Goal: Transaction & Acquisition: Download file/media

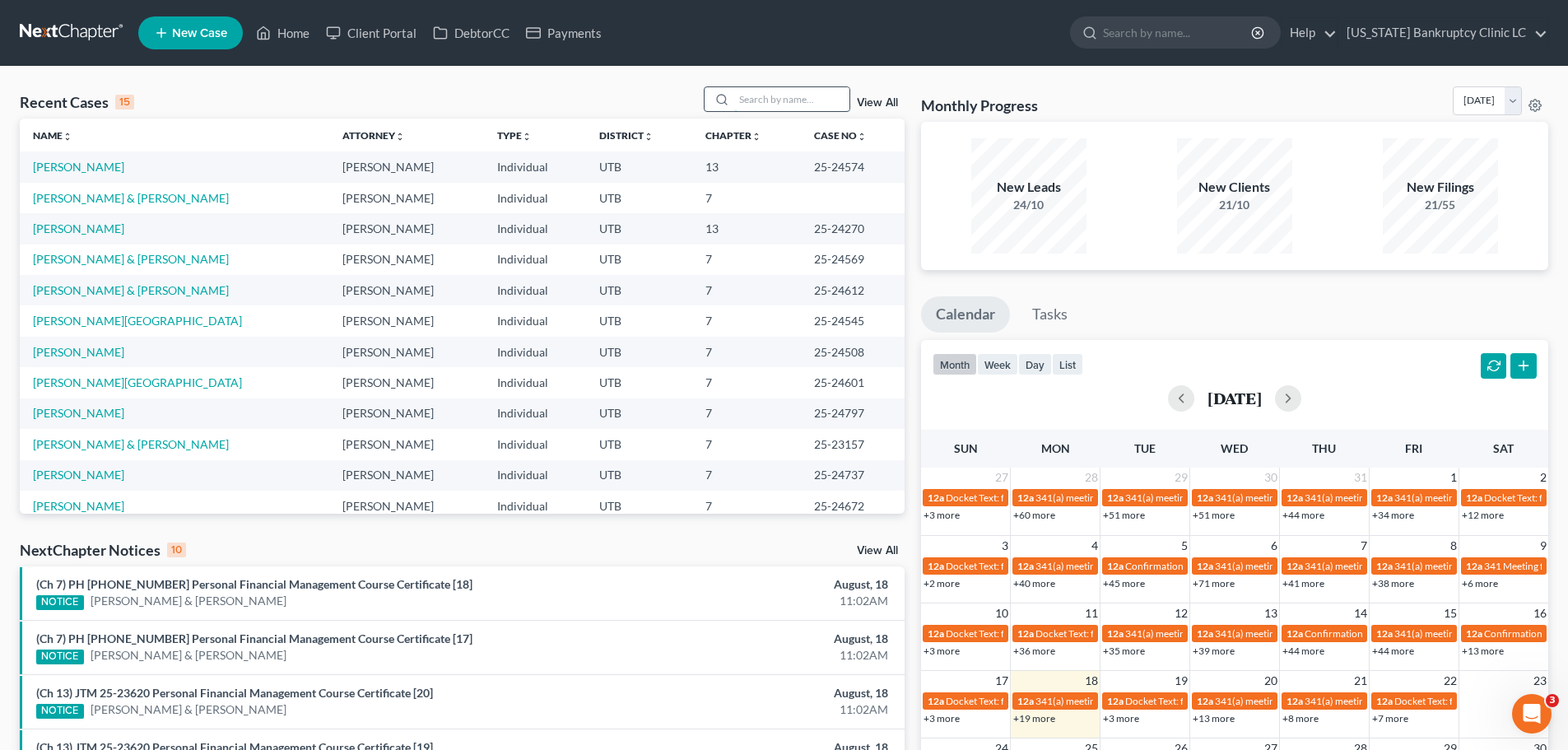
click at [775, 99] on input "search" at bounding box center [791, 99] width 115 height 24
type input "[PERSON_NAME]"
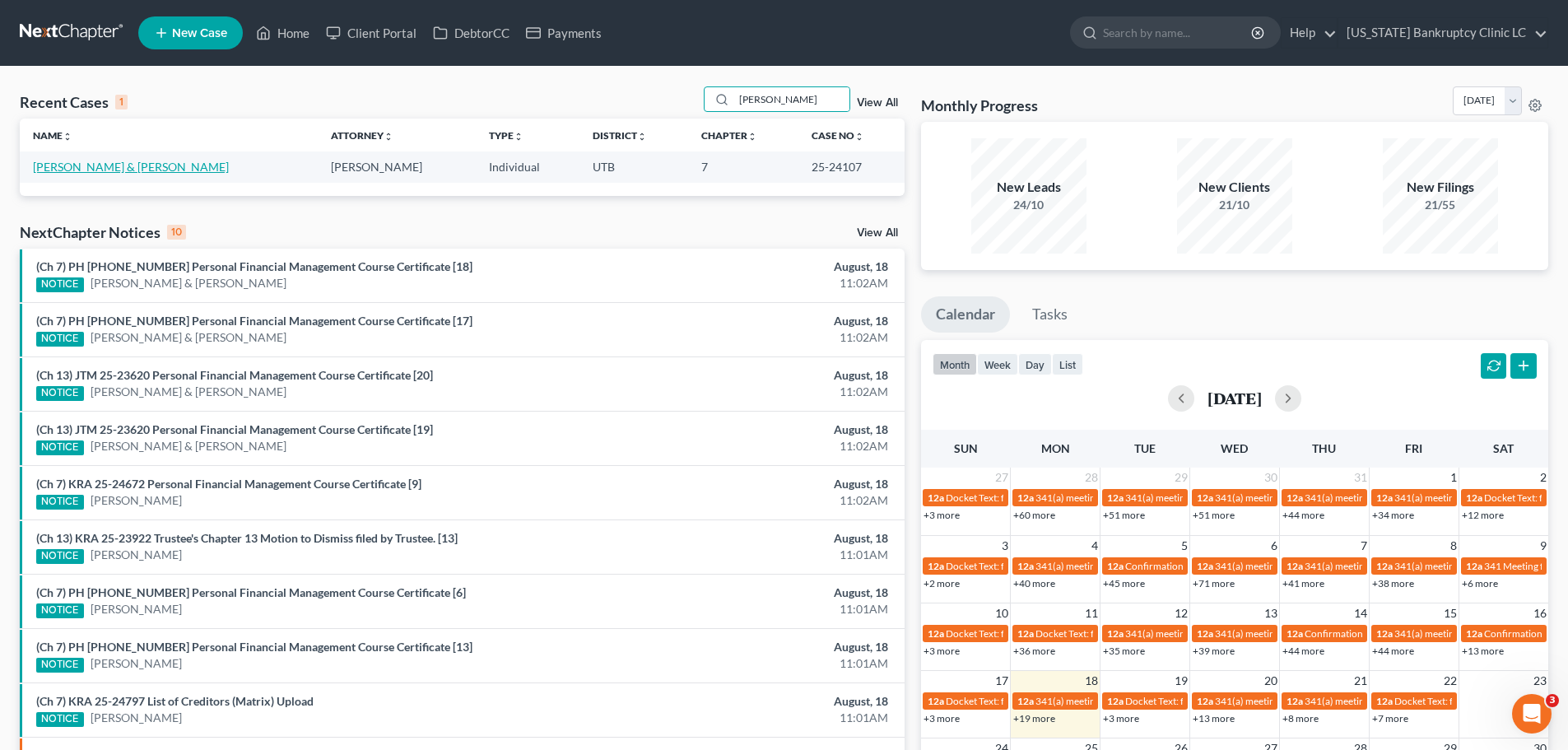
click at [80, 168] on link "[PERSON_NAME] & [PERSON_NAME]" at bounding box center [131, 167] width 196 height 14
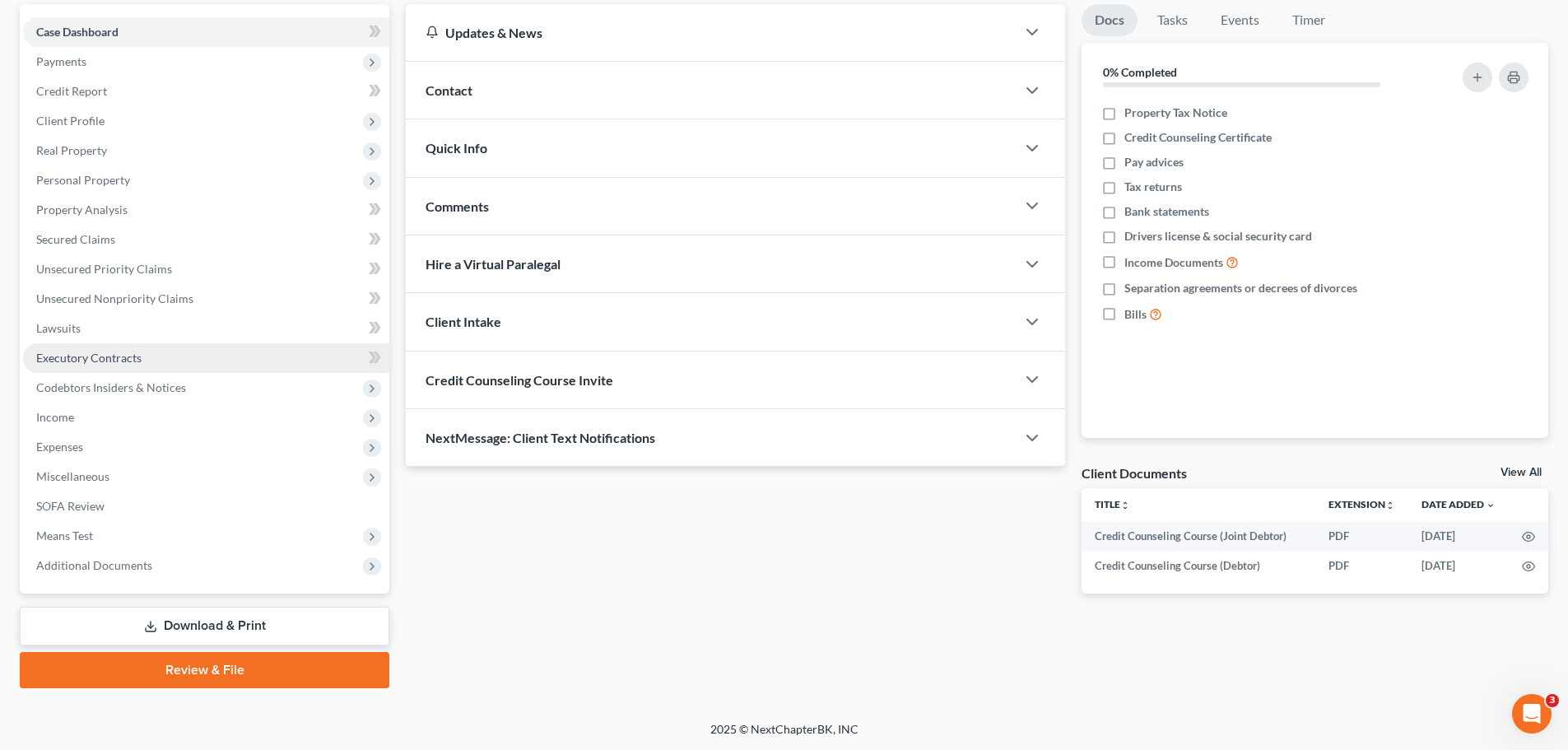
scroll to position [155, 0]
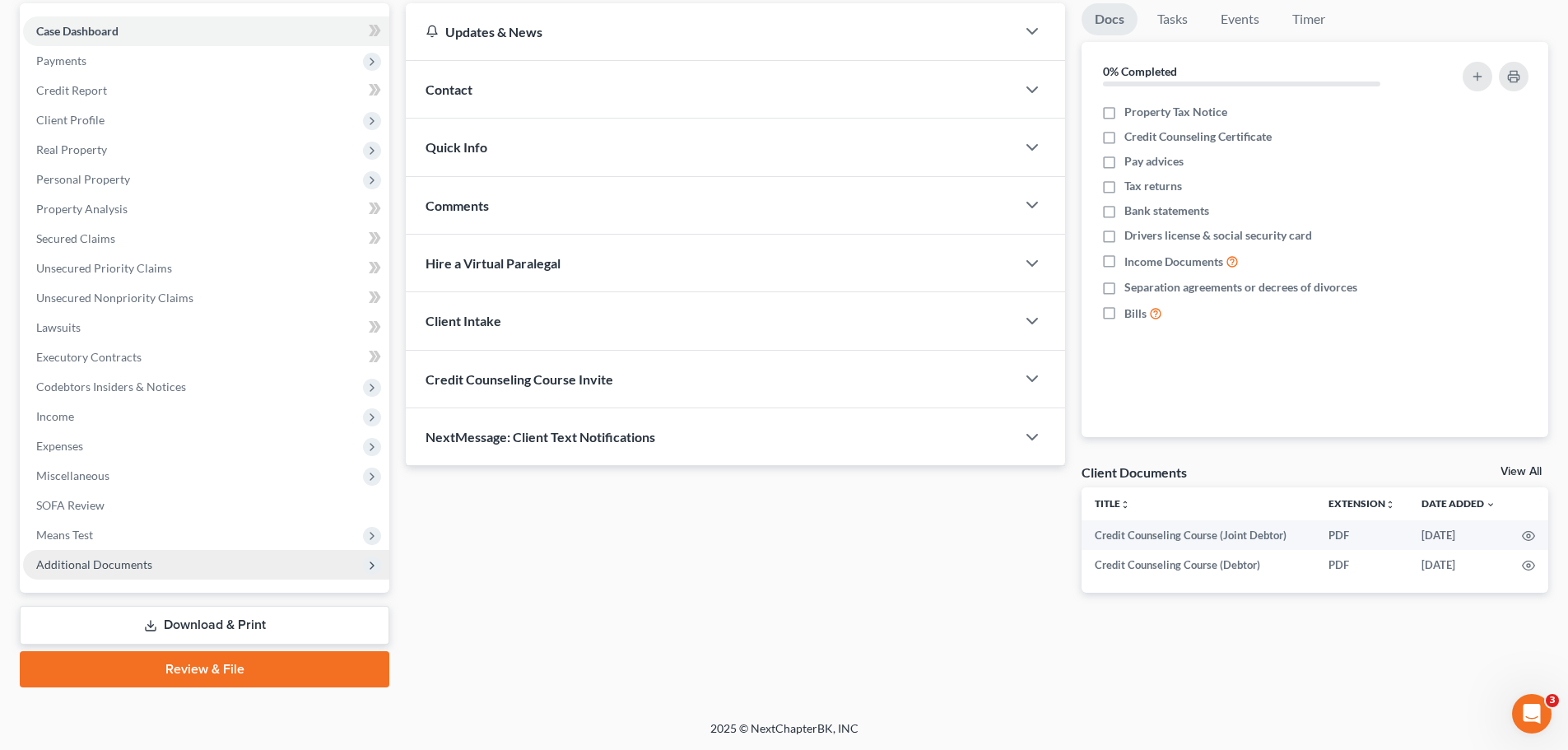
click at [136, 574] on span "Additional Documents" at bounding box center [206, 565] width 366 height 30
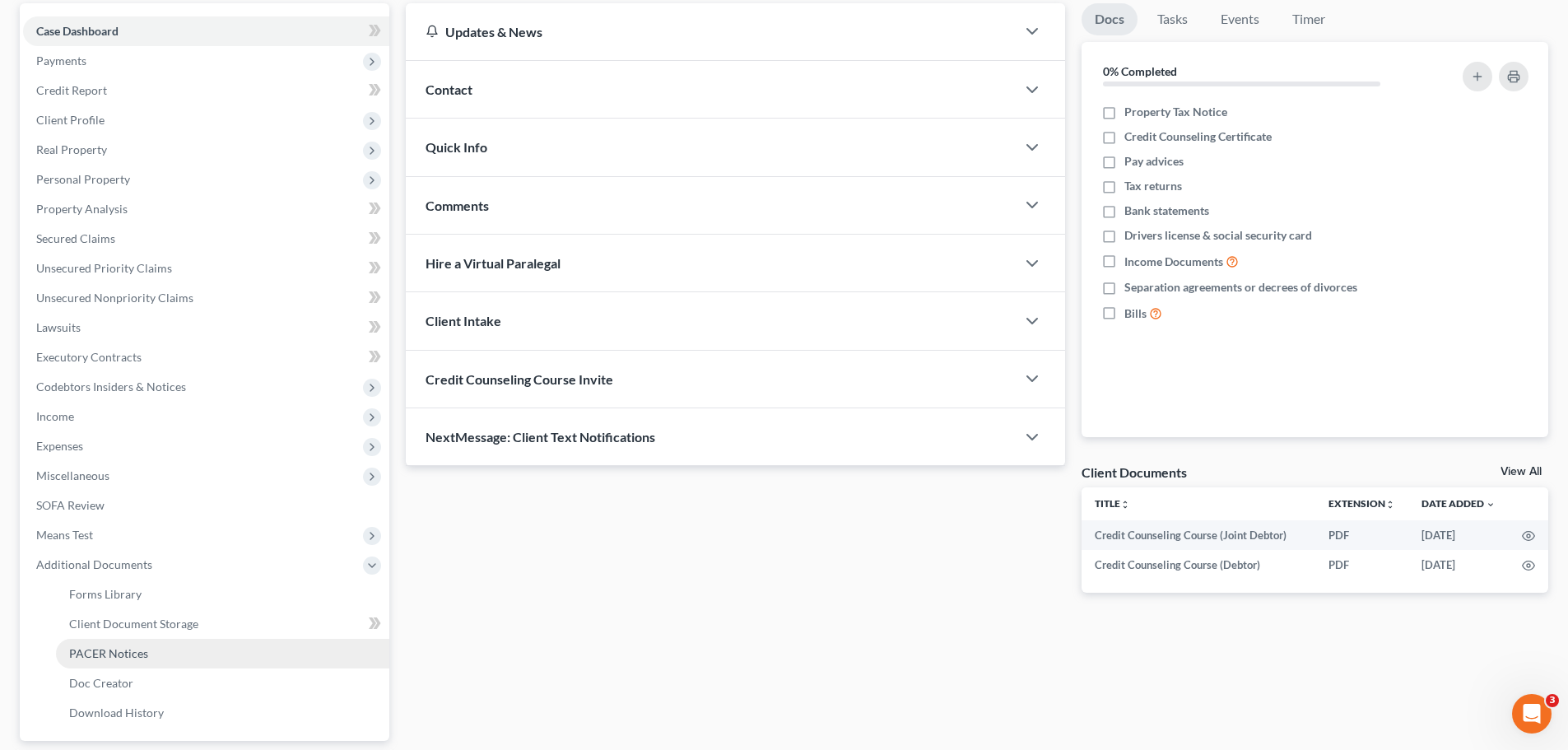
click at [105, 657] on span "PACER Notices" at bounding box center [108, 653] width 79 height 14
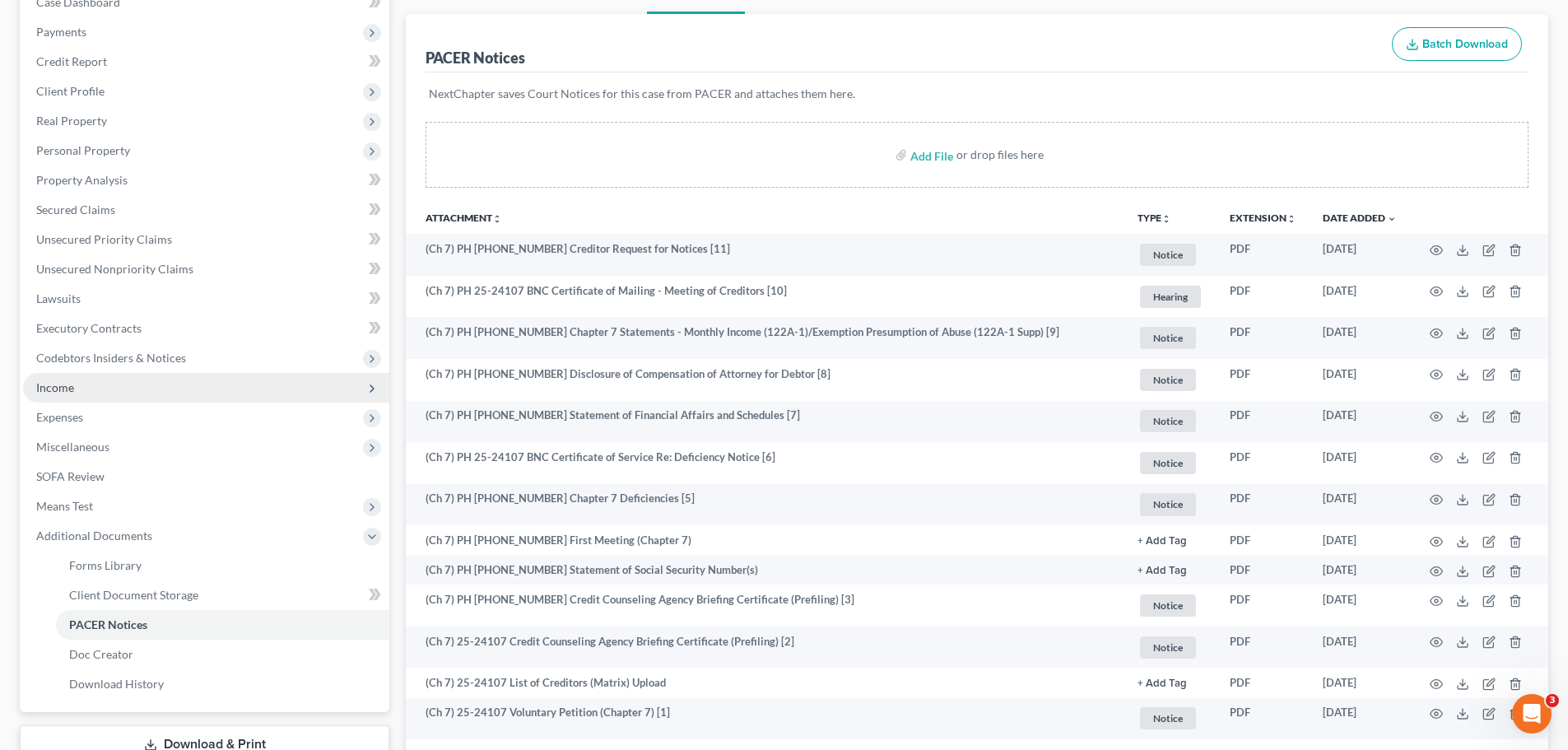
scroll to position [165, 0]
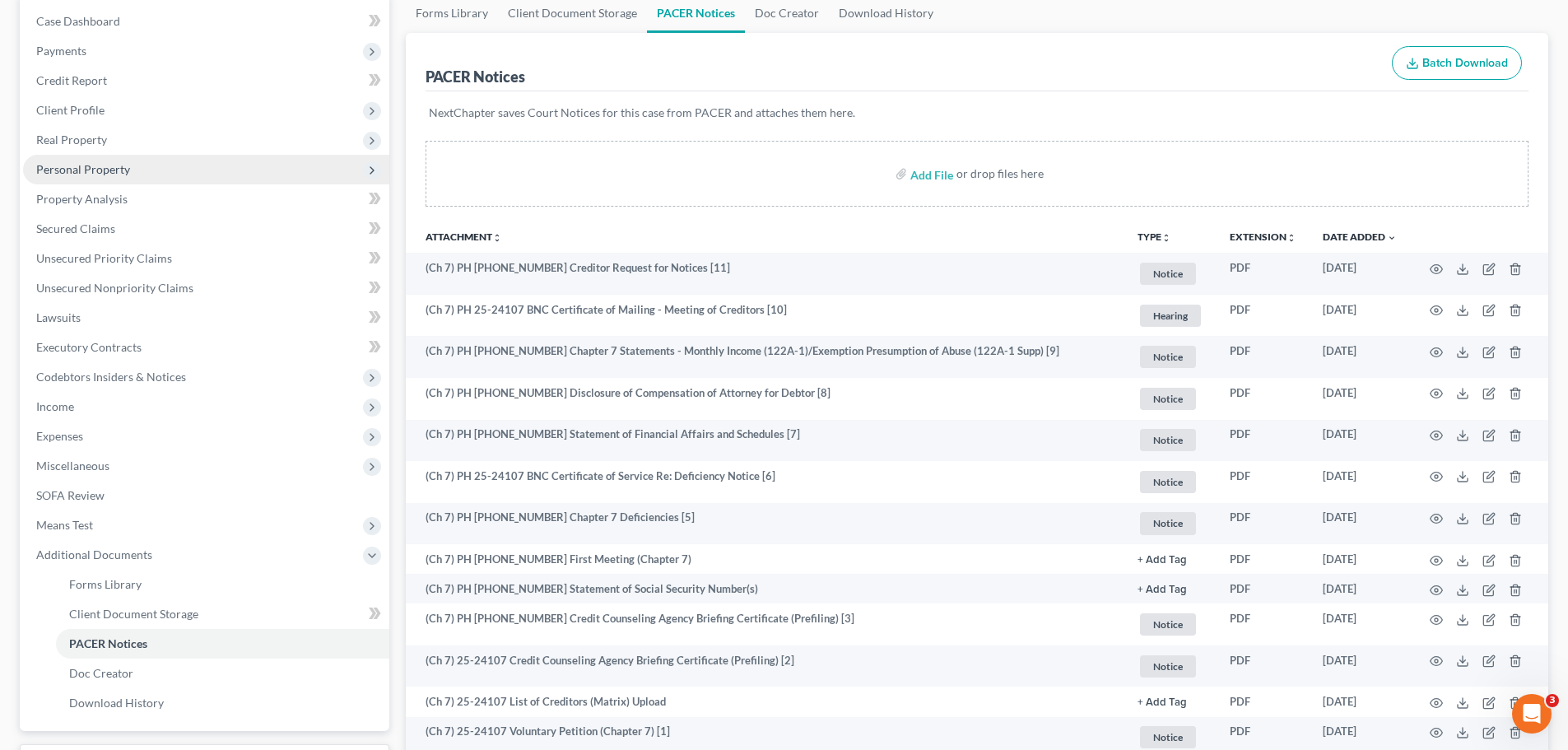
click at [167, 170] on span "Personal Property" at bounding box center [206, 170] width 366 height 30
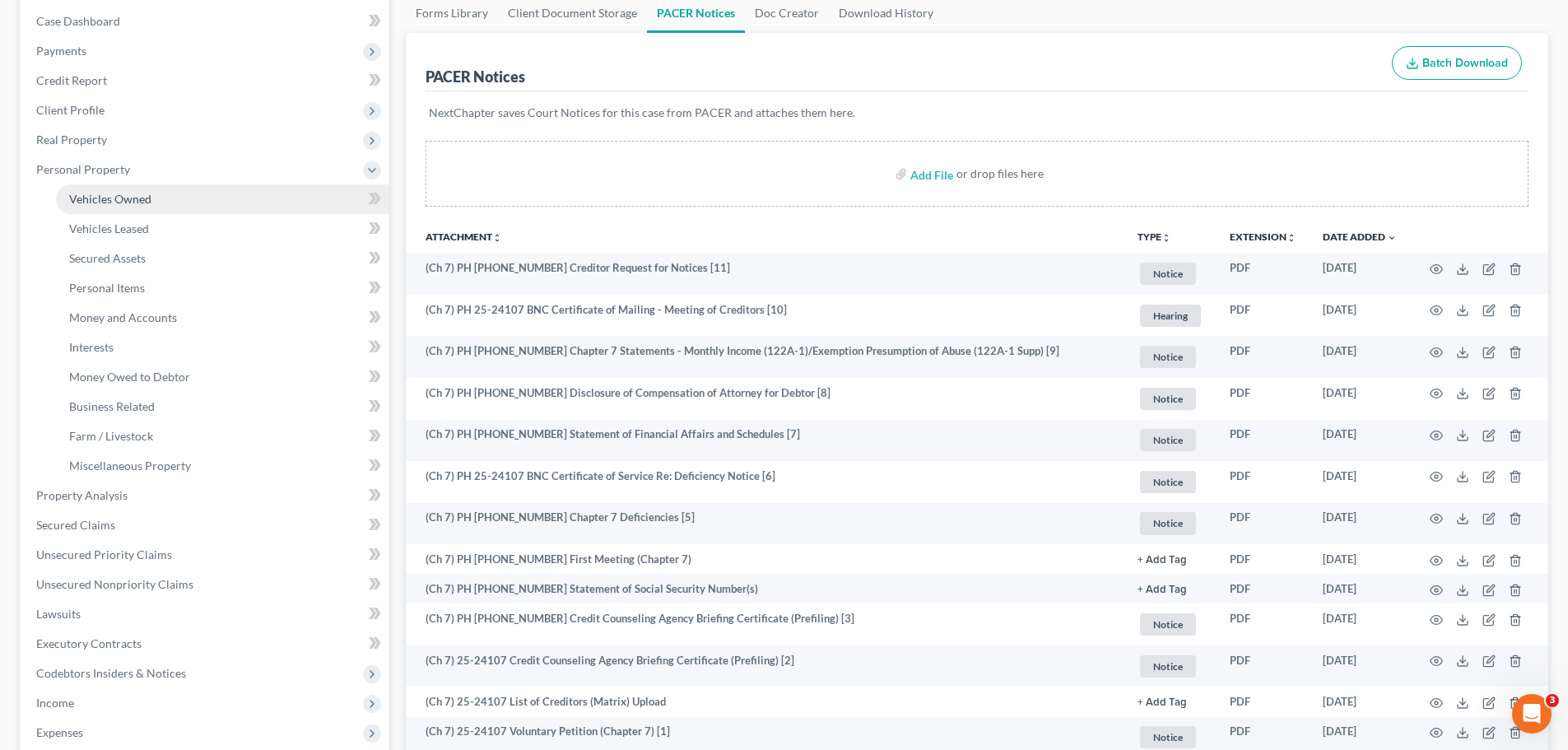
click at [146, 200] on span "Vehicles Owned" at bounding box center [110, 199] width 82 height 14
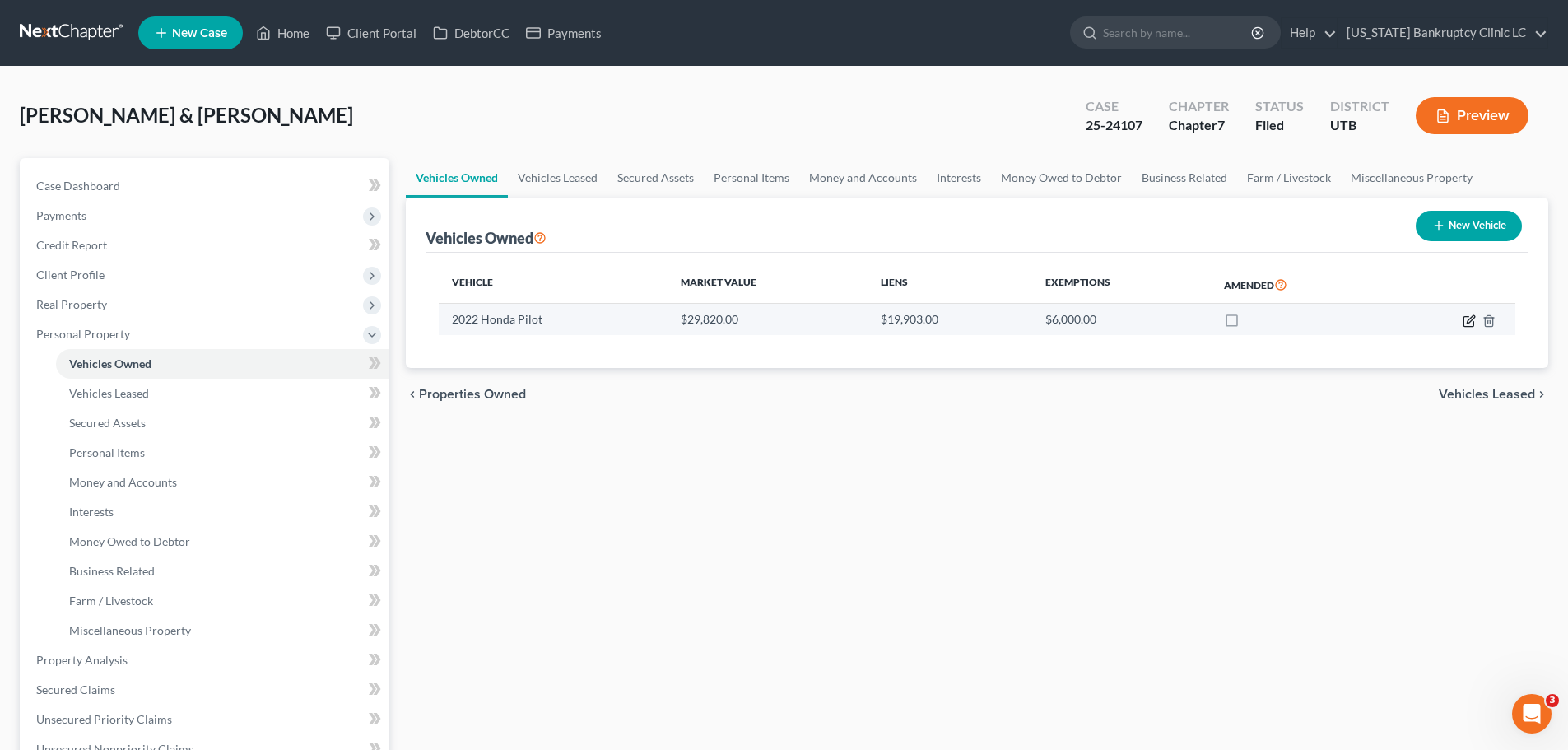
click at [1470, 321] on icon "button" at bounding box center [1469, 321] width 13 height 13
select select "0"
select select "4"
select select "1"
select select "2"
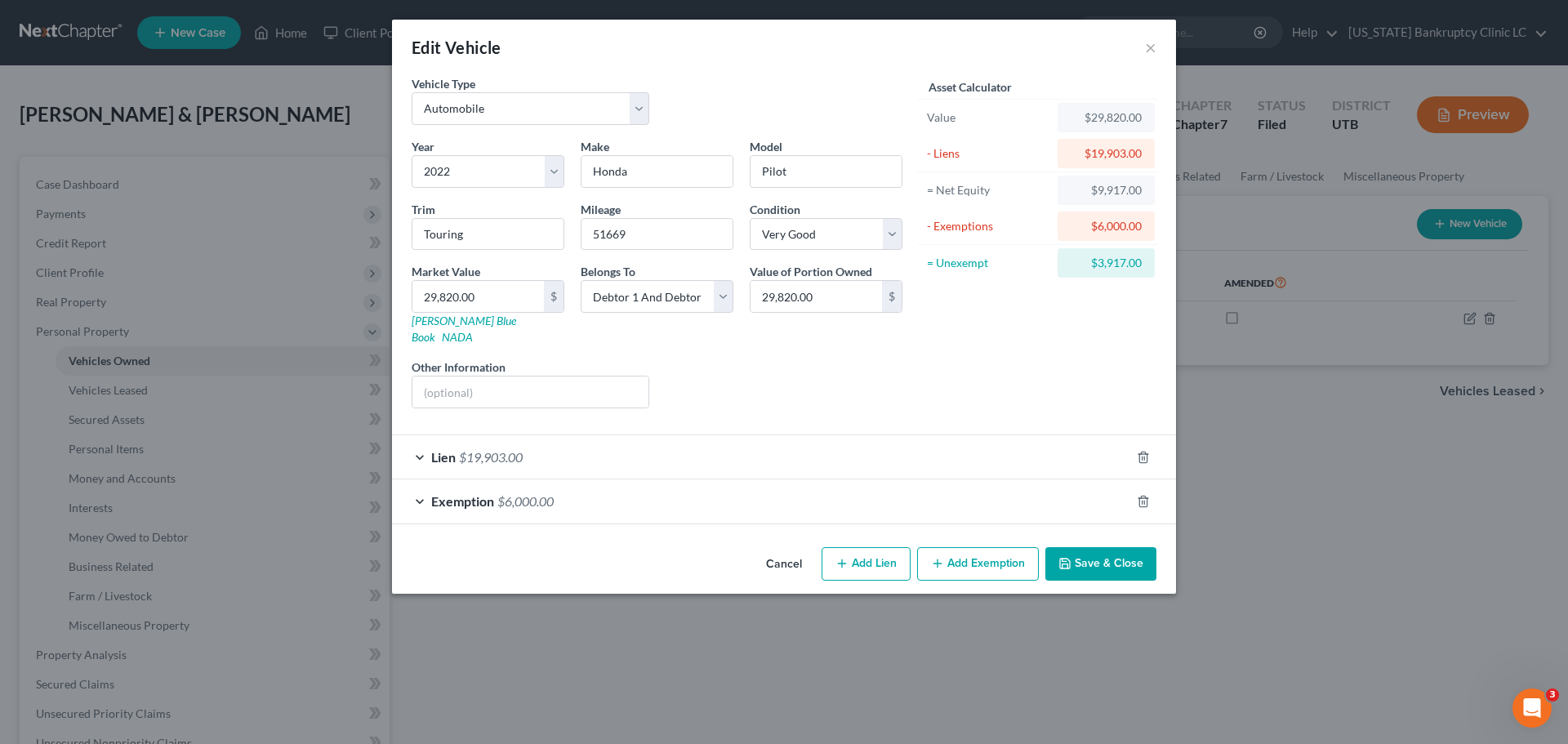
click at [411, 437] on div "Lien $19,903.00" at bounding box center [761, 457] width 739 height 43
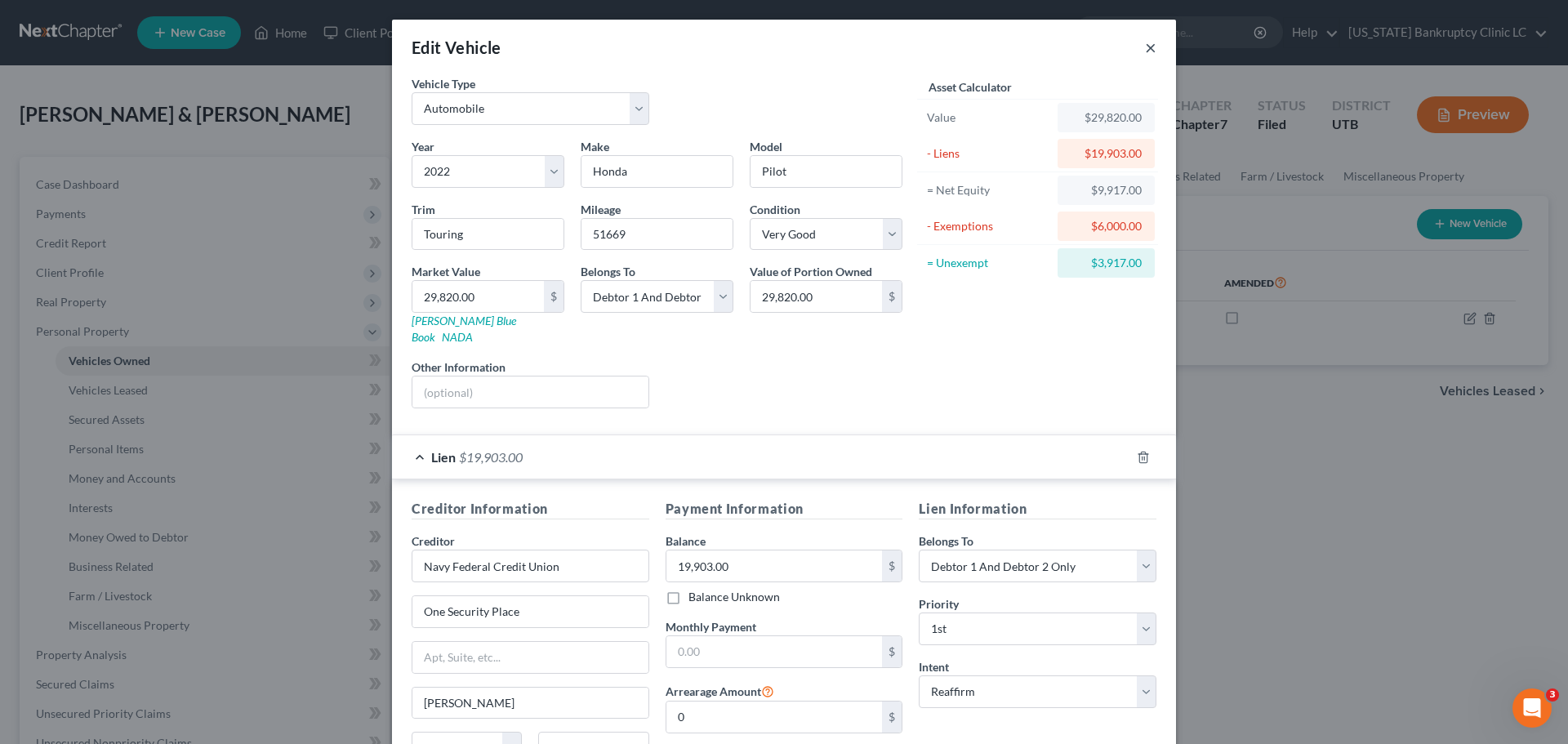
click at [1145, 49] on button "×" at bounding box center [1150, 47] width 11 height 20
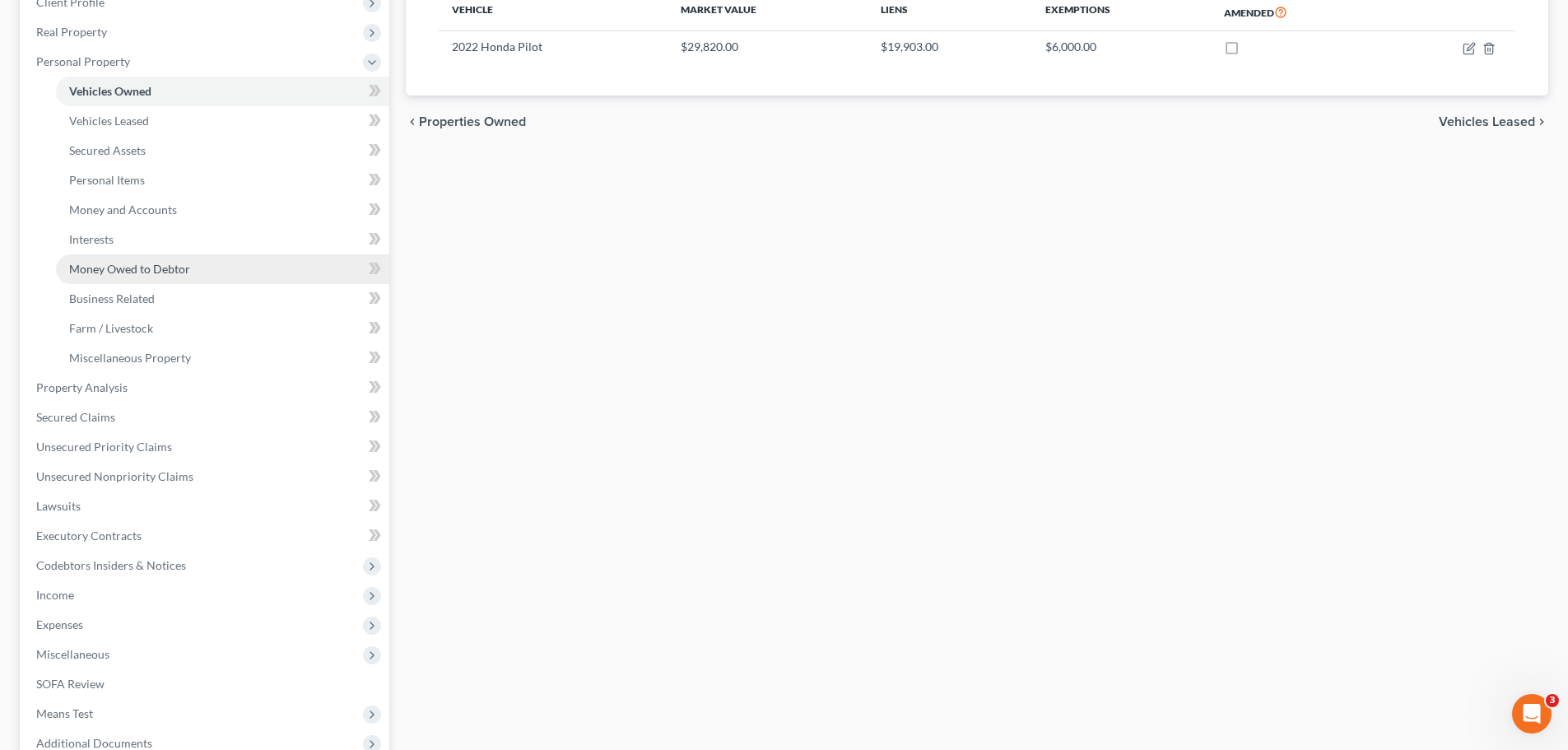
scroll to position [330, 0]
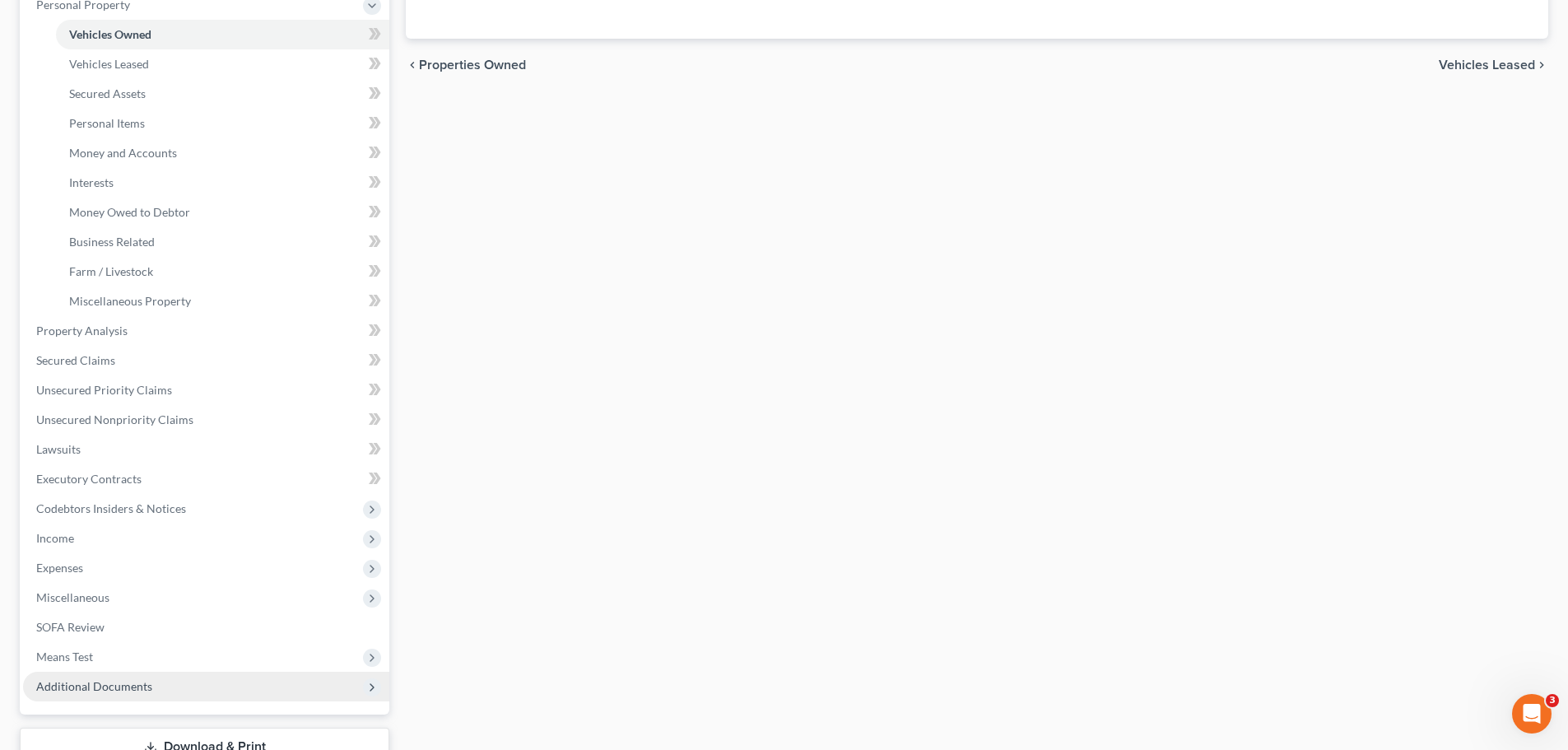
click at [123, 698] on span "Additional Documents" at bounding box center [206, 686] width 366 height 30
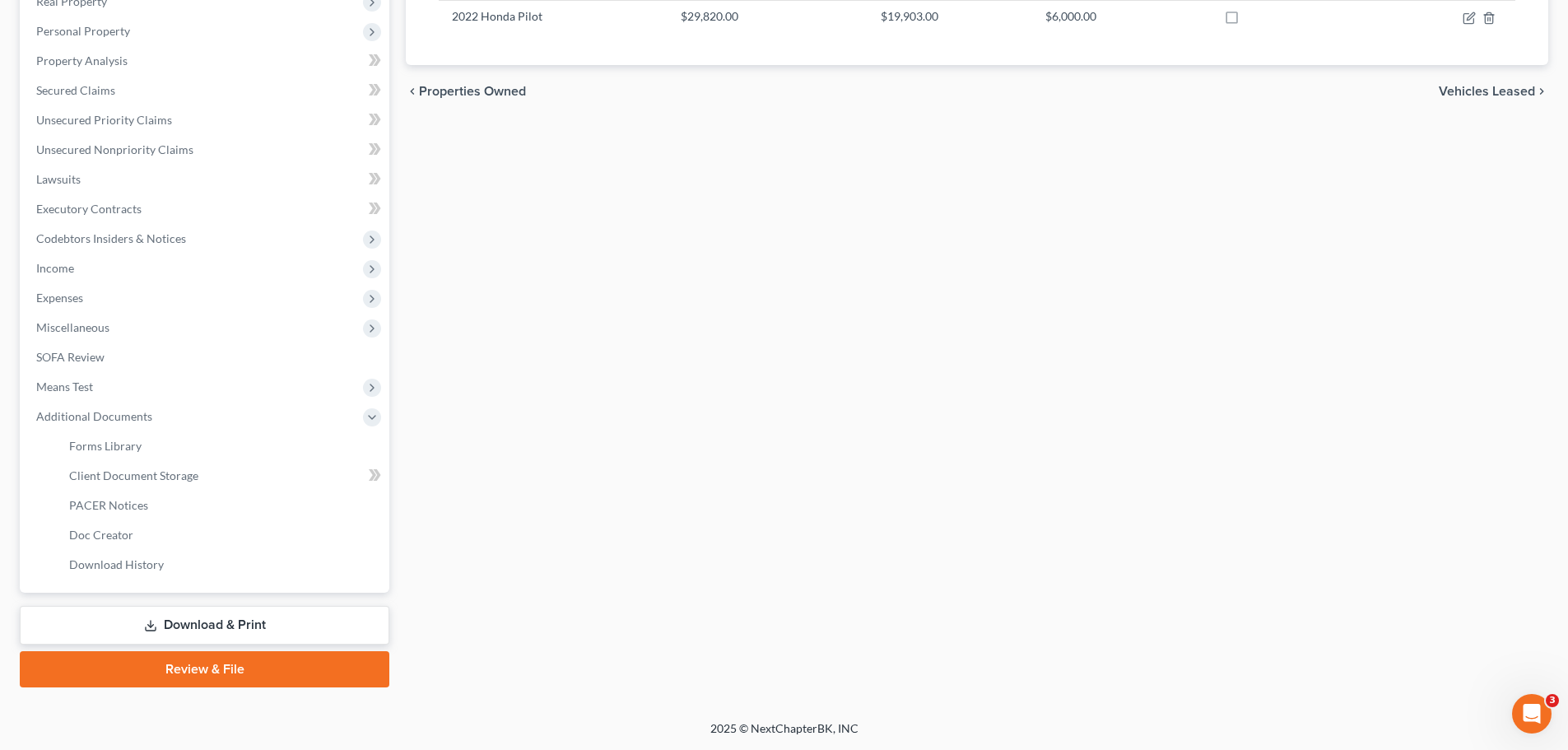
scroll to position [303, 0]
click at [179, 509] on link "PACER Notices" at bounding box center [222, 506] width 333 height 30
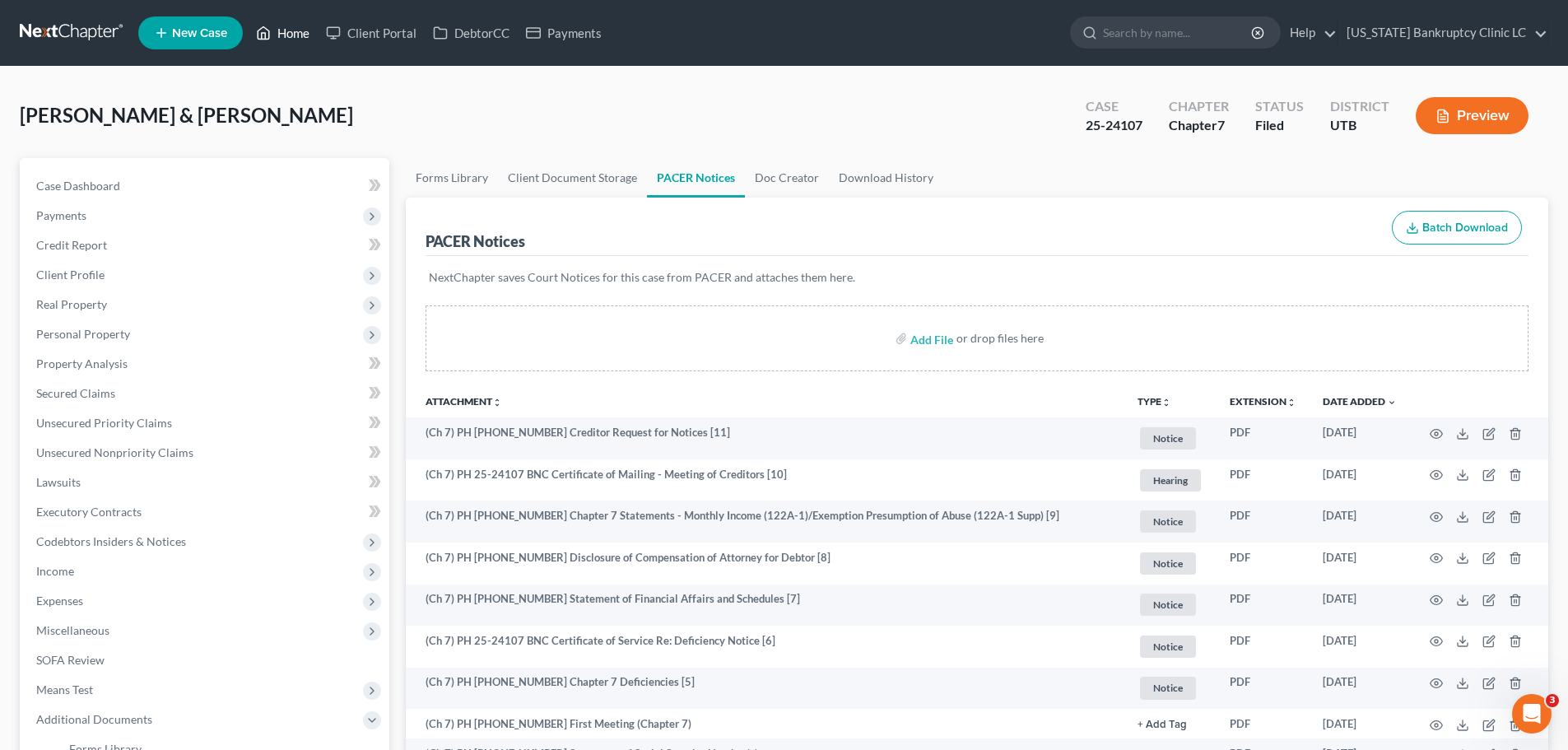
click at [278, 36] on link "Home" at bounding box center [282, 33] width 70 height 30
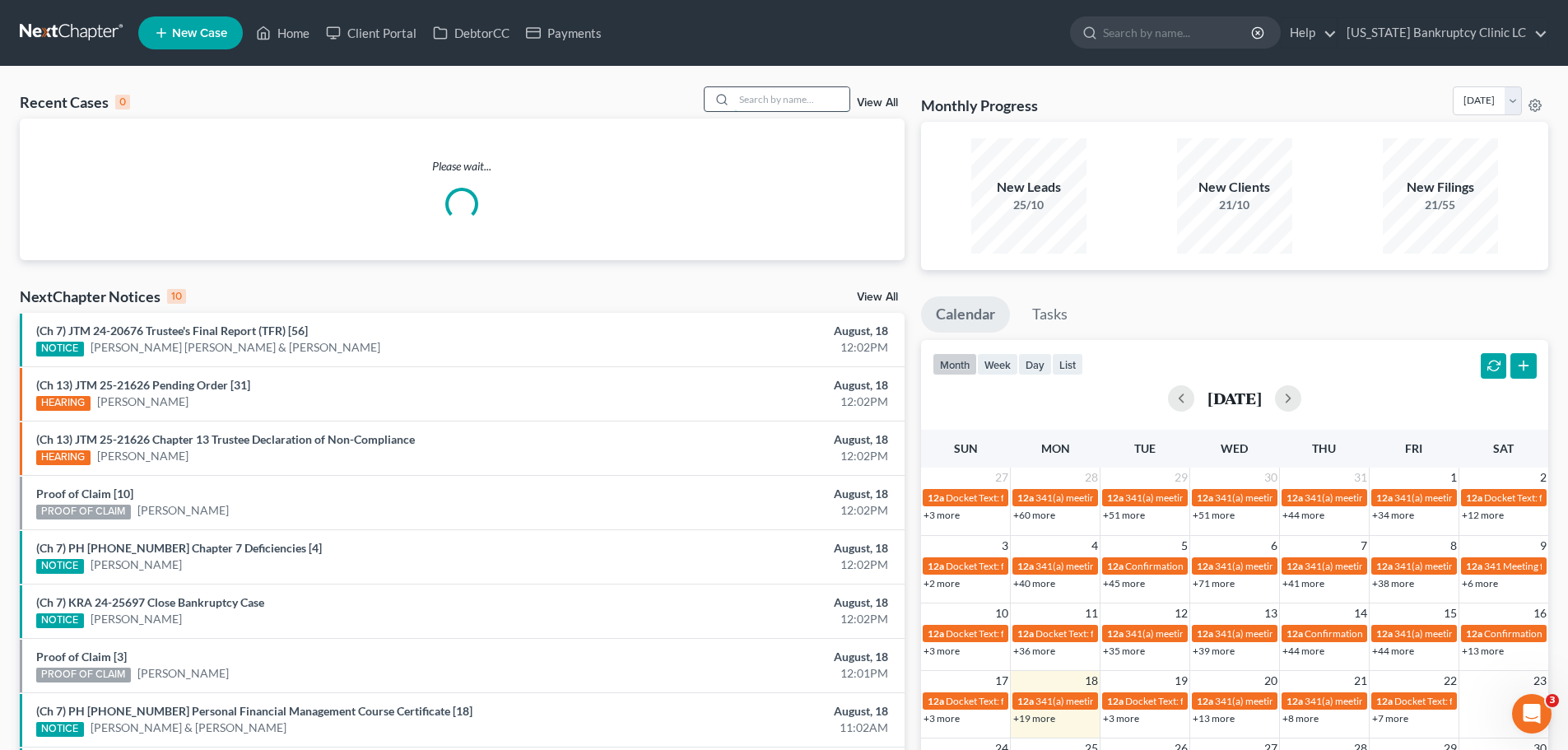
click at [773, 99] on input "search" at bounding box center [791, 99] width 115 height 24
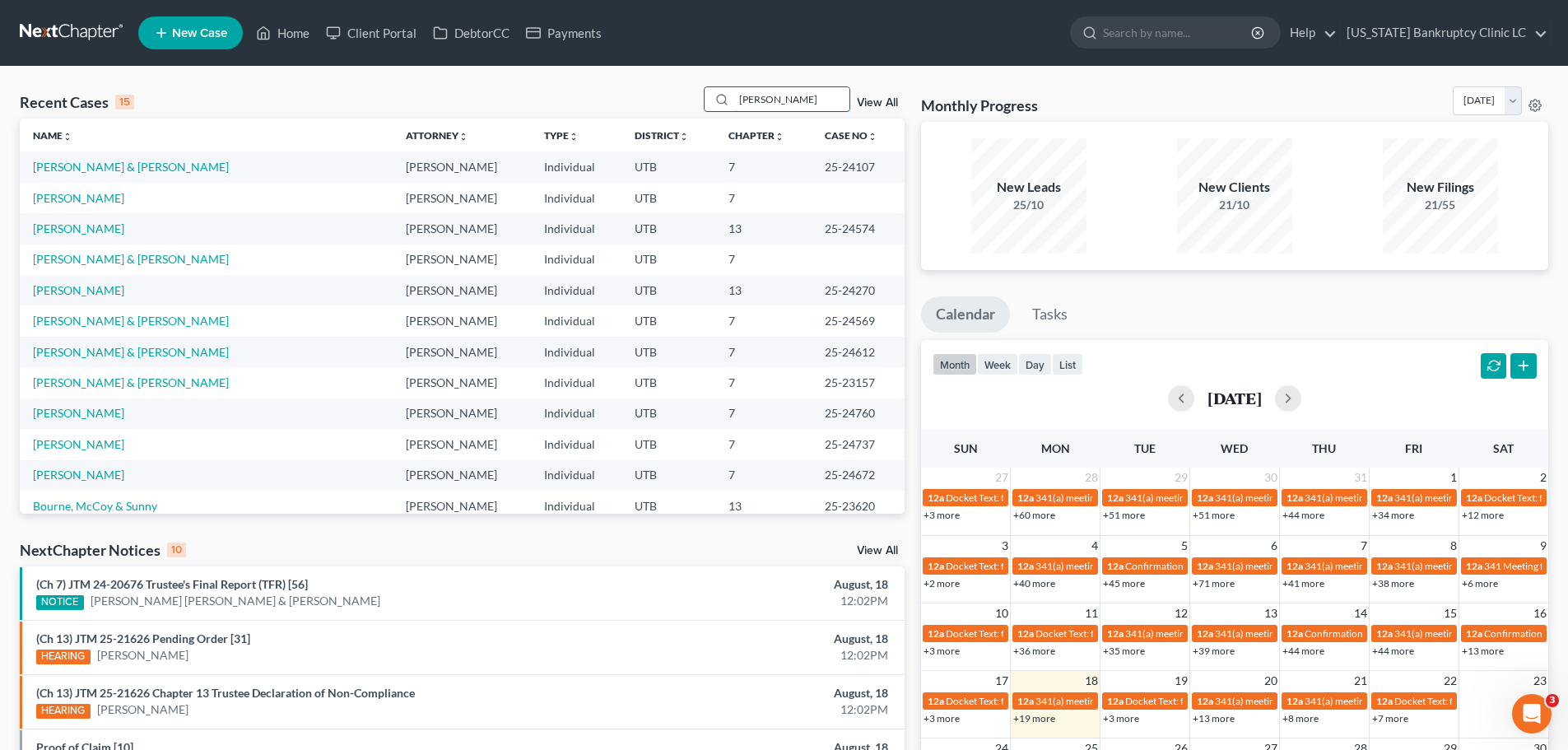
type input "[PERSON_NAME]"
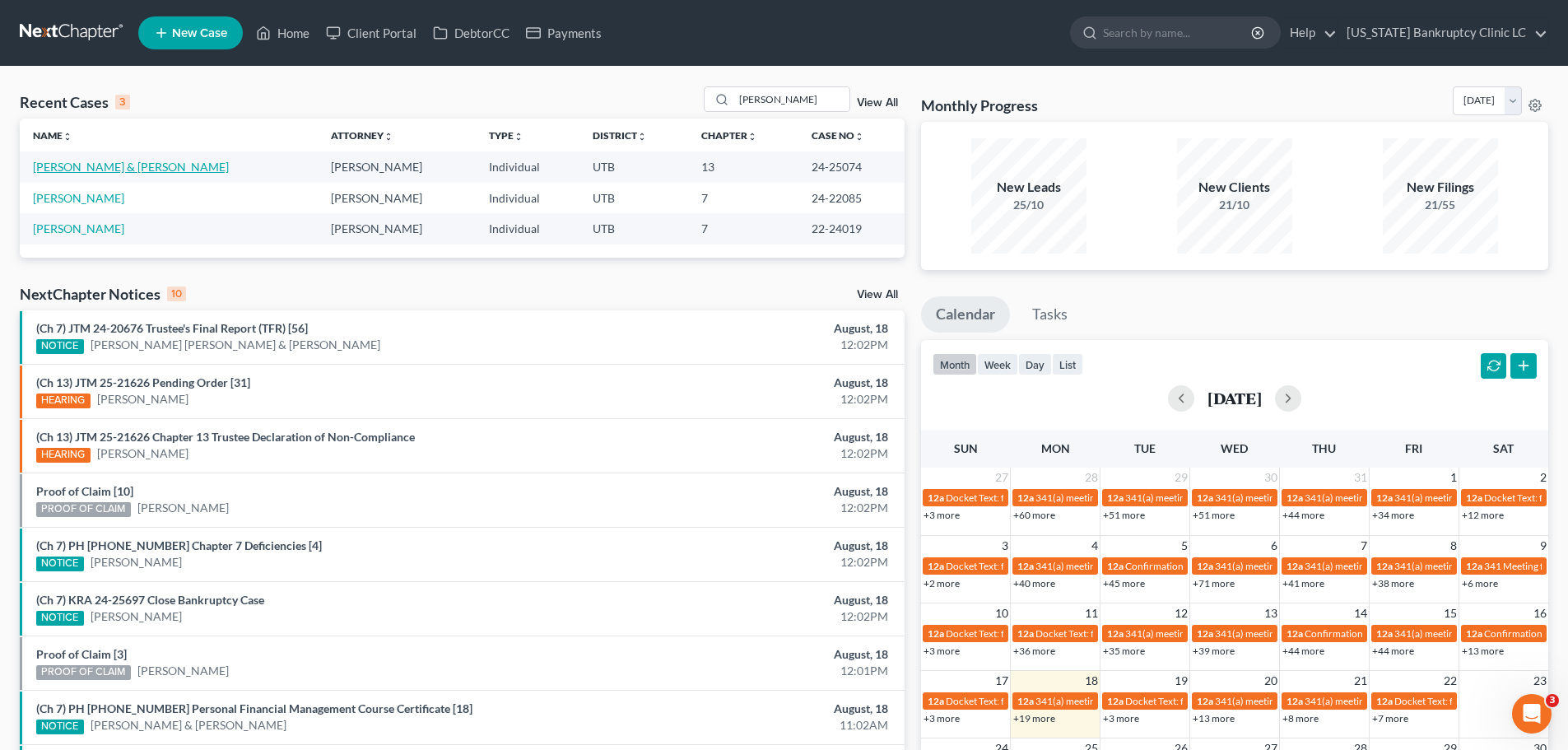
click at [100, 171] on link "[PERSON_NAME] & [PERSON_NAME]" at bounding box center [131, 167] width 196 height 14
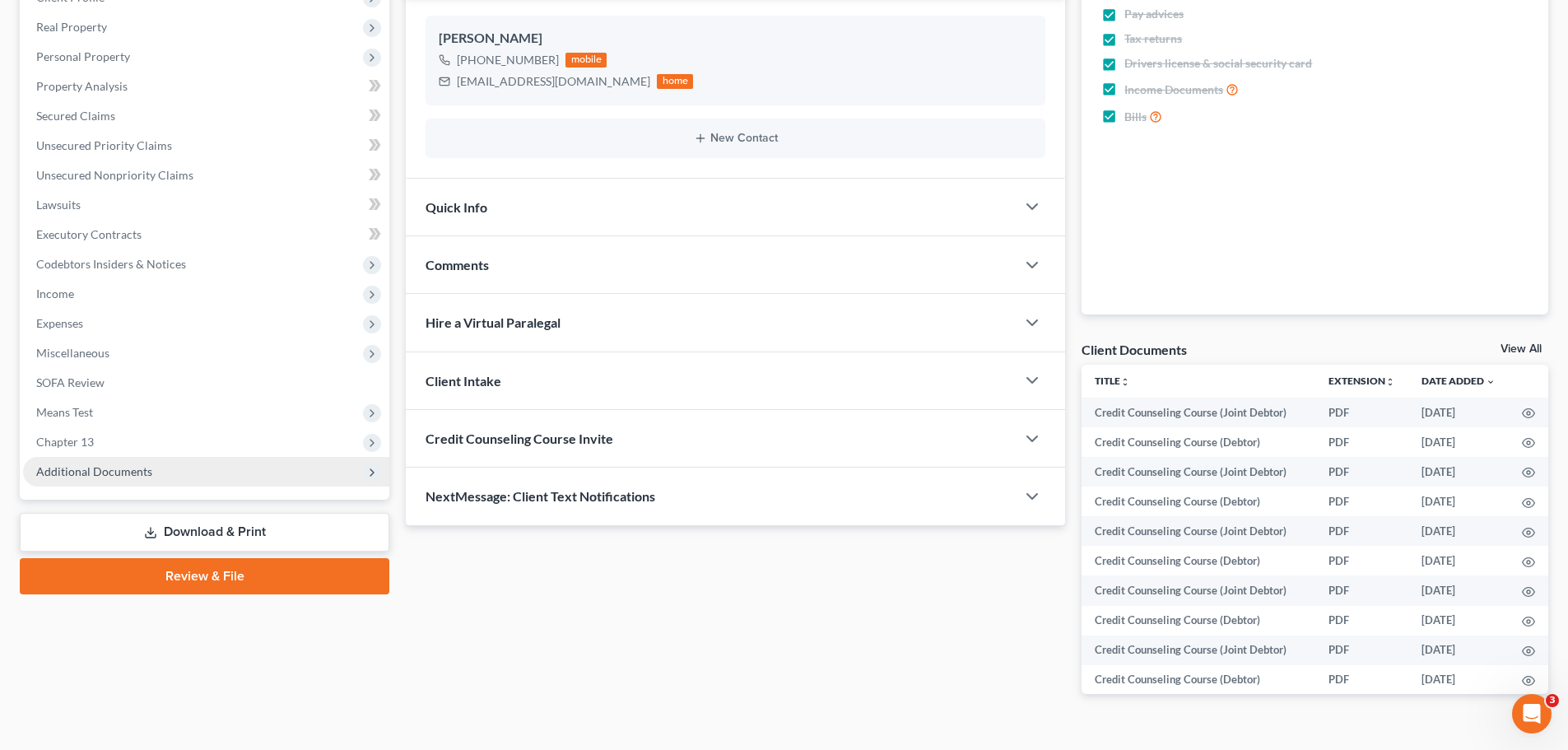
scroll to position [310, 0]
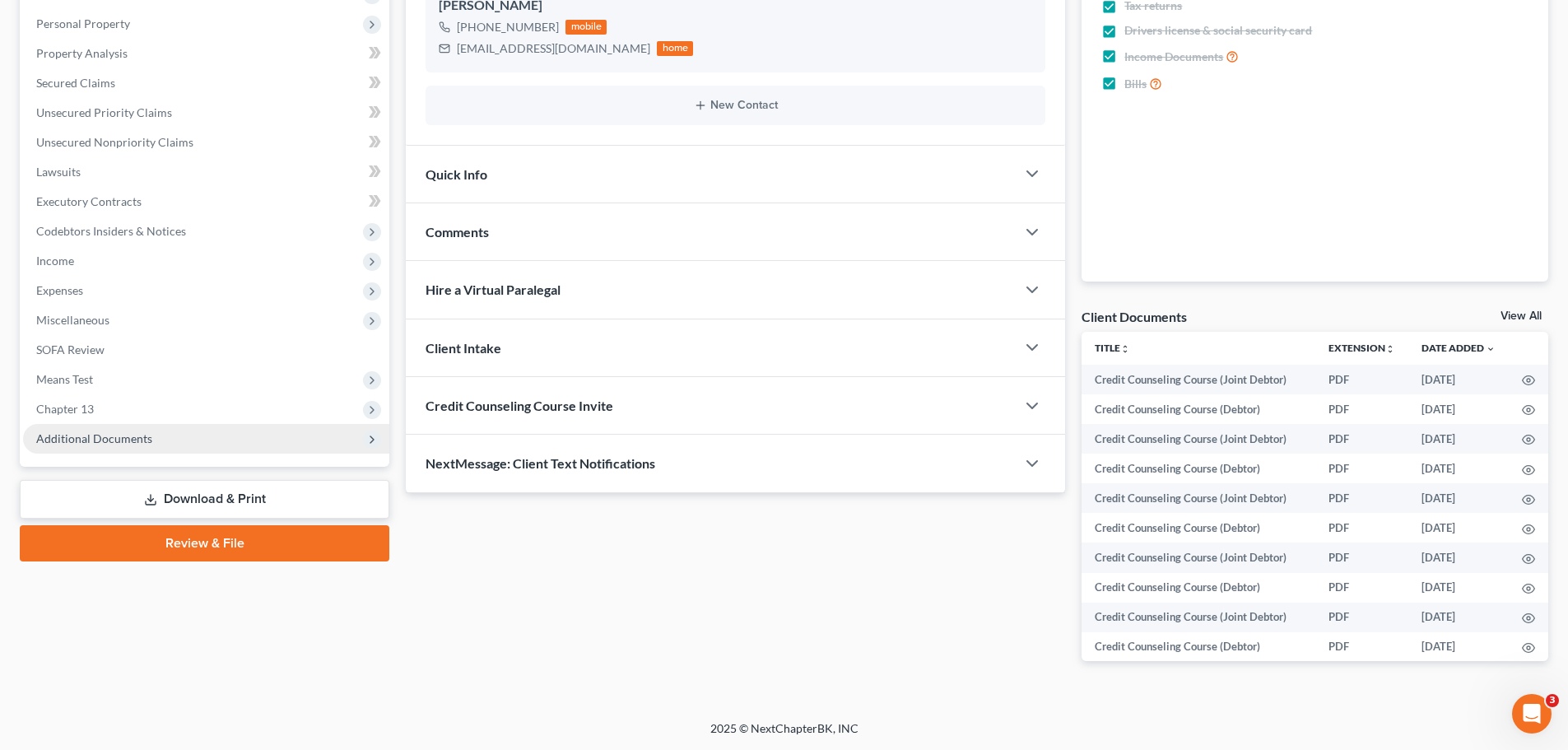
click at [109, 439] on span "Additional Documents" at bounding box center [94, 439] width 116 height 14
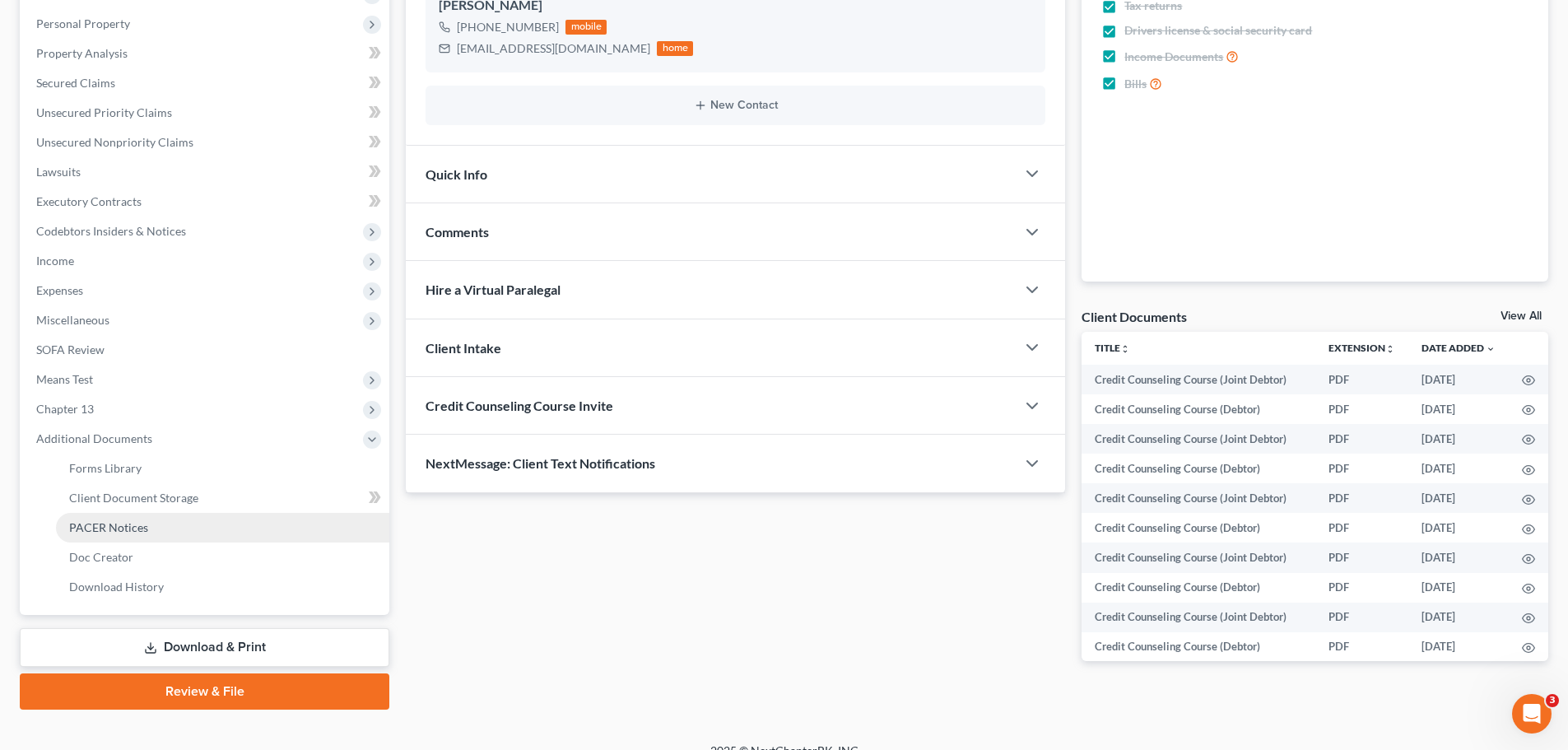
click at [109, 524] on span "PACER Notices" at bounding box center [108, 528] width 79 height 14
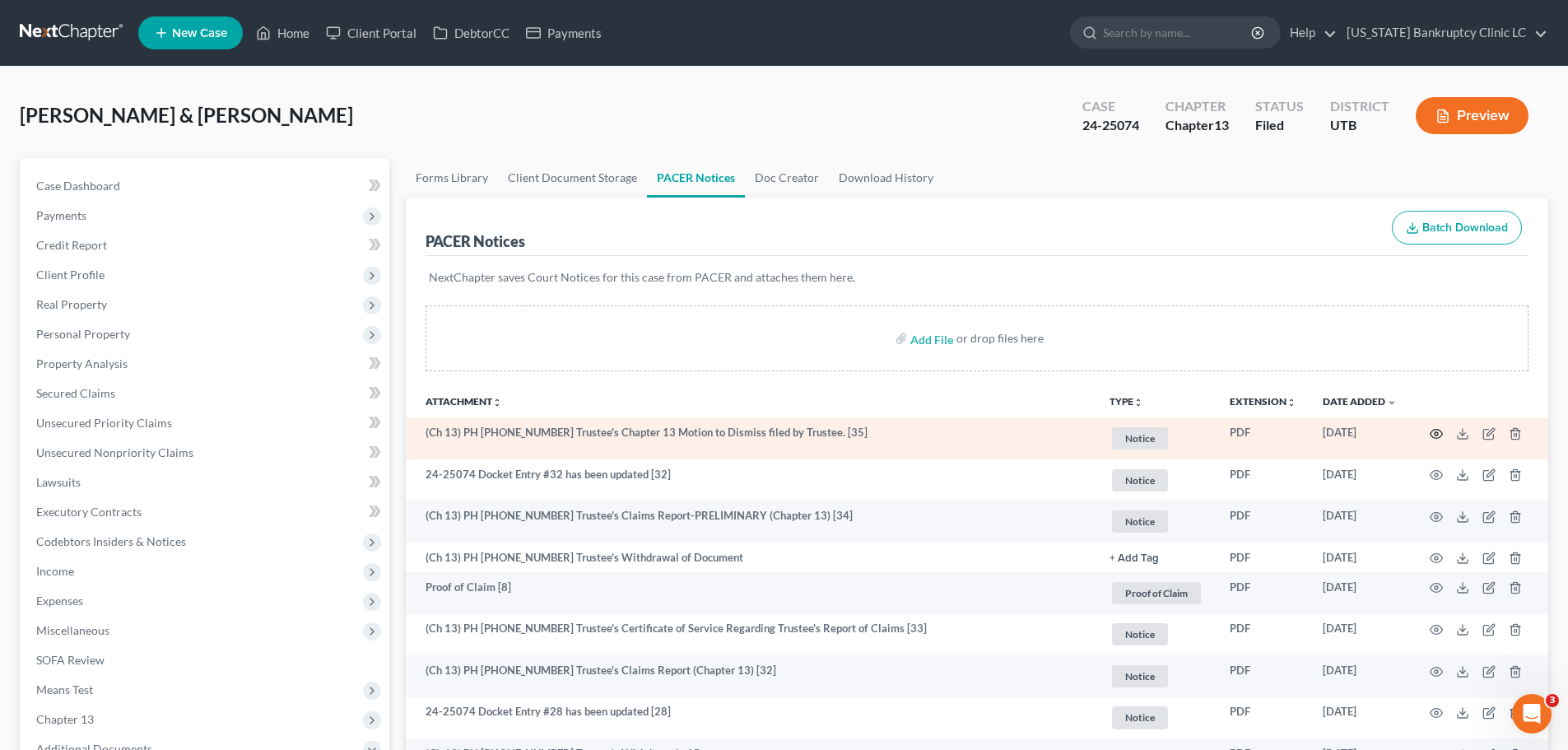
click at [1436, 435] on circle "button" at bounding box center [1436, 434] width 3 height 3
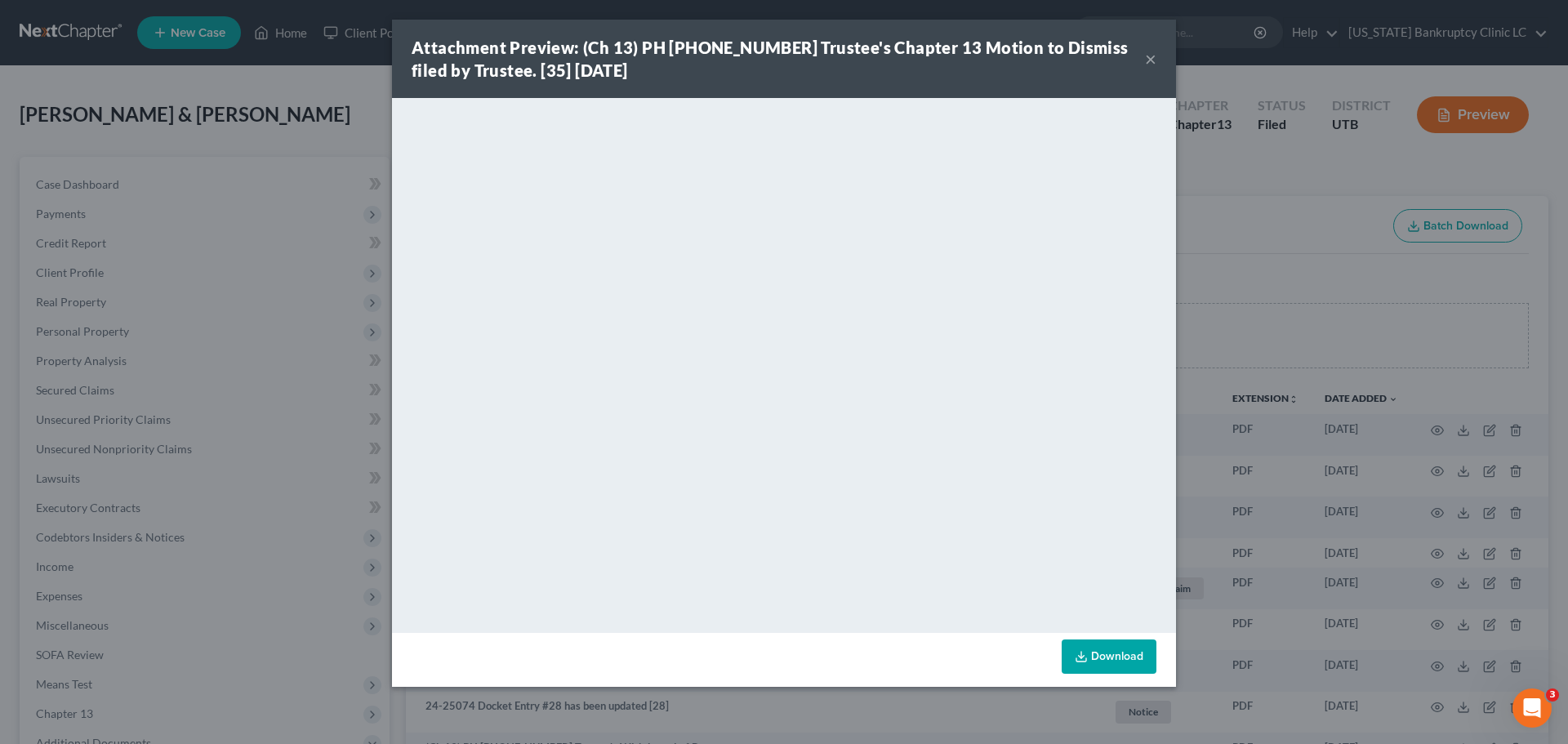
click at [1152, 57] on button "×" at bounding box center [1150, 59] width 11 height 20
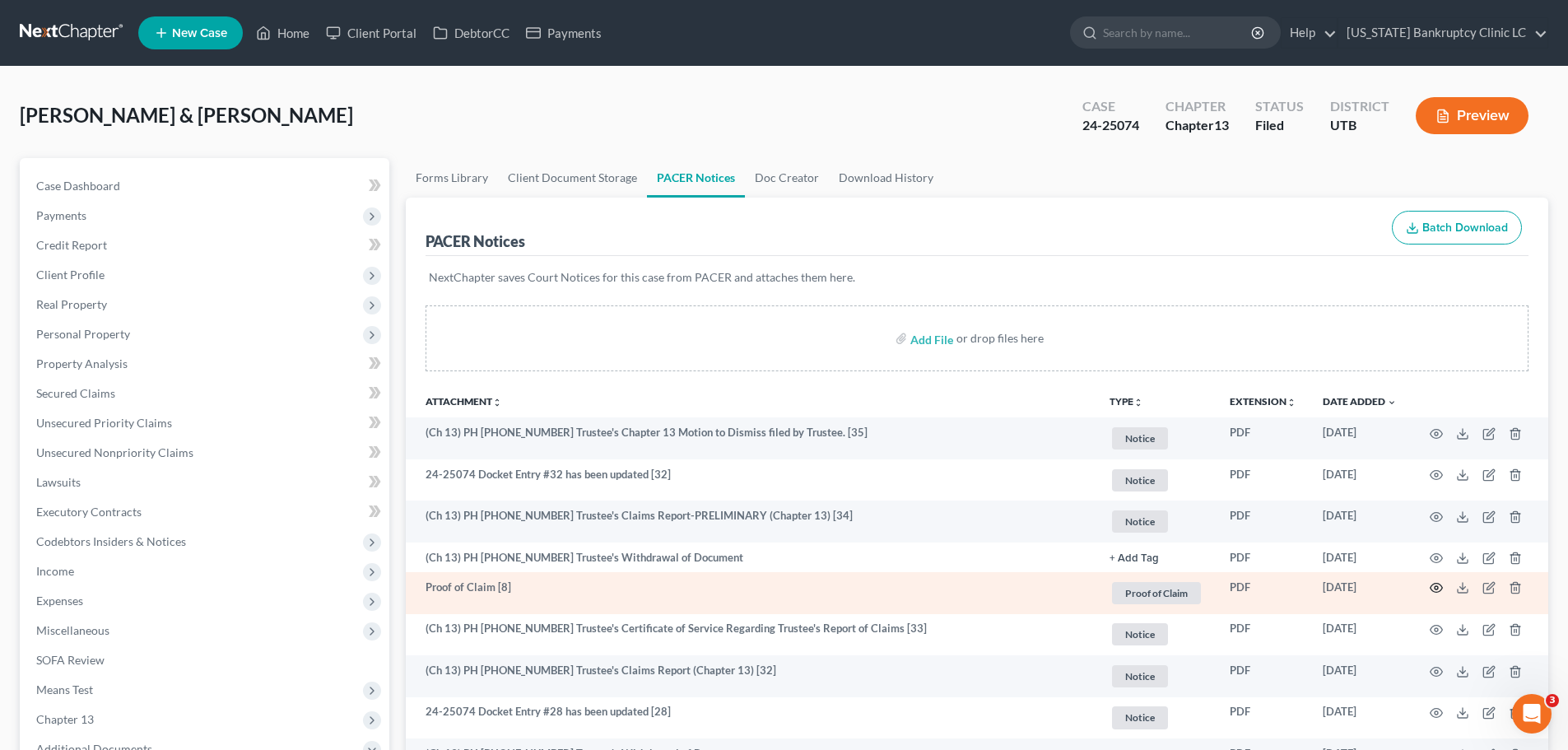
click at [1437, 588] on icon "button" at bounding box center [1436, 588] width 13 height 13
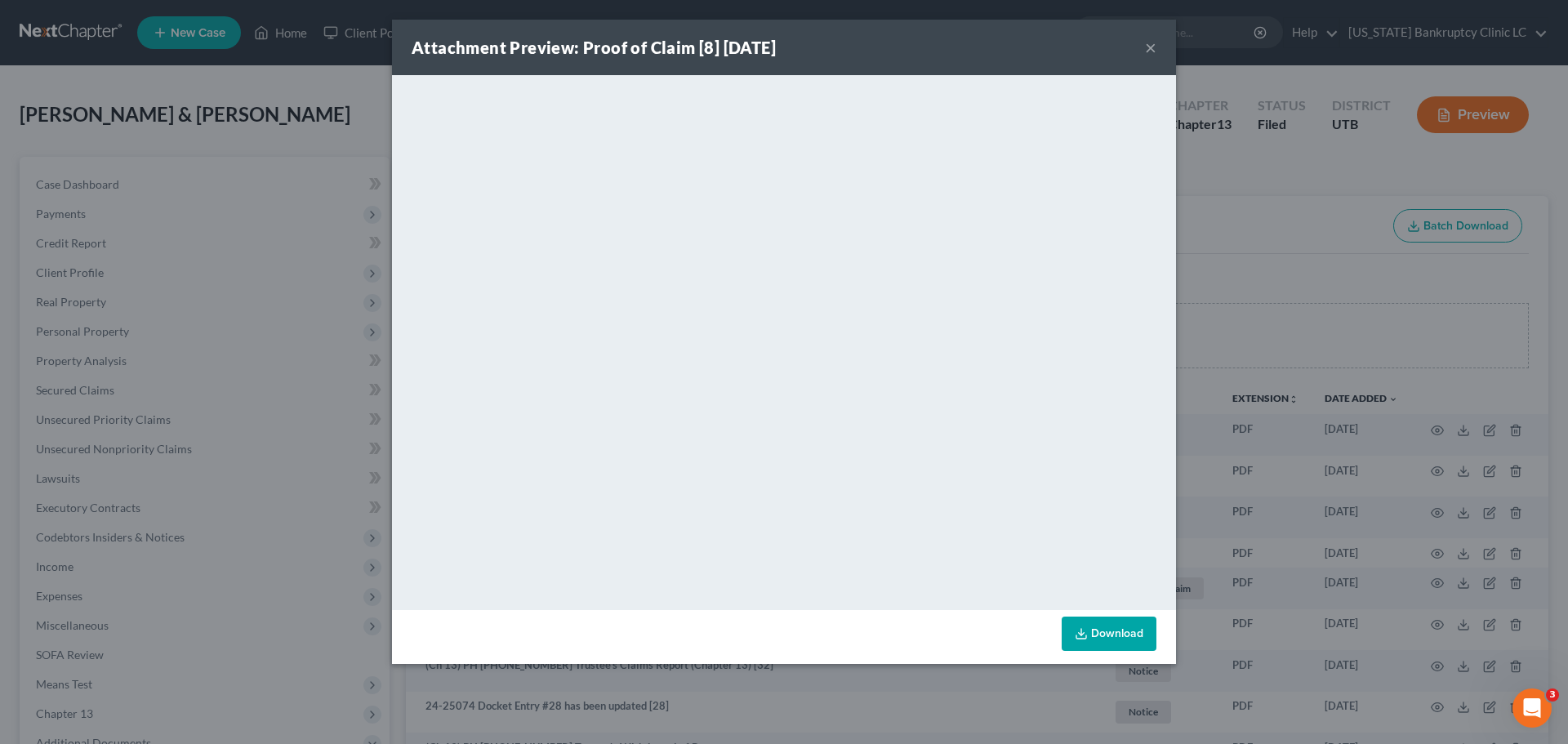
click at [1150, 47] on button "×" at bounding box center [1150, 47] width 11 height 20
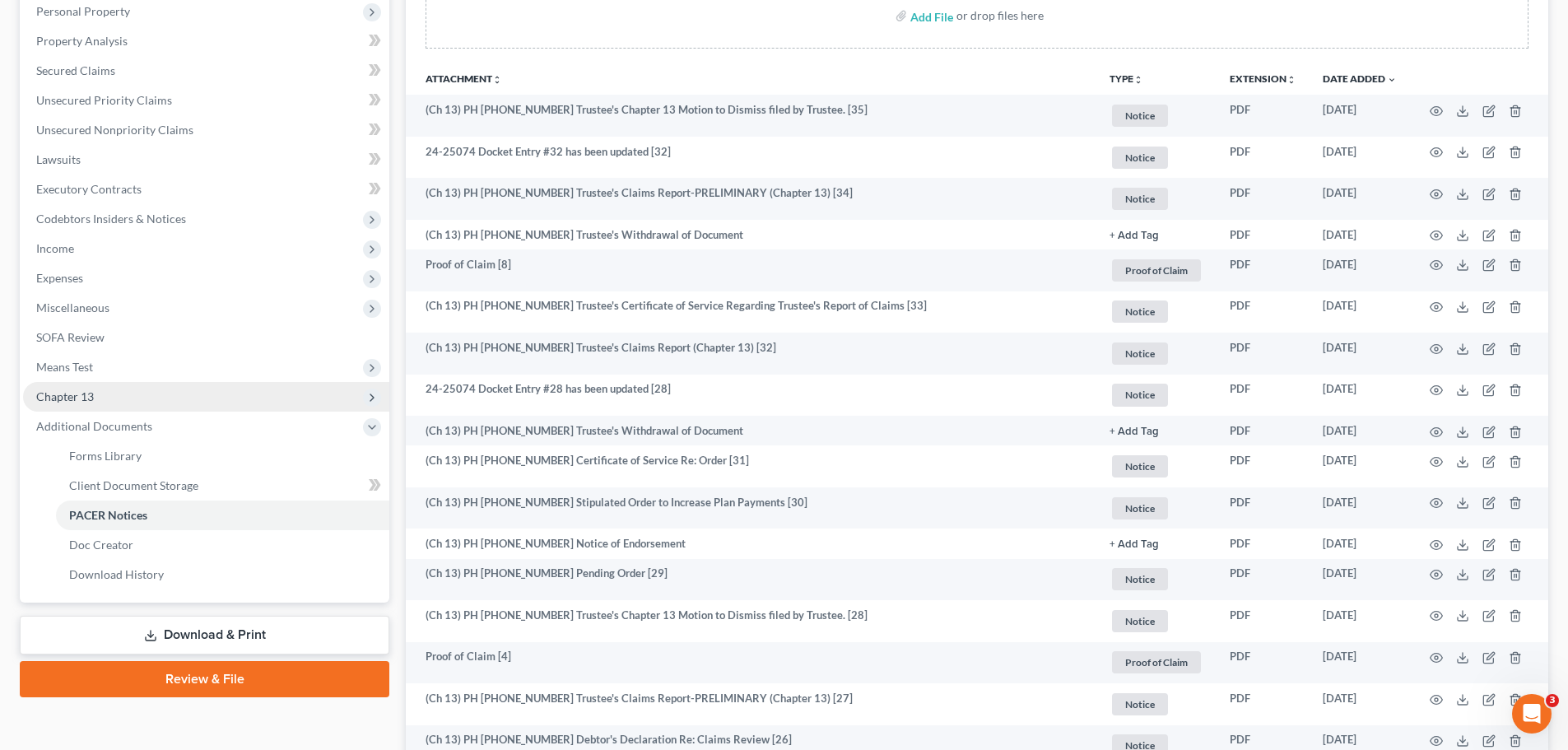
scroll to position [330, 0]
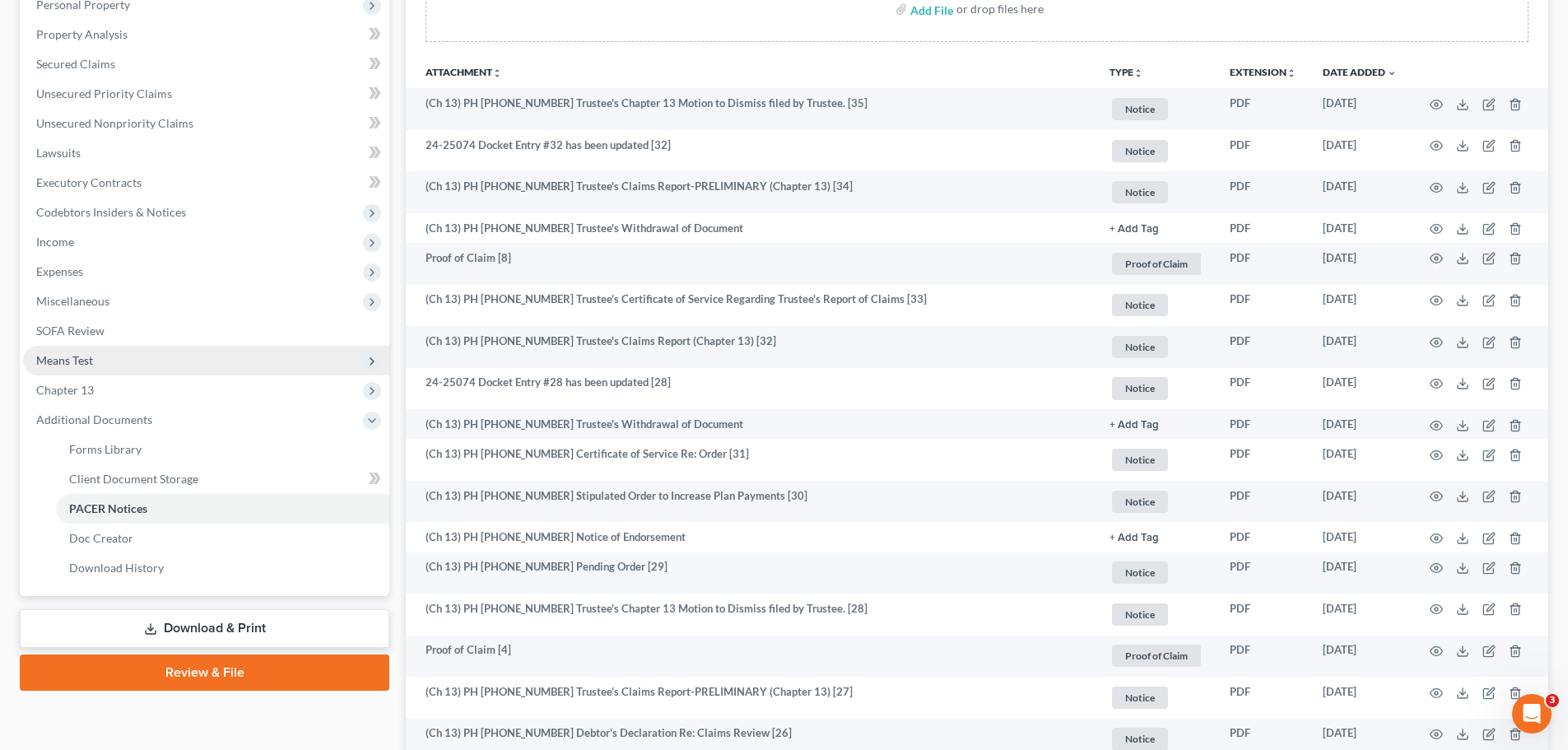
click at [167, 352] on span "Means Test" at bounding box center [206, 361] width 366 height 30
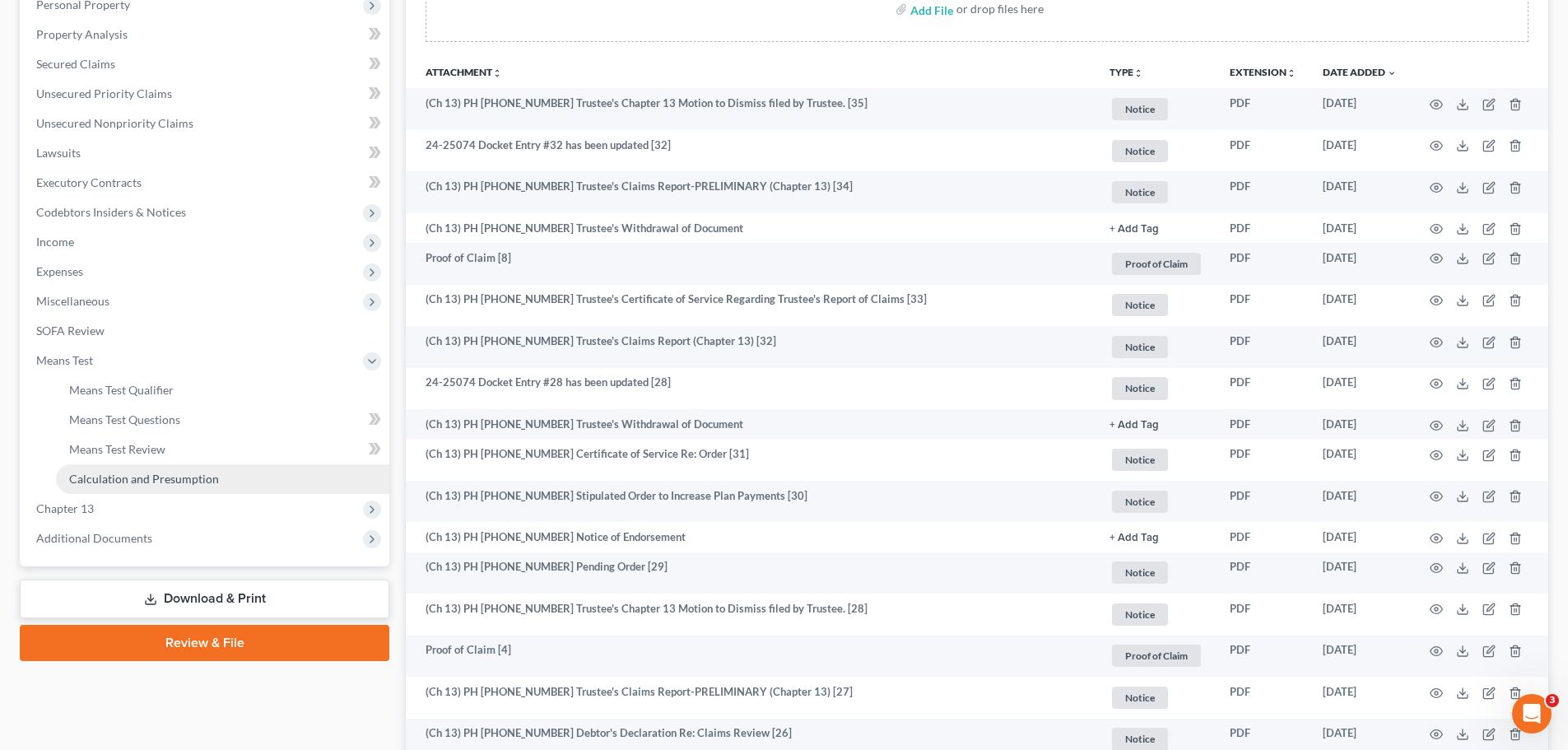
click at [179, 469] on link "Calculation and Presumption" at bounding box center [222, 480] width 333 height 30
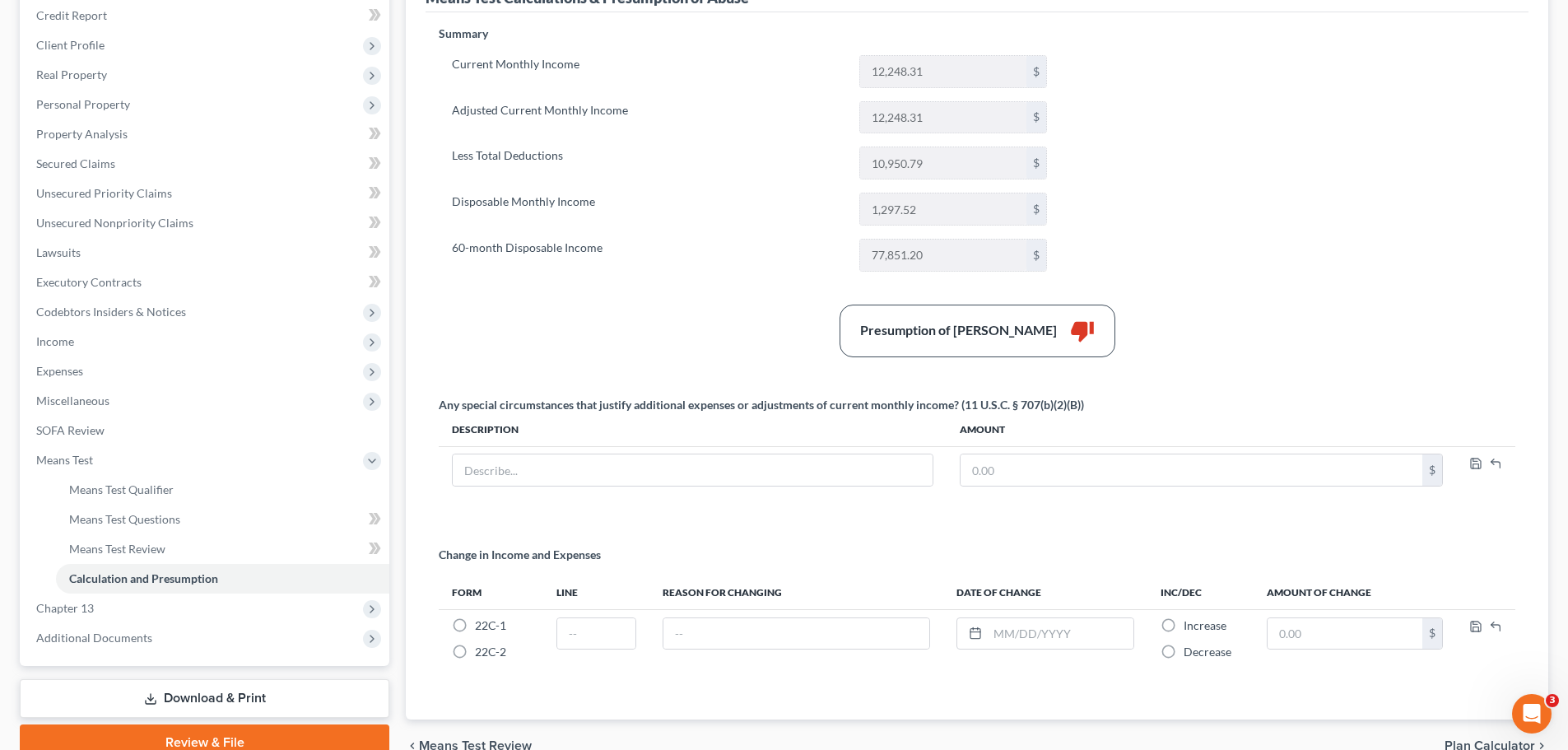
scroll to position [247, 0]
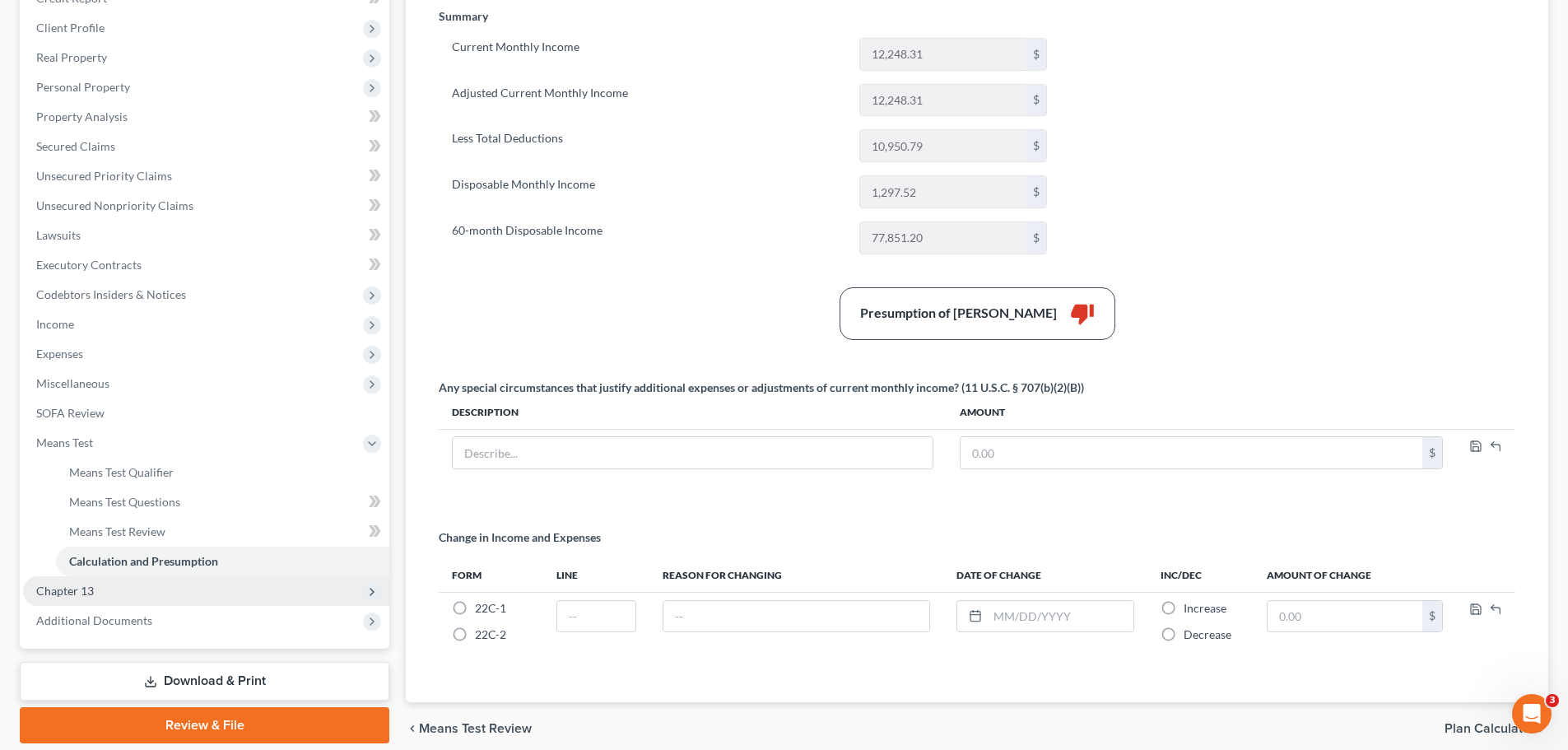
click at [78, 597] on span "Chapter 13" at bounding box center [206, 591] width 366 height 30
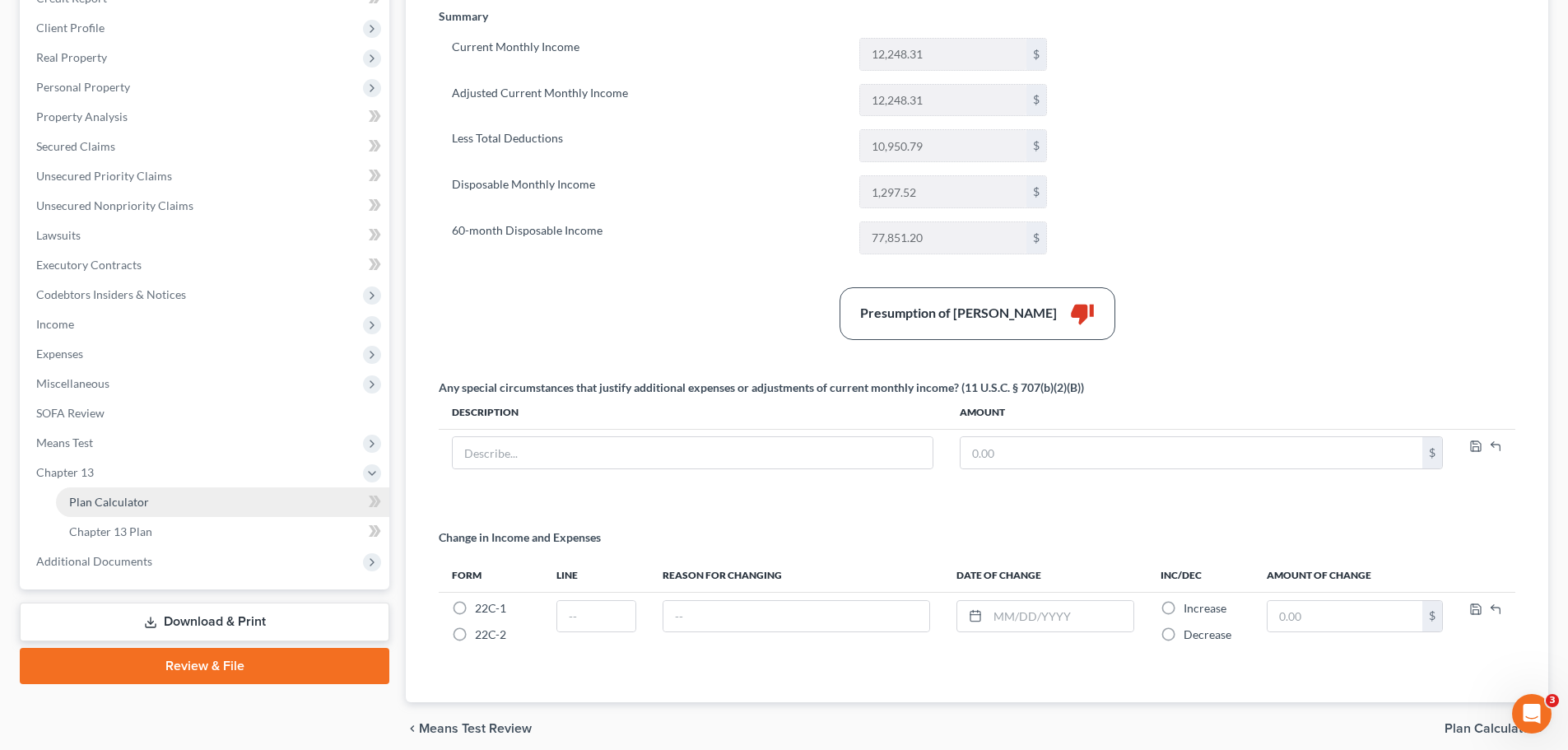
click at [115, 504] on span "Plan Calculator" at bounding box center [109, 501] width 80 height 14
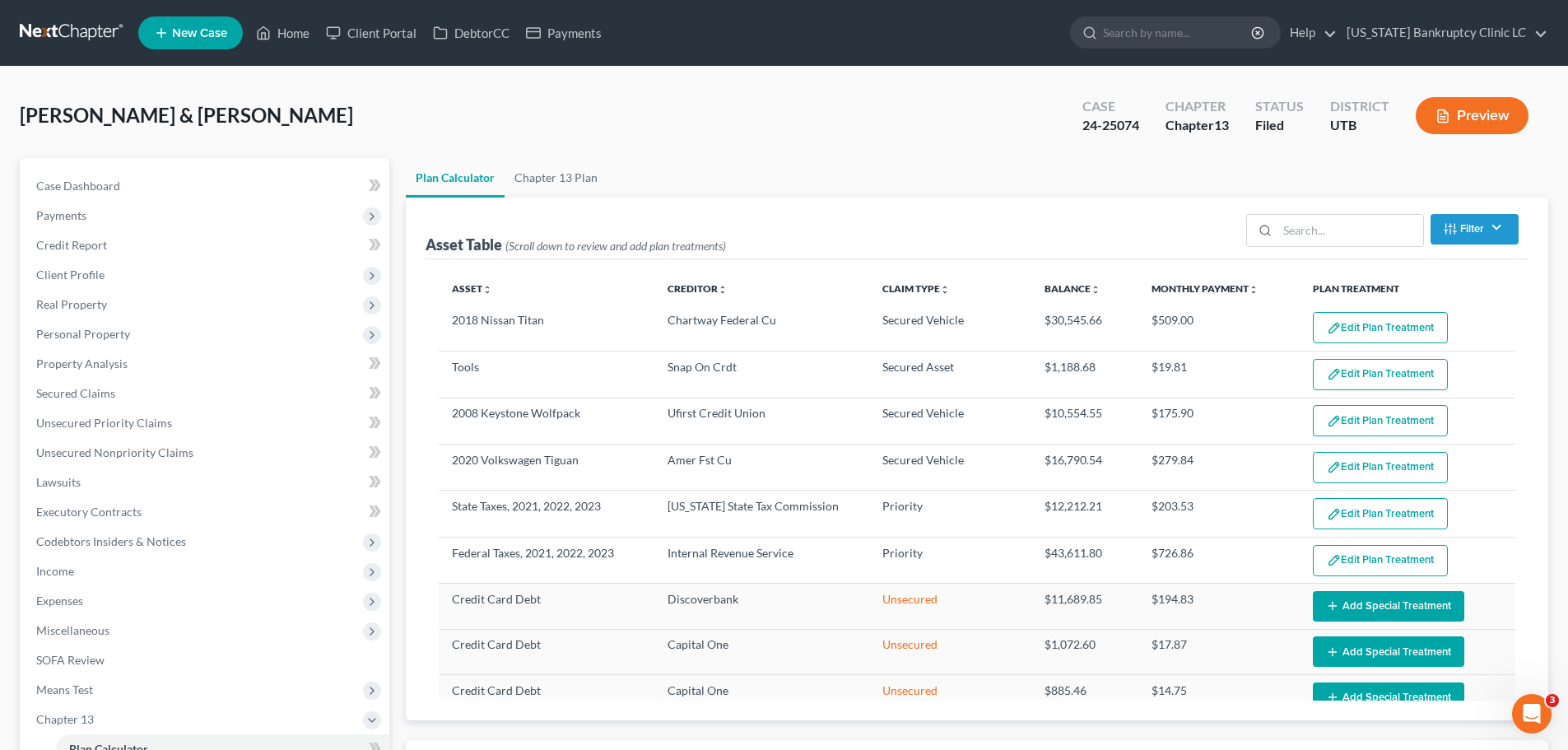
select select "59"
click at [698, 146] on div "[PERSON_NAME] & [PERSON_NAME] Upgraded Case 24-25074 Chapter Chapter 13 Status …" at bounding box center [784, 122] width 1528 height 72
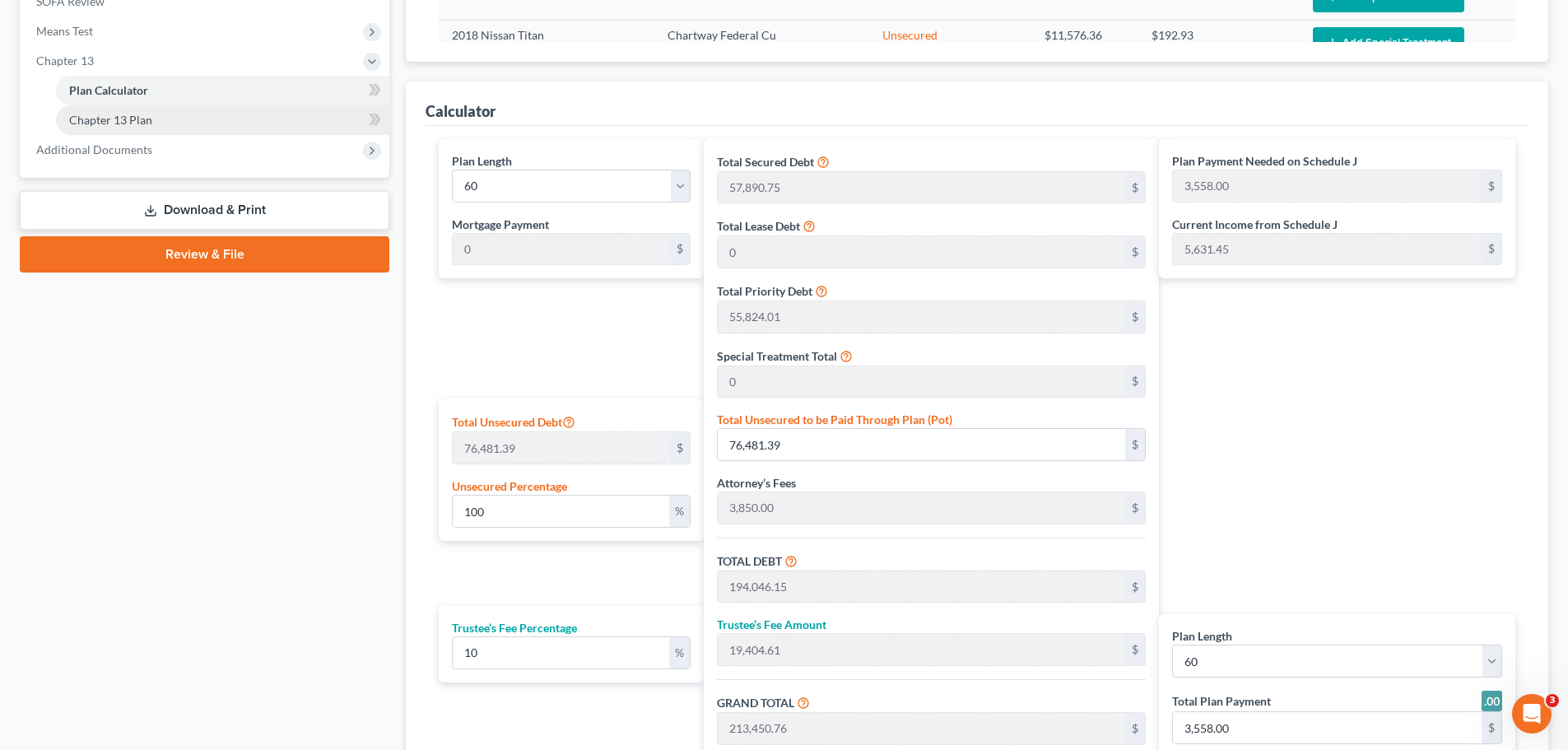
scroll to position [412, 0]
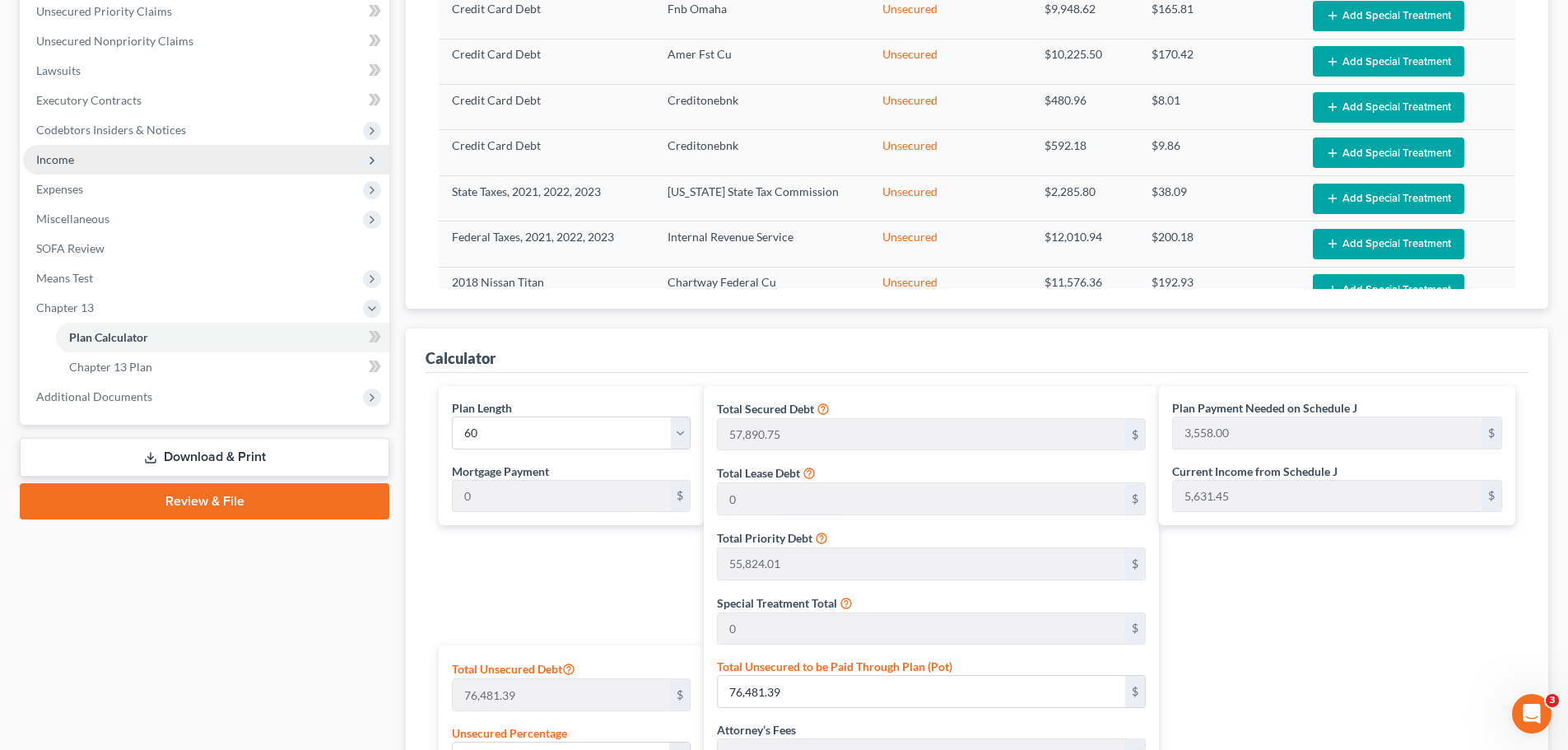
click at [200, 157] on span "Income" at bounding box center [206, 160] width 366 height 30
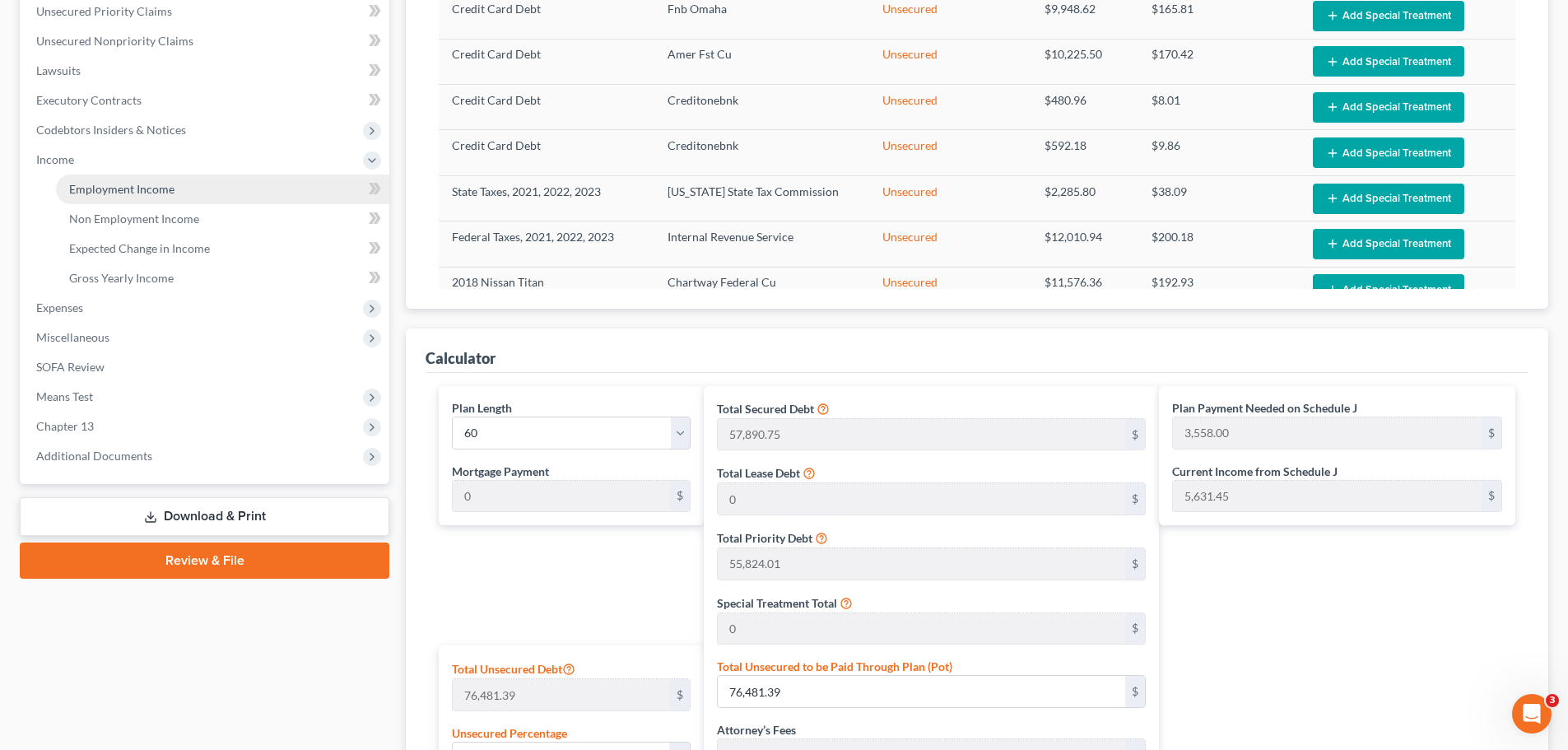
click at [192, 187] on link "Employment Income" at bounding box center [222, 189] width 333 height 30
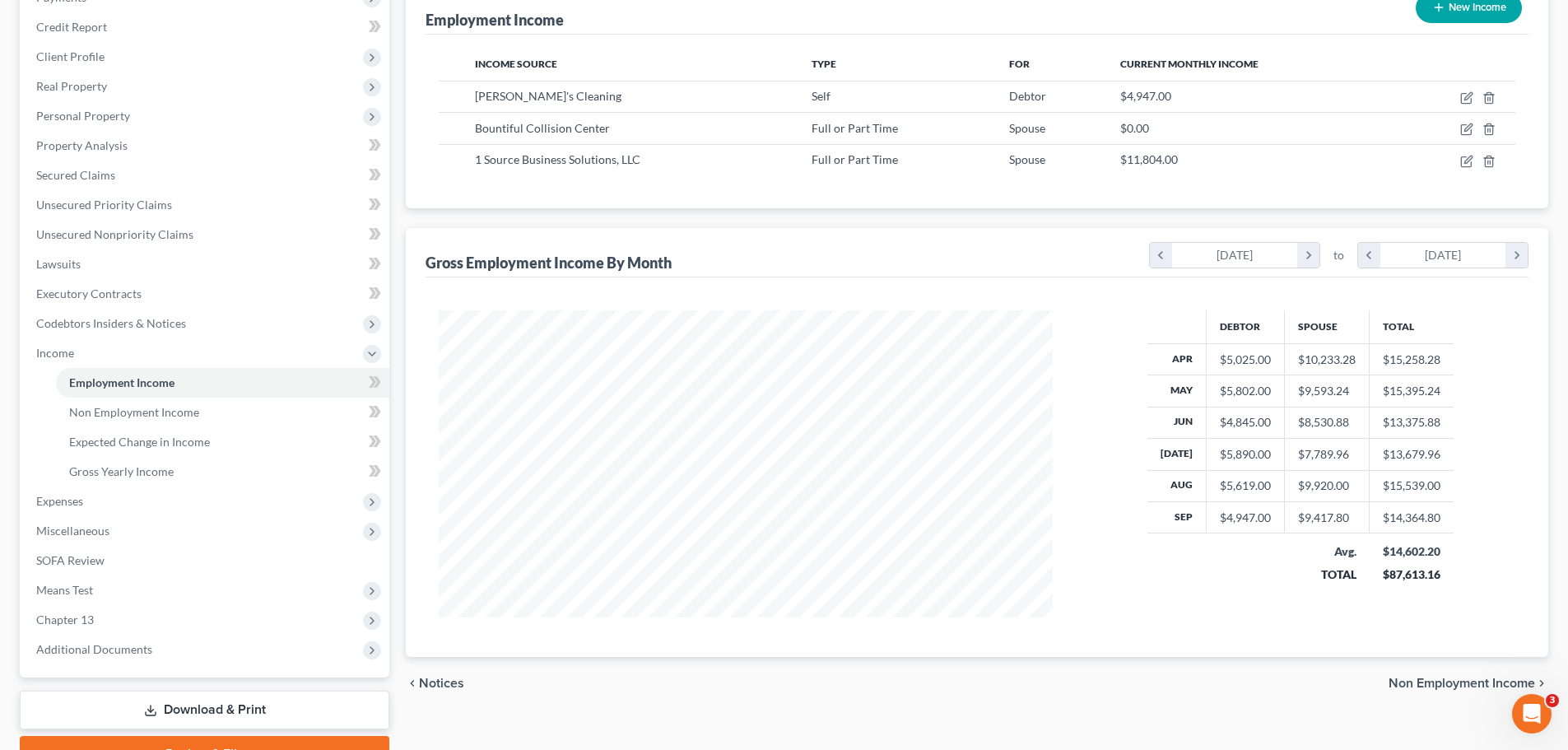
scroll to position [247, 0]
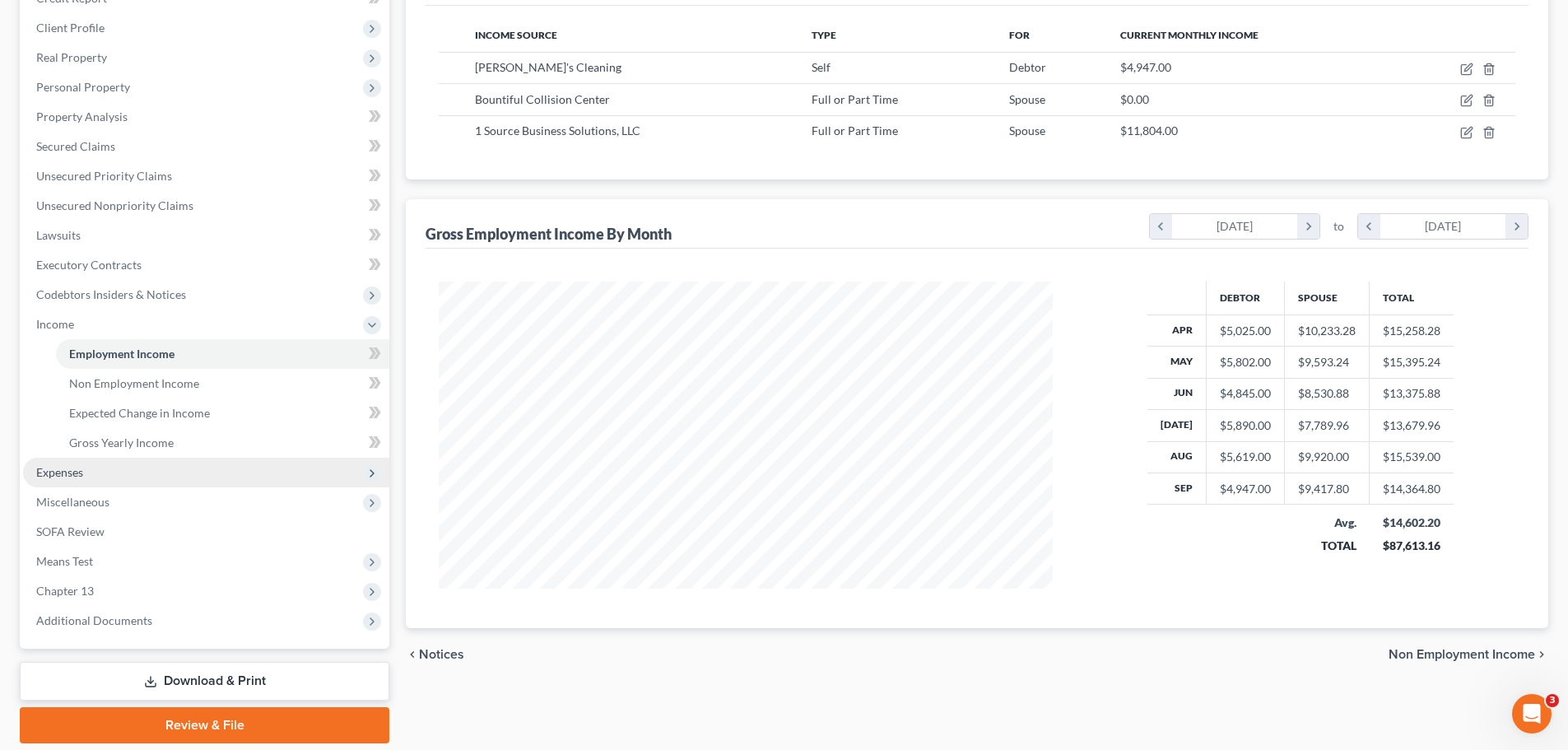
click at [148, 474] on span "Expenses" at bounding box center [206, 473] width 366 height 30
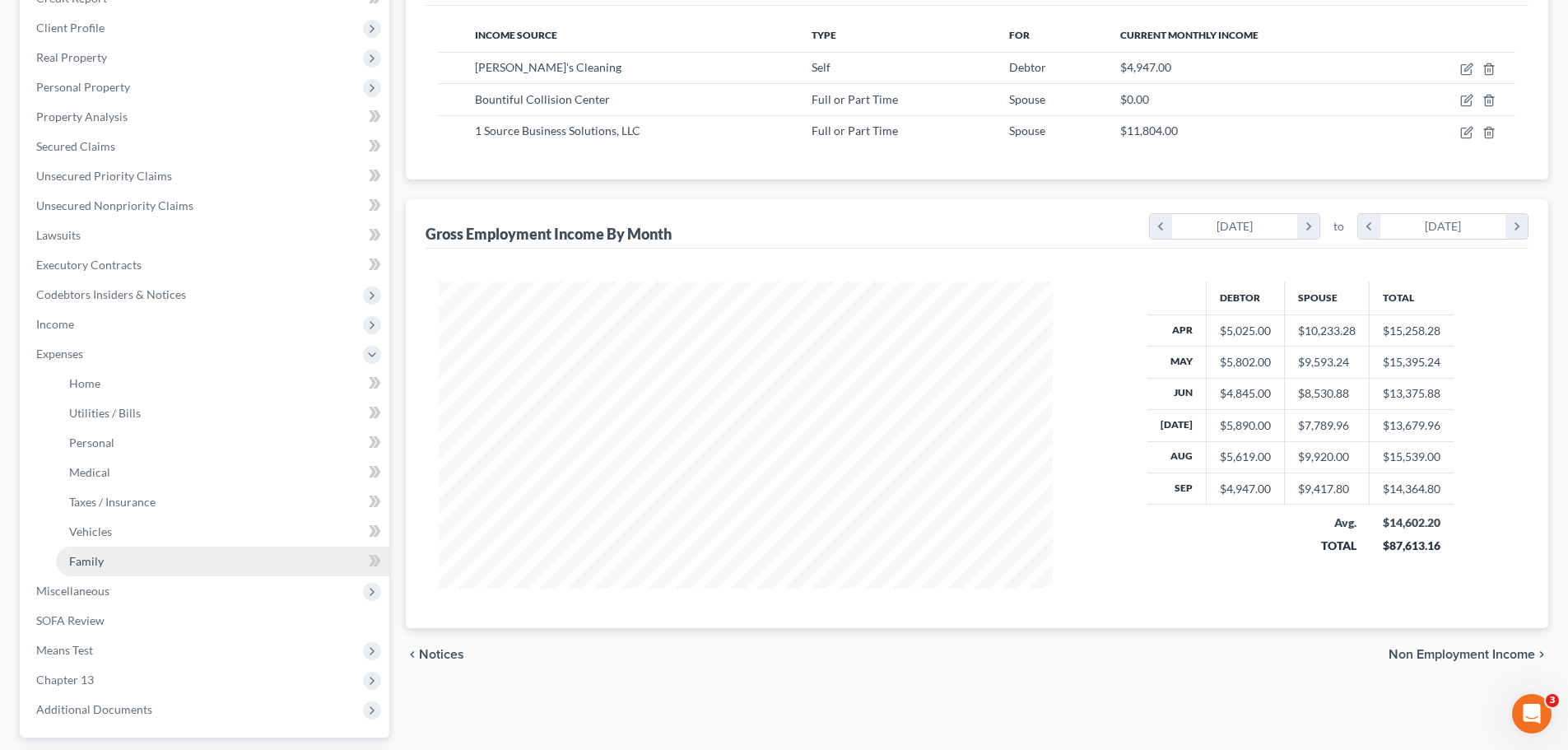
click at [135, 568] on link "Family" at bounding box center [222, 562] width 333 height 30
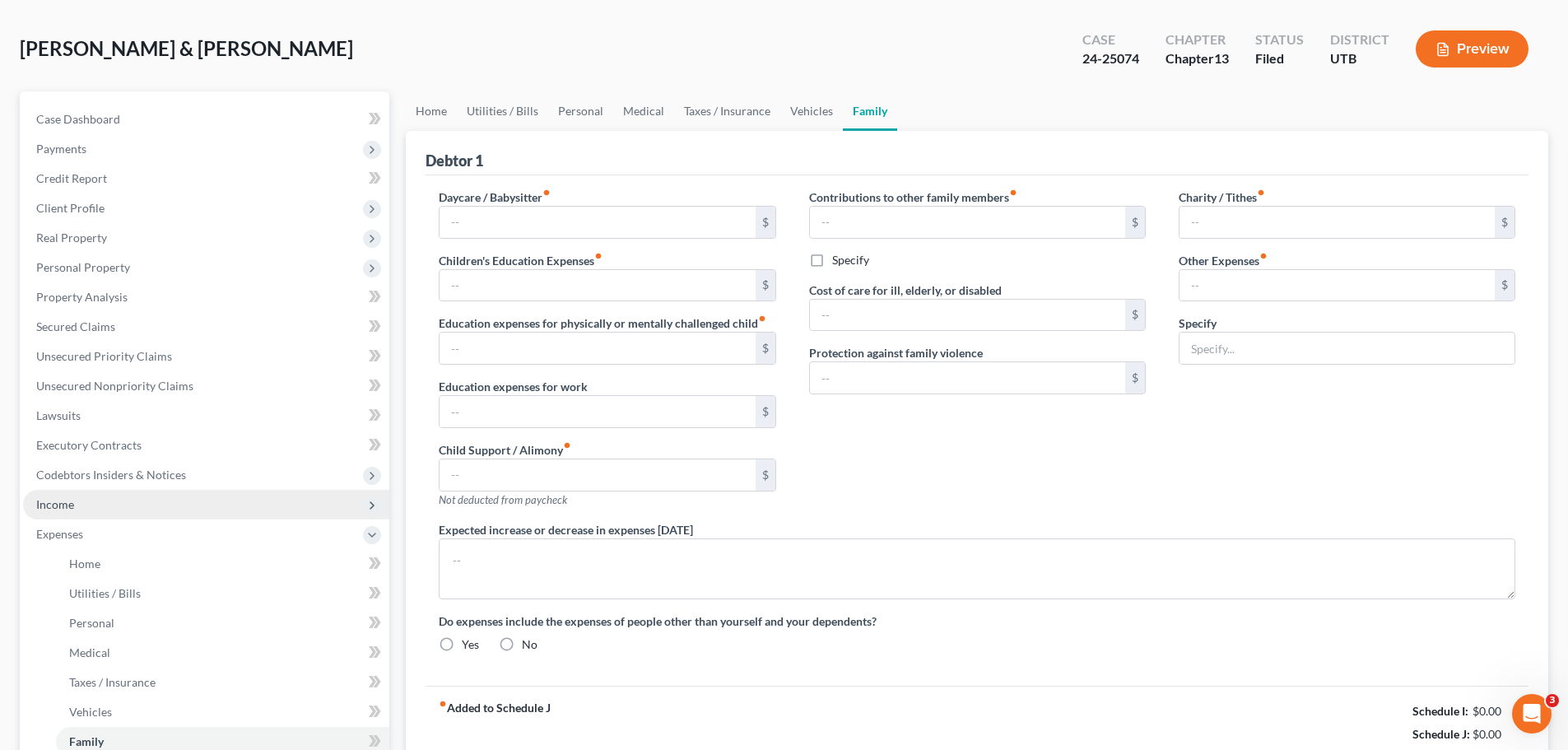
type input "0.00"
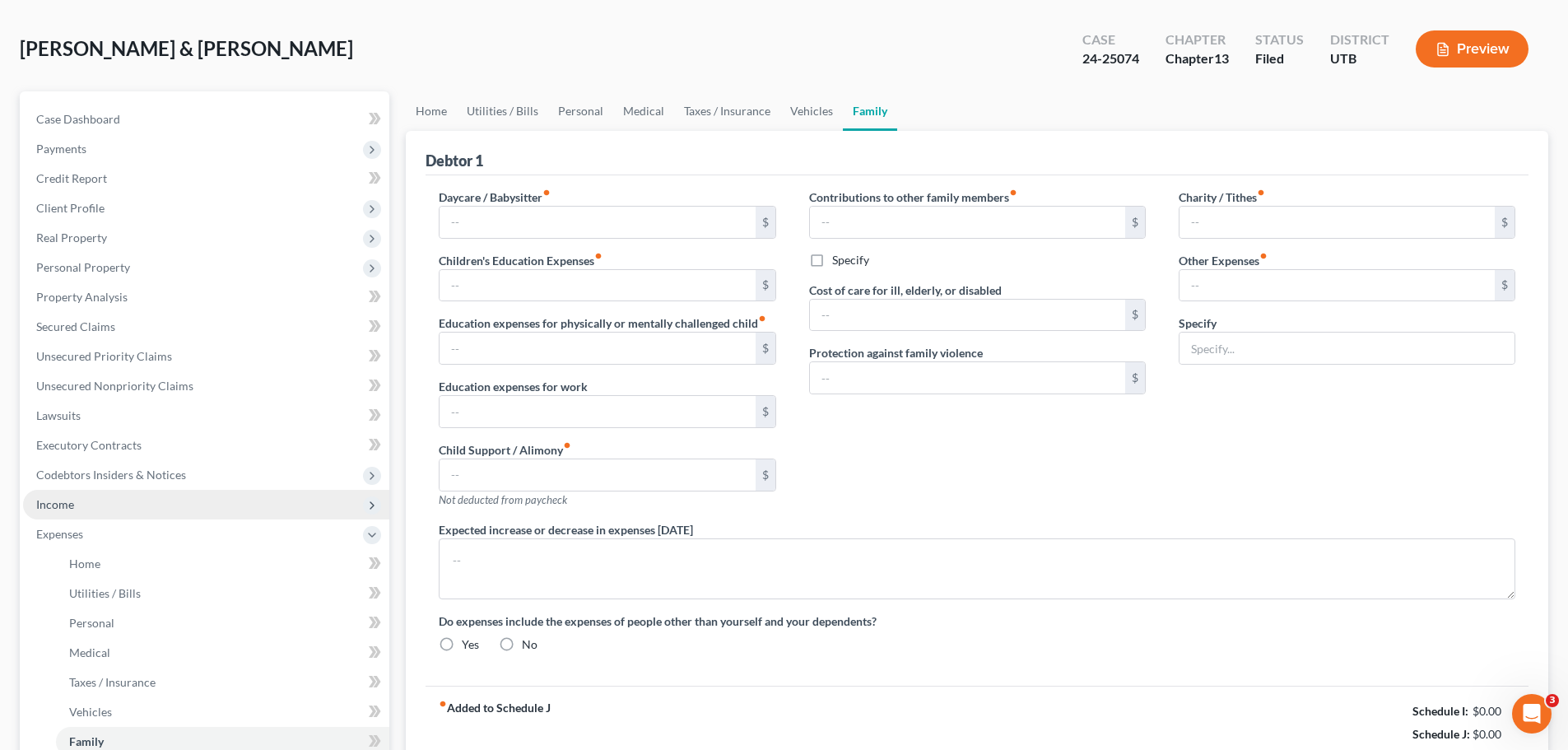
type input "0.00"
type input "40.00"
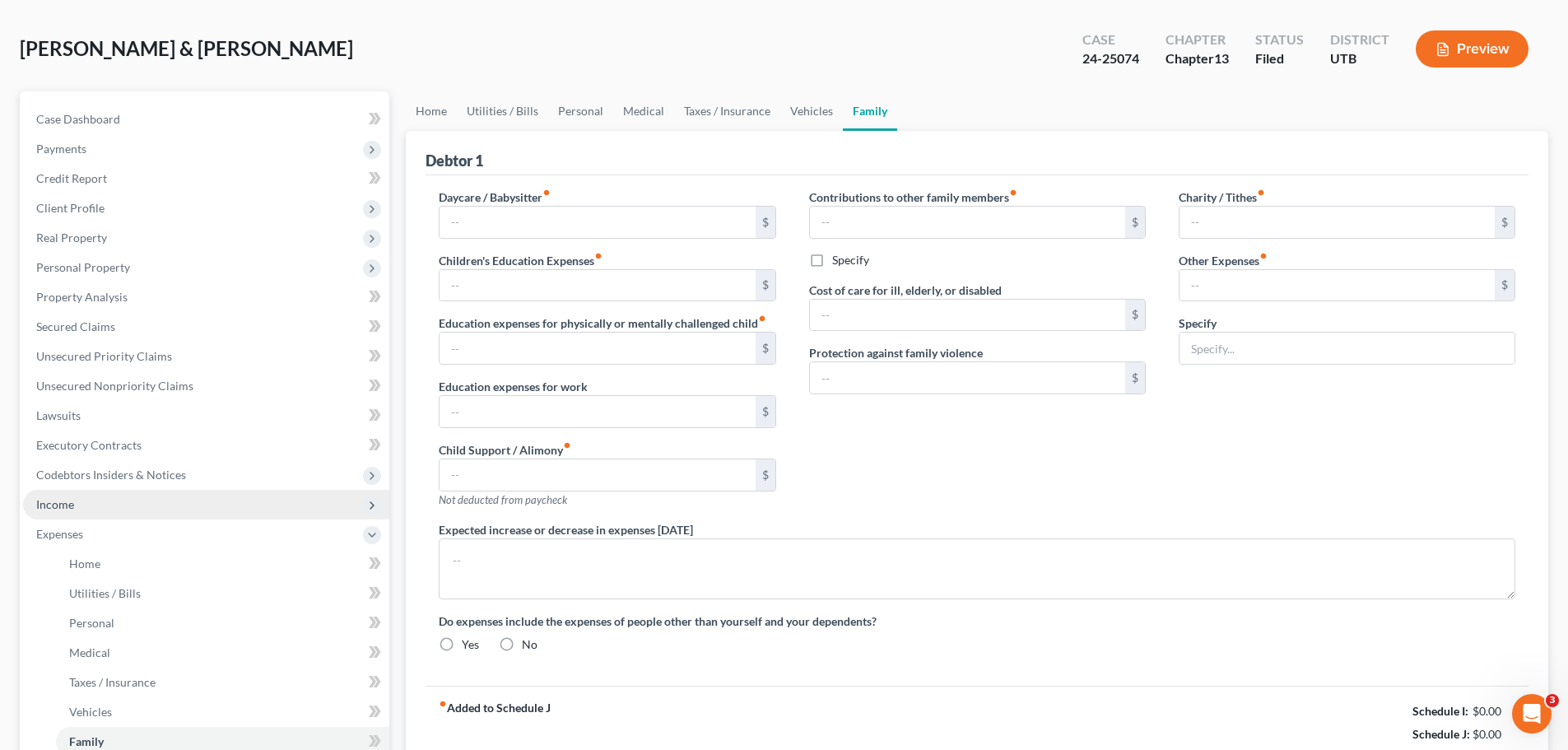
type input "Pet Expenses"
radio input "true"
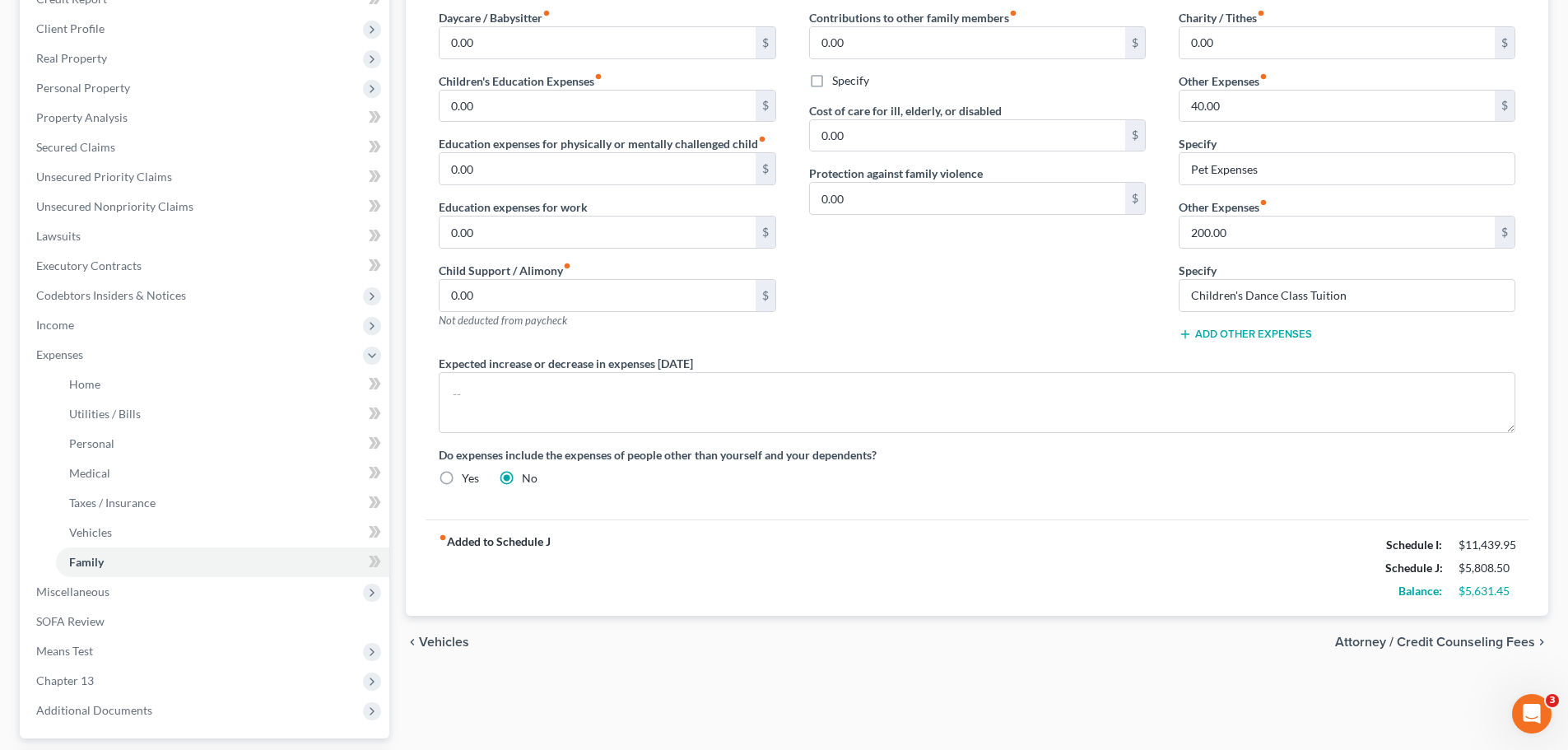
scroll to position [247, 0]
click at [132, 382] on link "Home" at bounding box center [222, 384] width 333 height 30
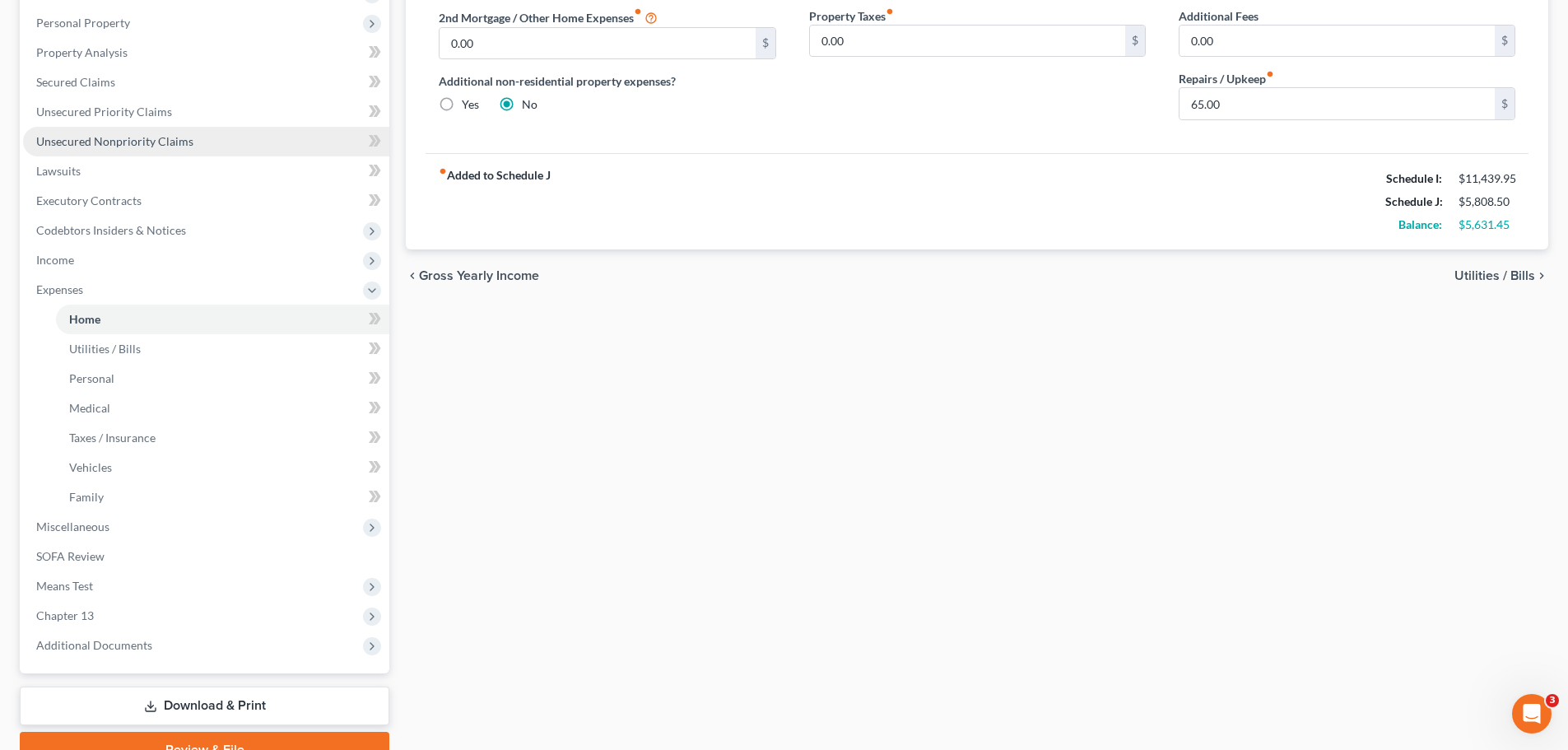
scroll to position [392, 0]
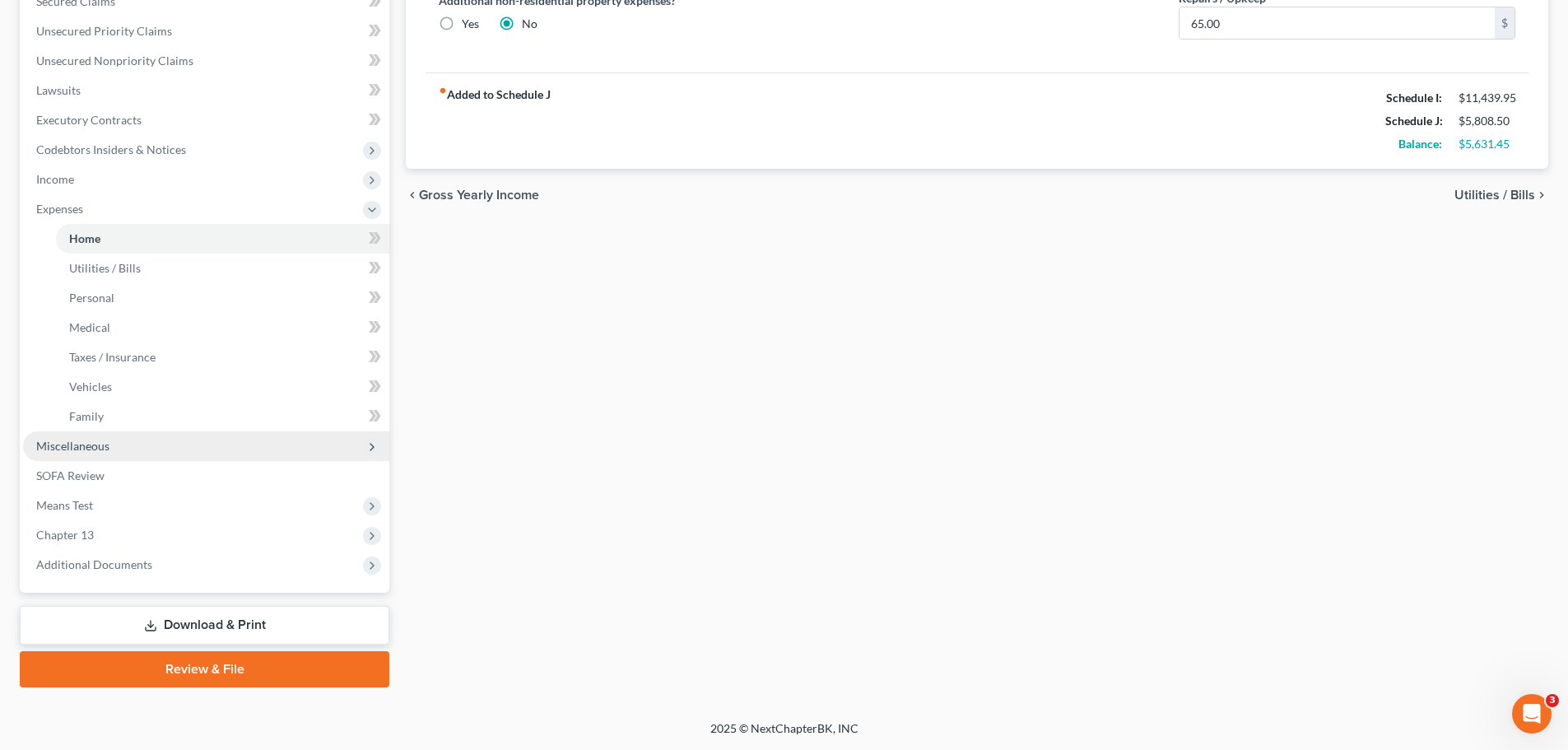
click at [149, 448] on span "Miscellaneous" at bounding box center [206, 447] width 366 height 30
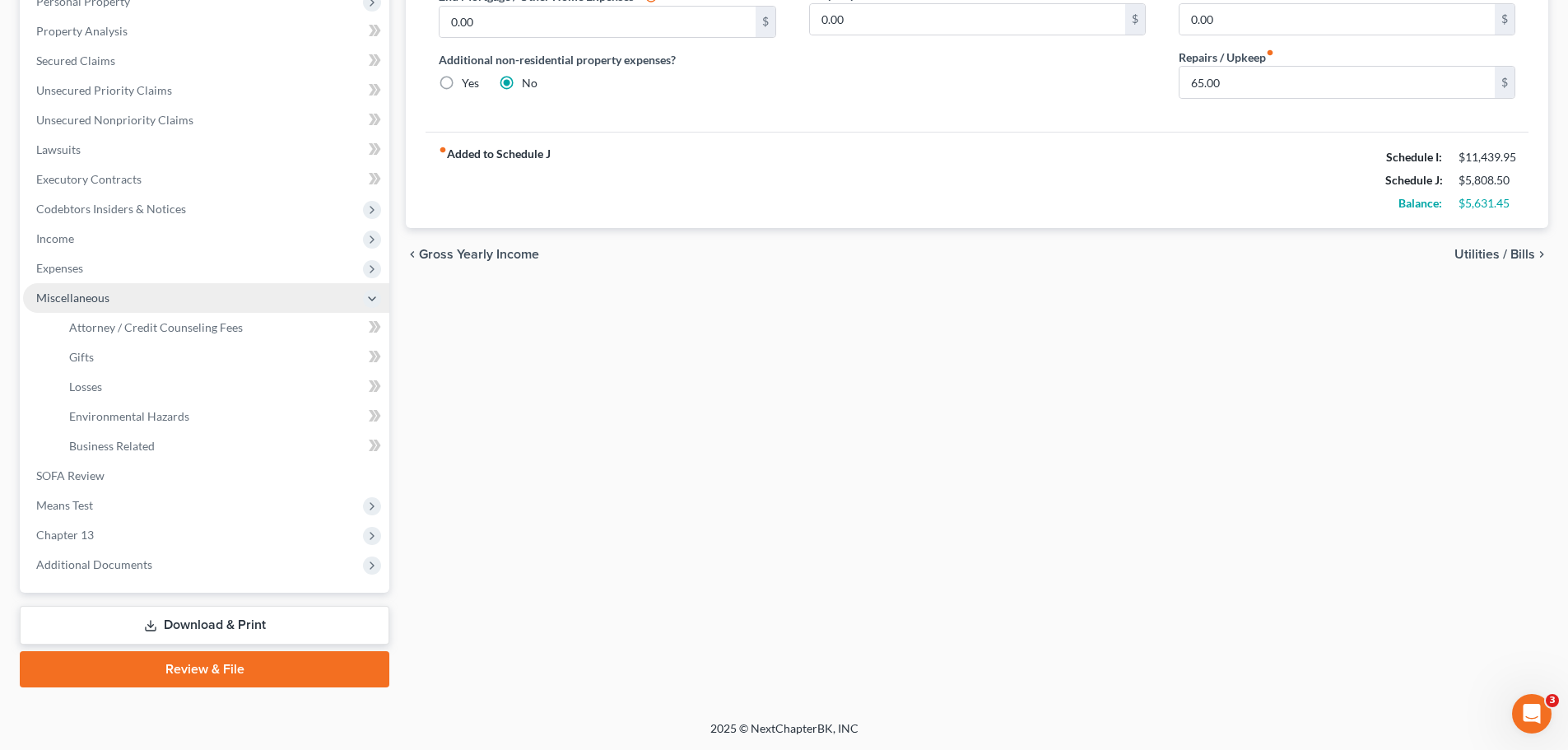
scroll to position [332, 0]
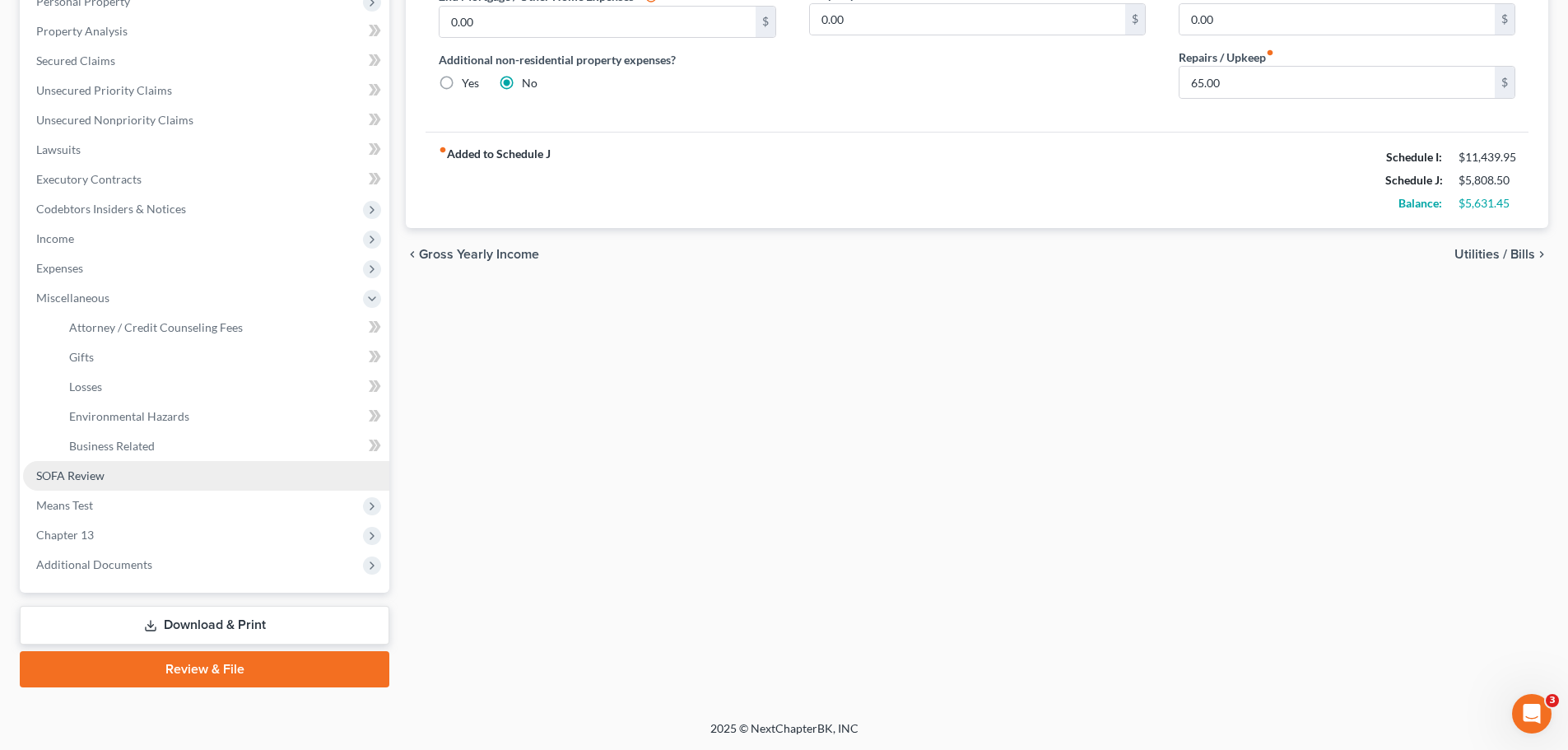
click at [179, 478] on link "SOFA Review" at bounding box center [206, 476] width 366 height 30
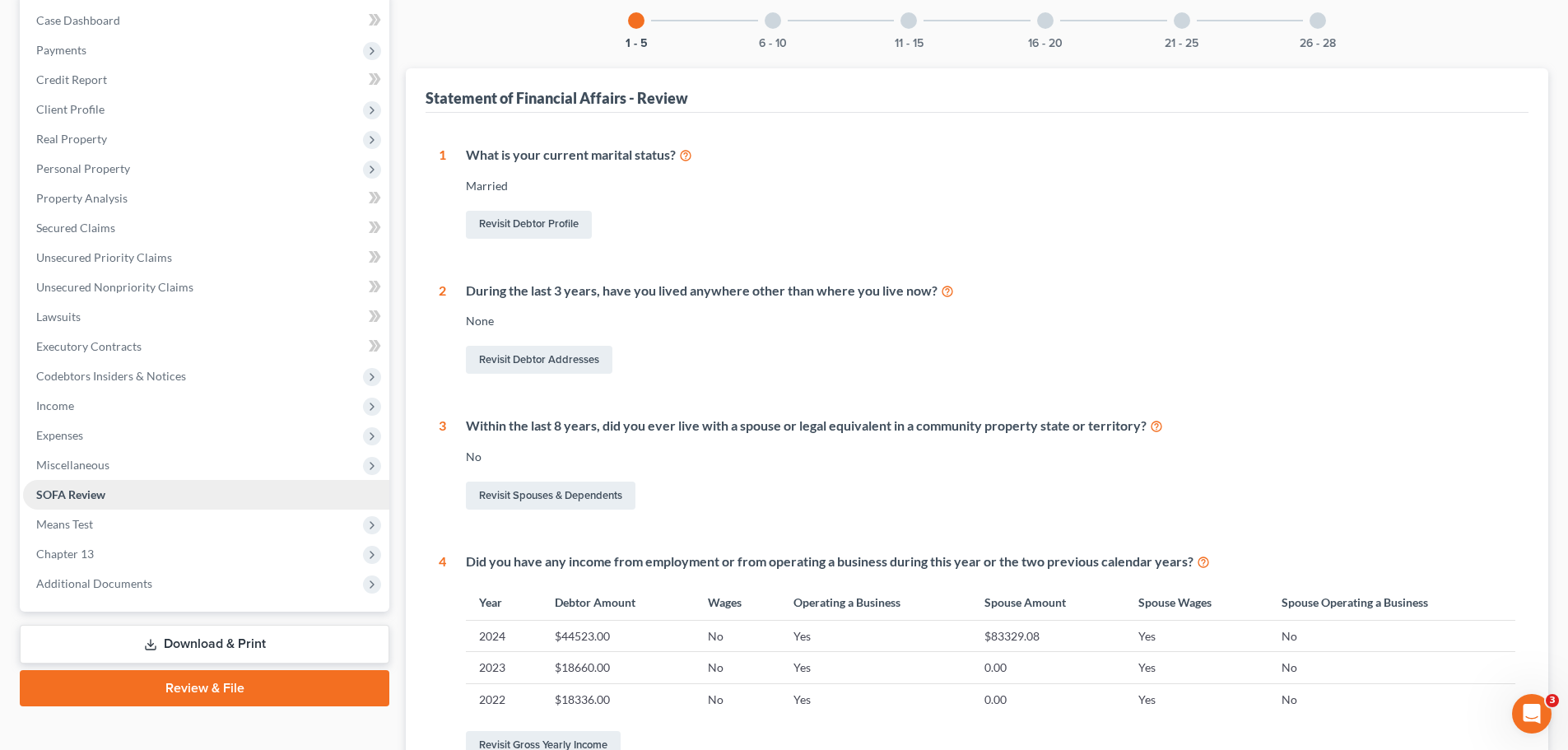
scroll to position [412, 0]
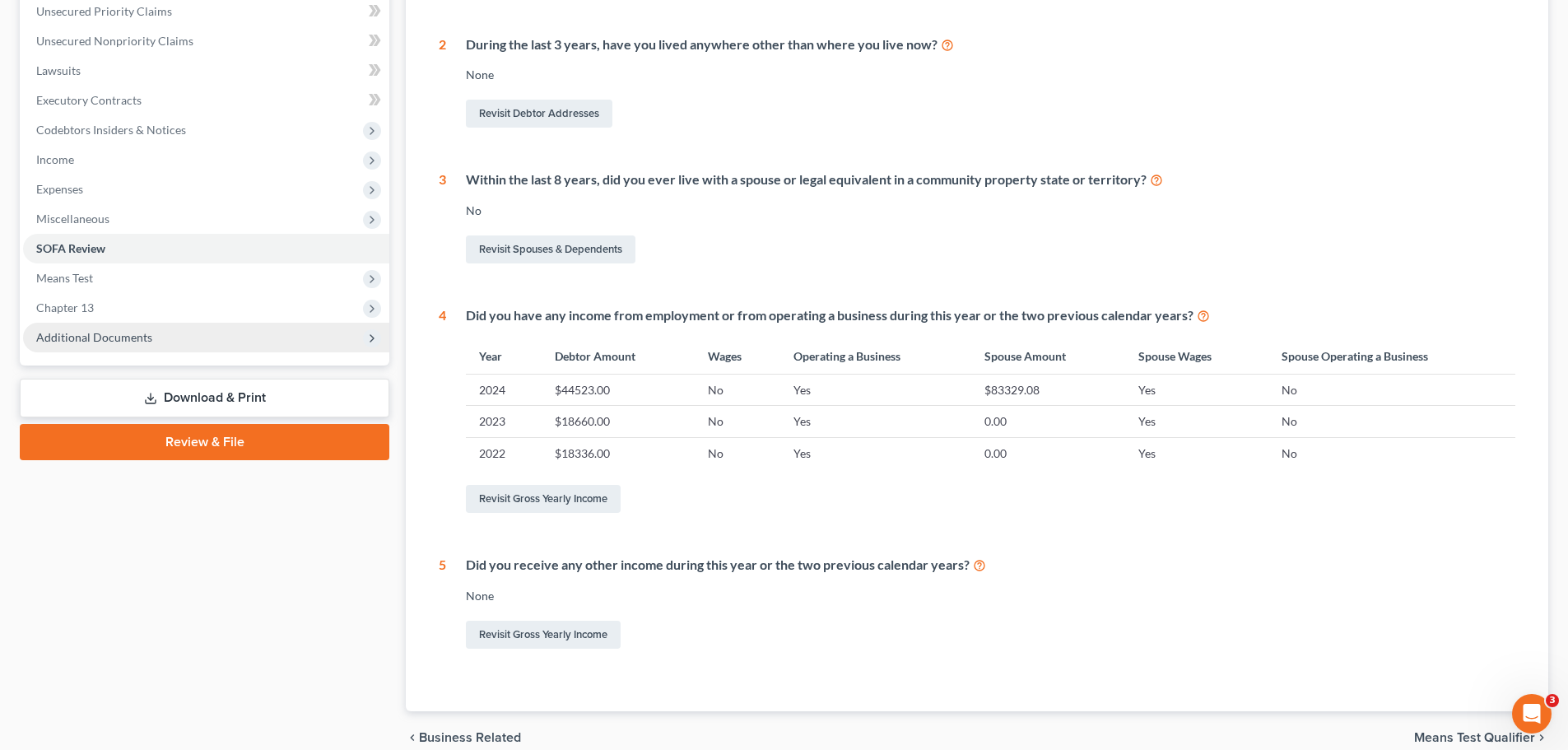
click at [207, 340] on span "Additional Documents" at bounding box center [206, 338] width 366 height 30
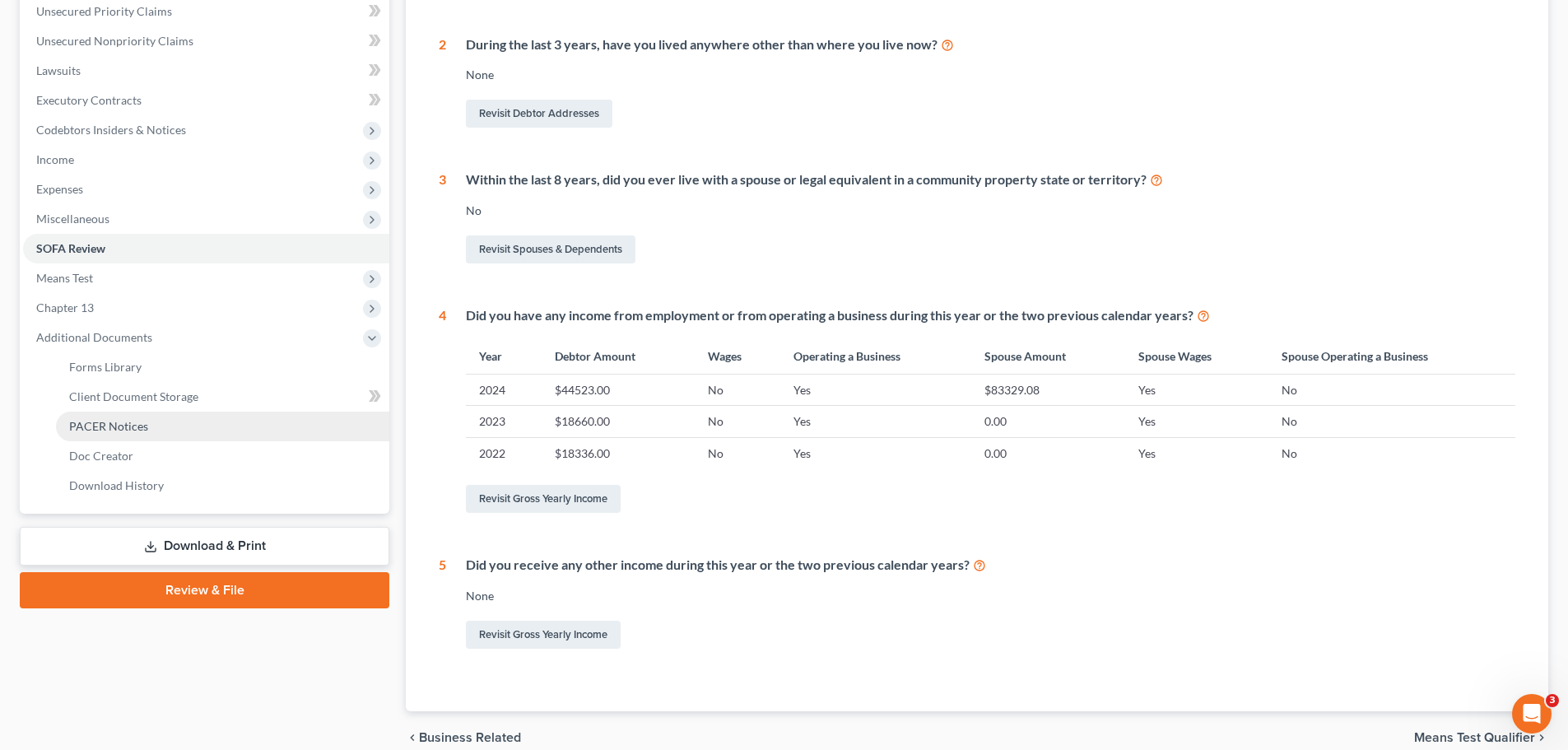
click at [187, 432] on link "PACER Notices" at bounding box center [222, 426] width 333 height 30
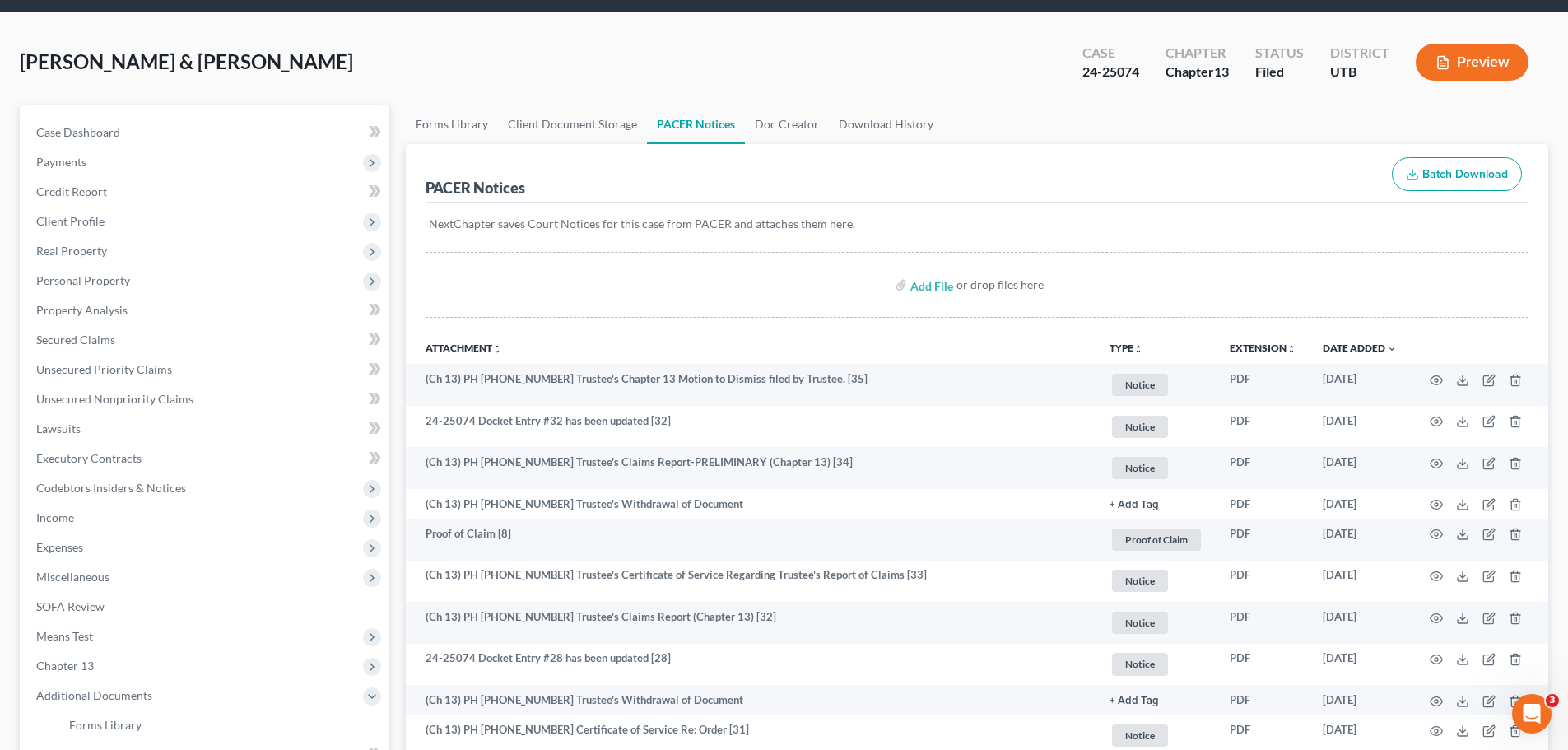
scroll to position [82, 0]
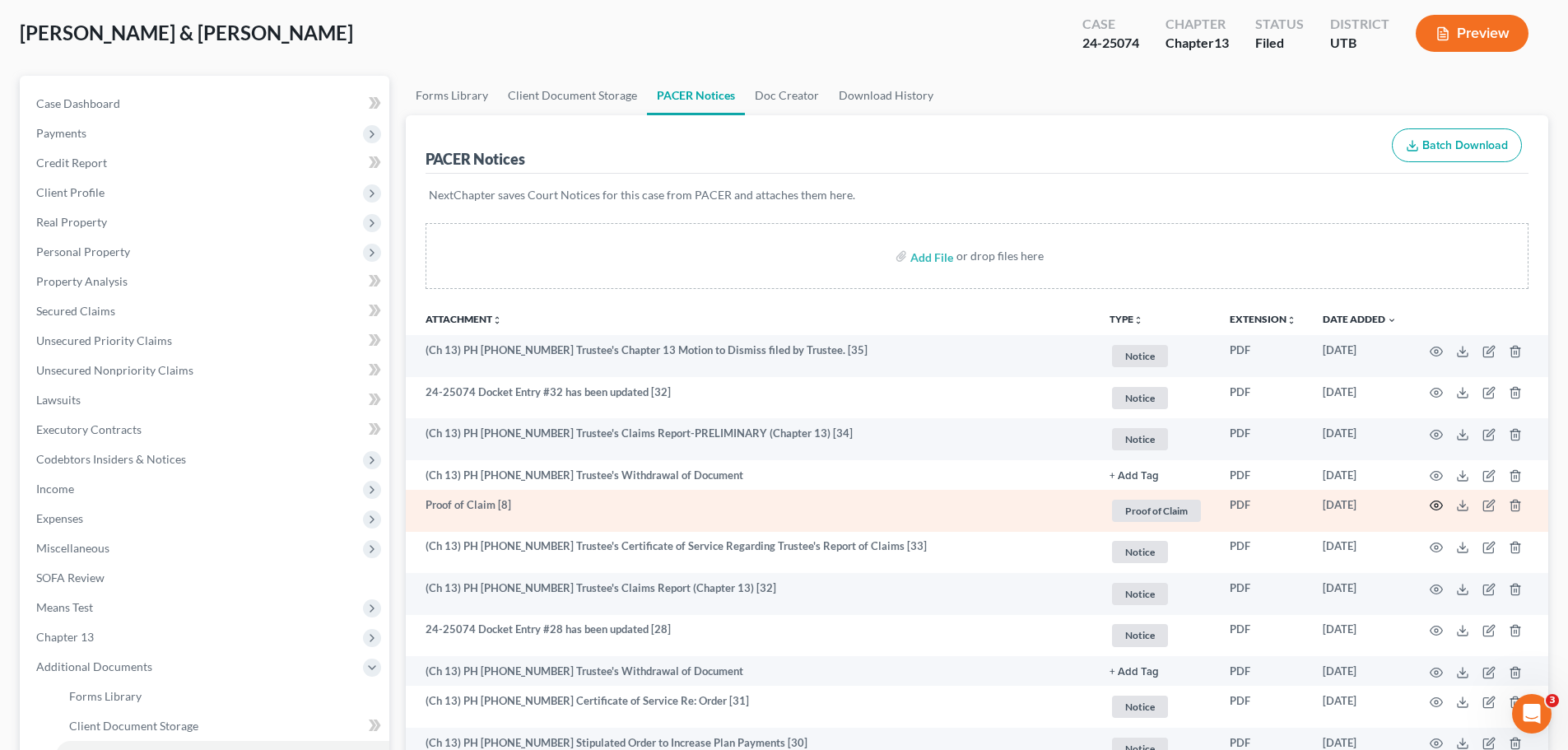
click at [1436, 507] on icon "button" at bounding box center [1436, 505] width 13 height 13
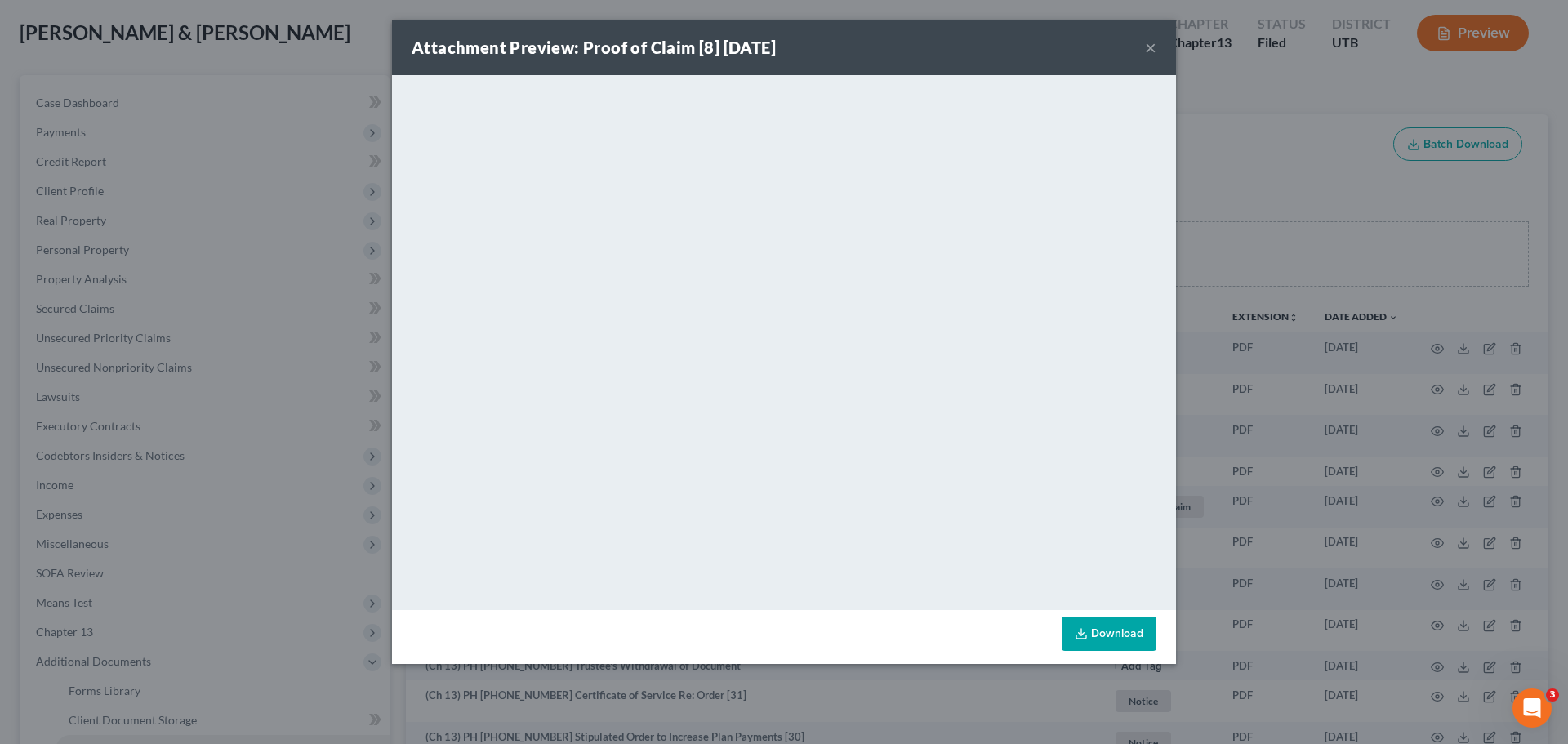
click at [1149, 44] on button "×" at bounding box center [1150, 47] width 11 height 20
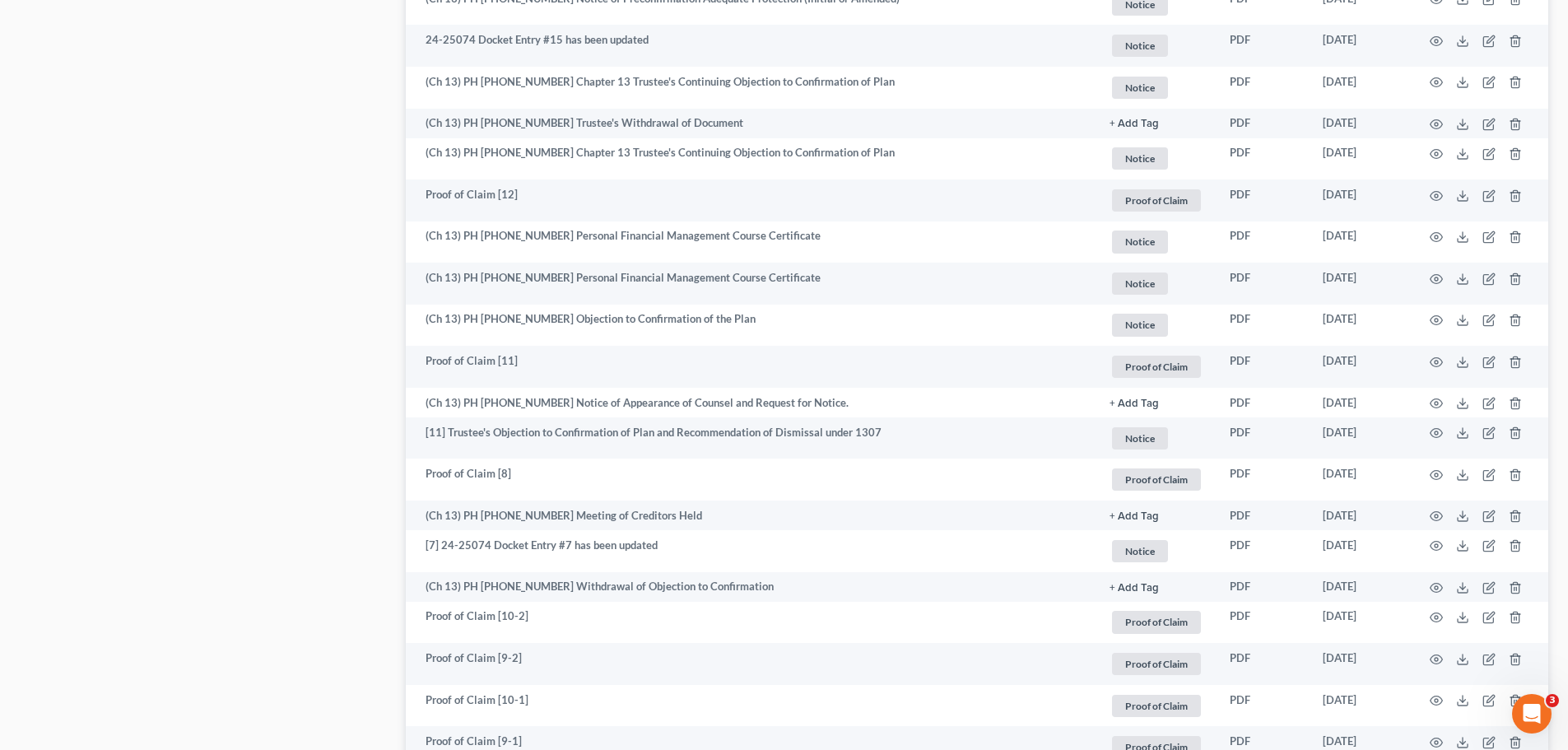
scroll to position [1894, 0]
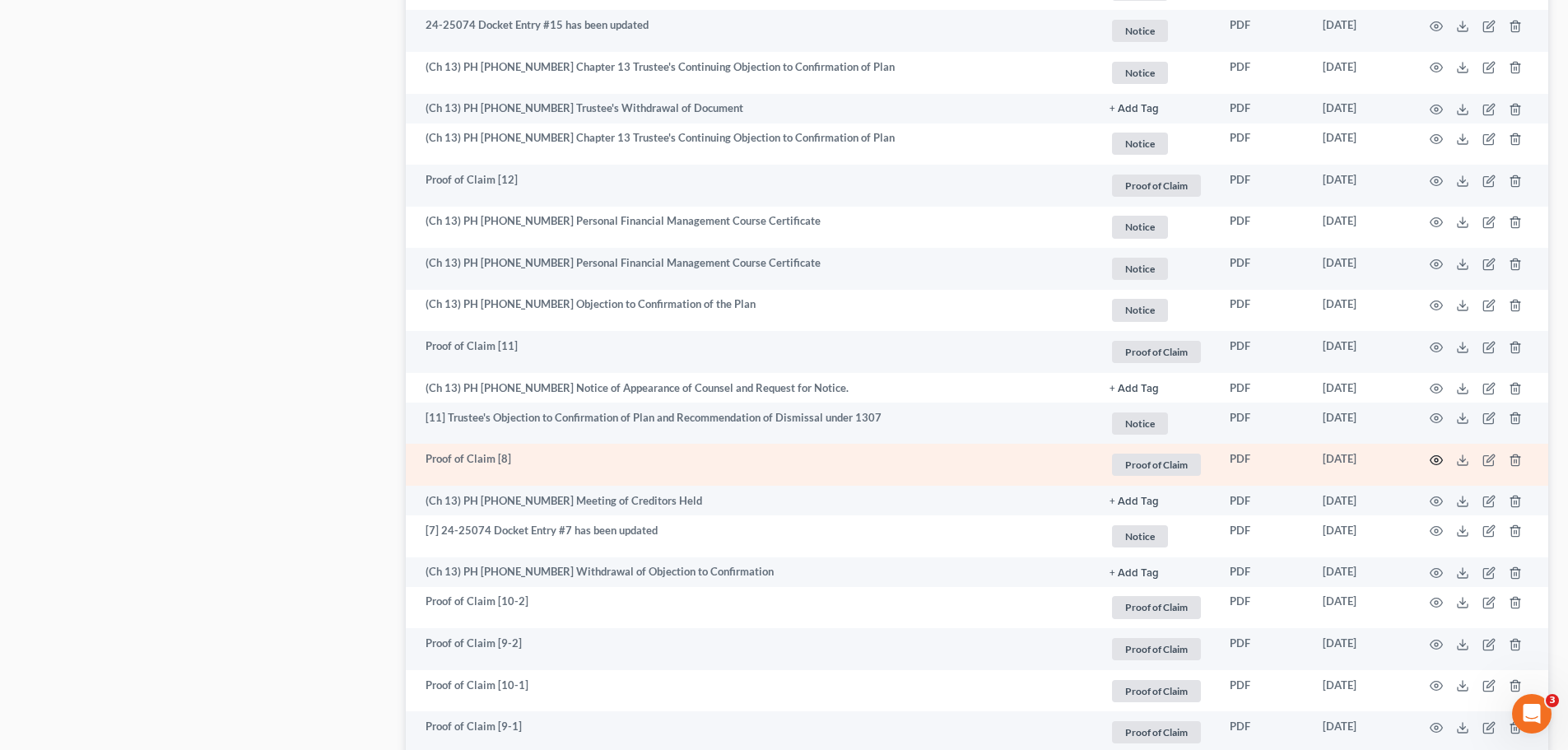
click at [1436, 460] on icon "button" at bounding box center [1436, 460] width 13 height 13
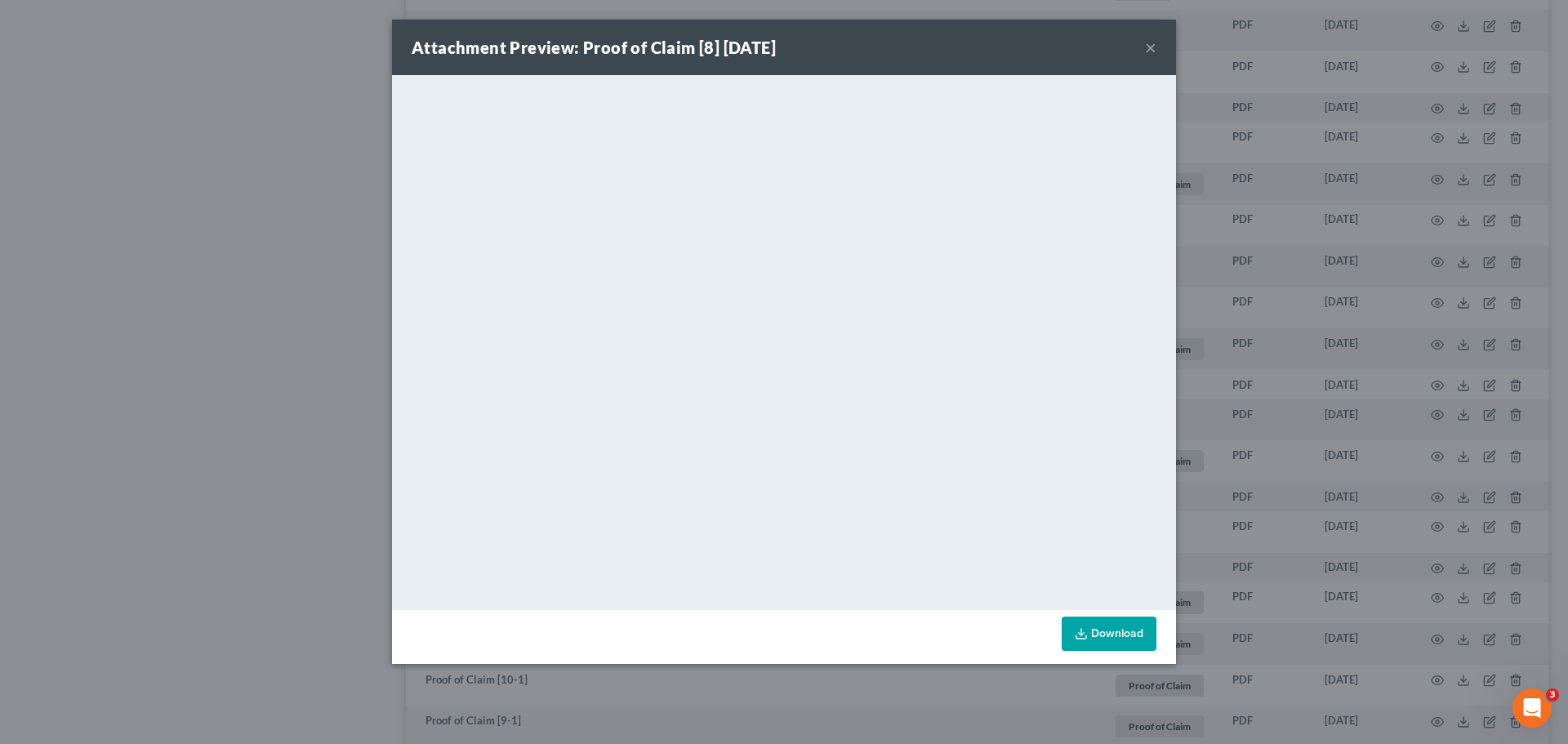
click at [1153, 46] on button "×" at bounding box center [1150, 47] width 11 height 20
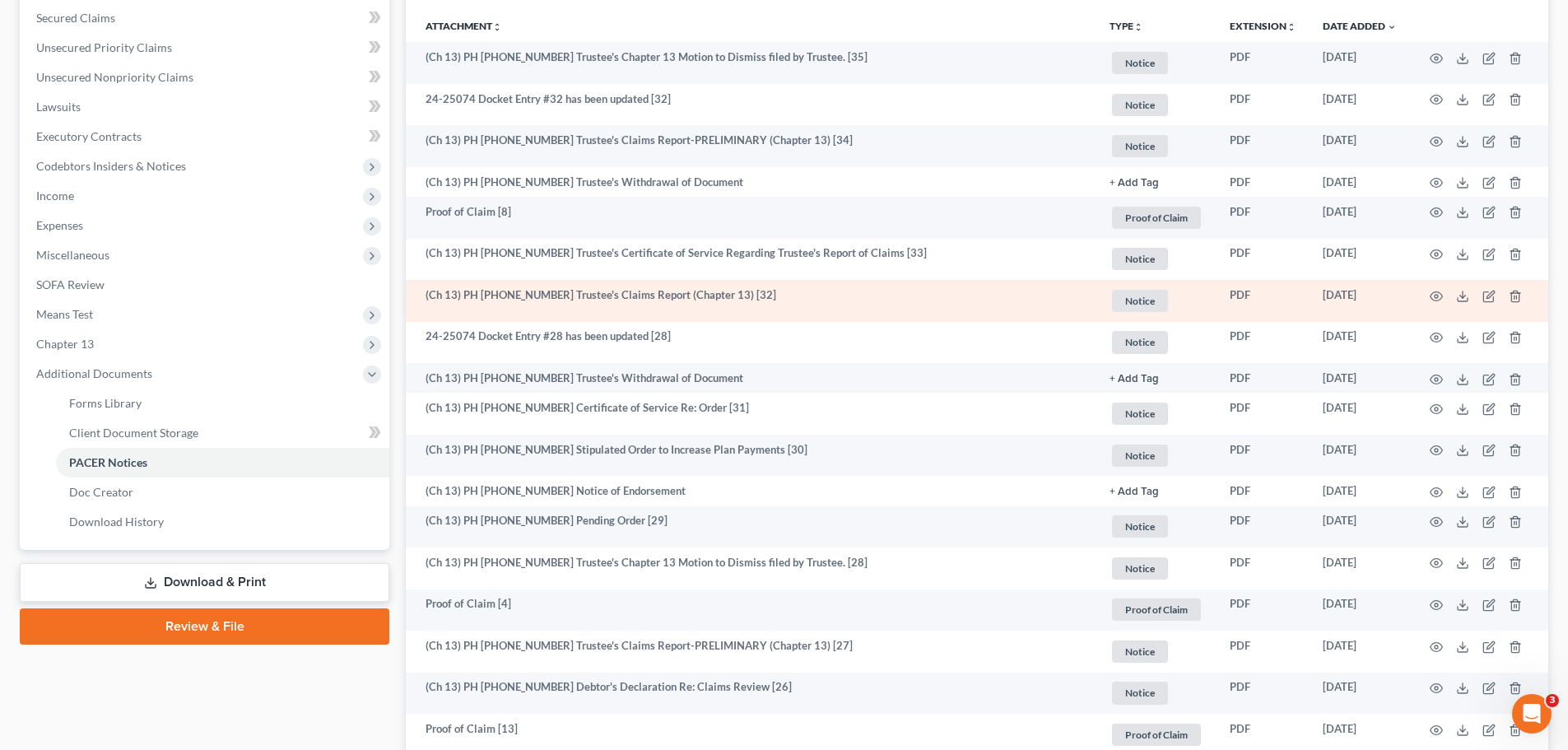
scroll to position [412, 0]
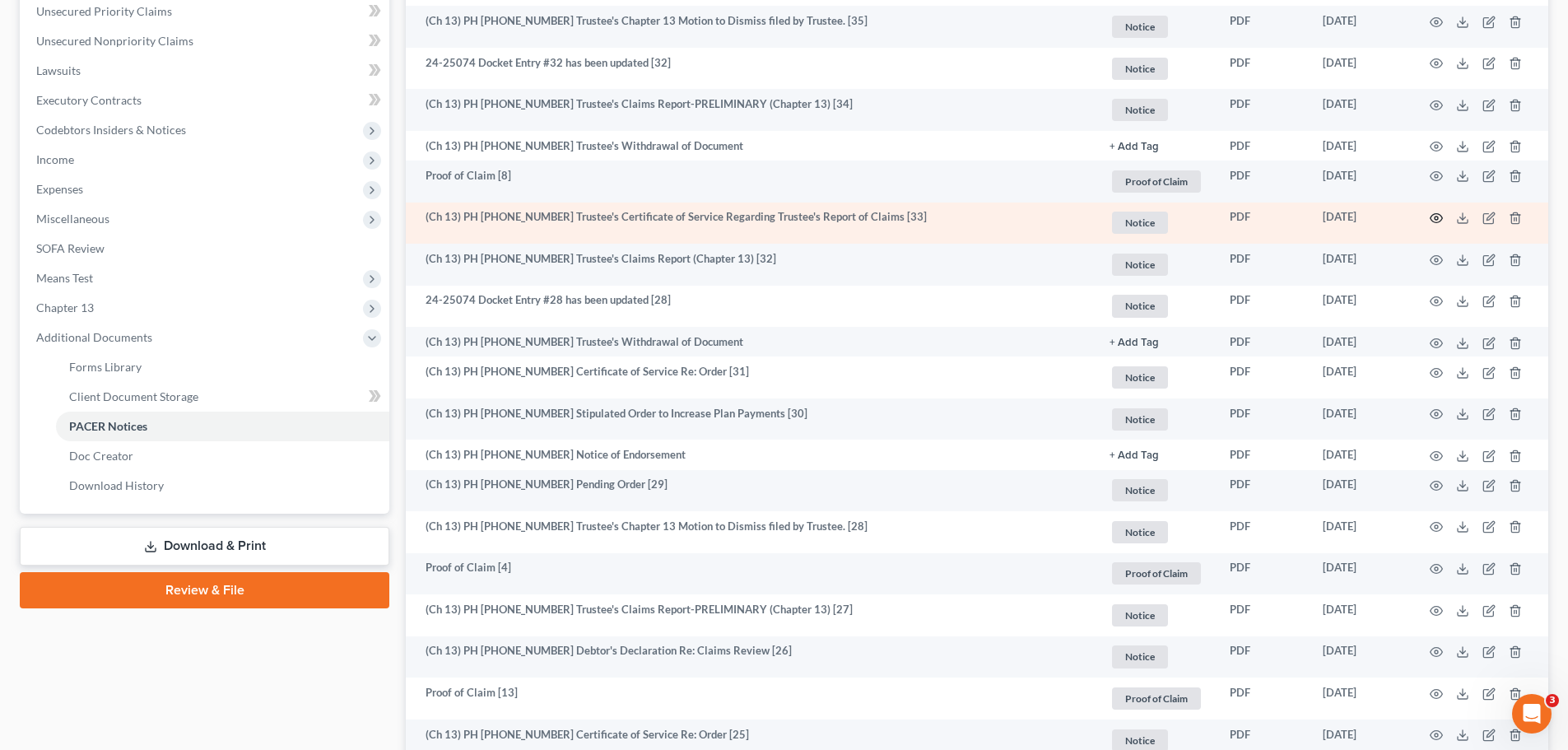
click at [1438, 215] on icon "button" at bounding box center [1436, 218] width 13 height 13
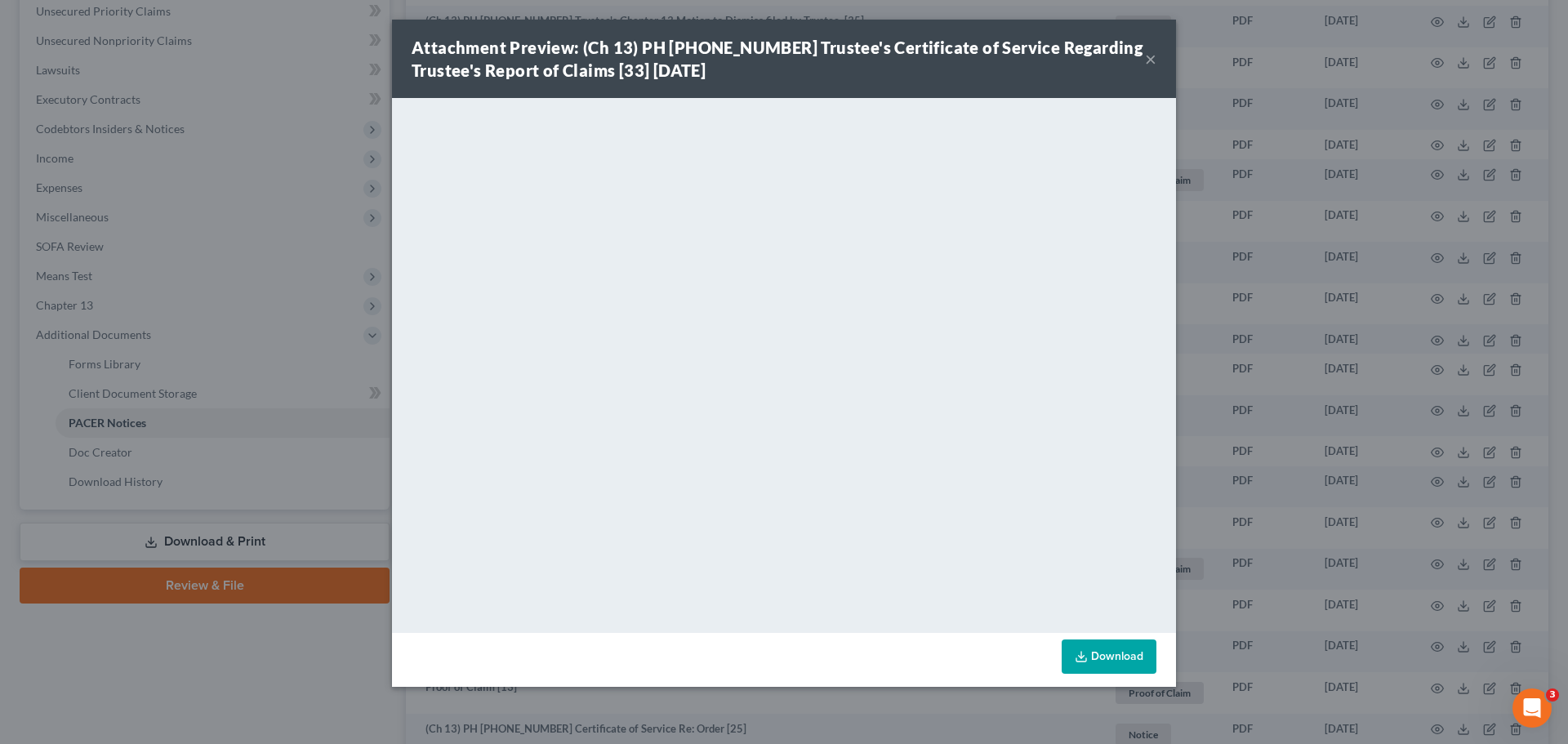
click at [1152, 62] on button "×" at bounding box center [1150, 59] width 11 height 20
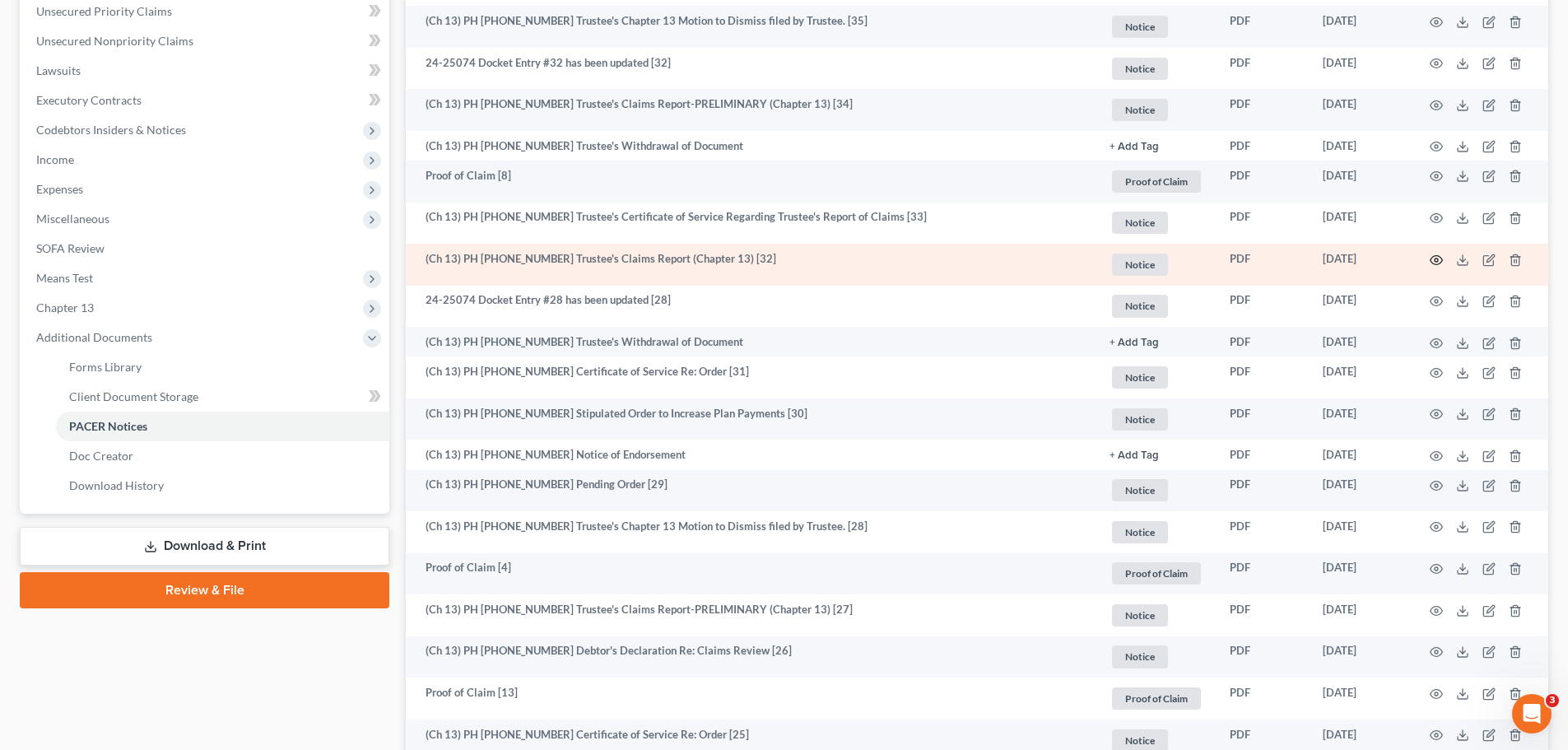
click at [1433, 257] on icon "button" at bounding box center [1436, 260] width 12 height 9
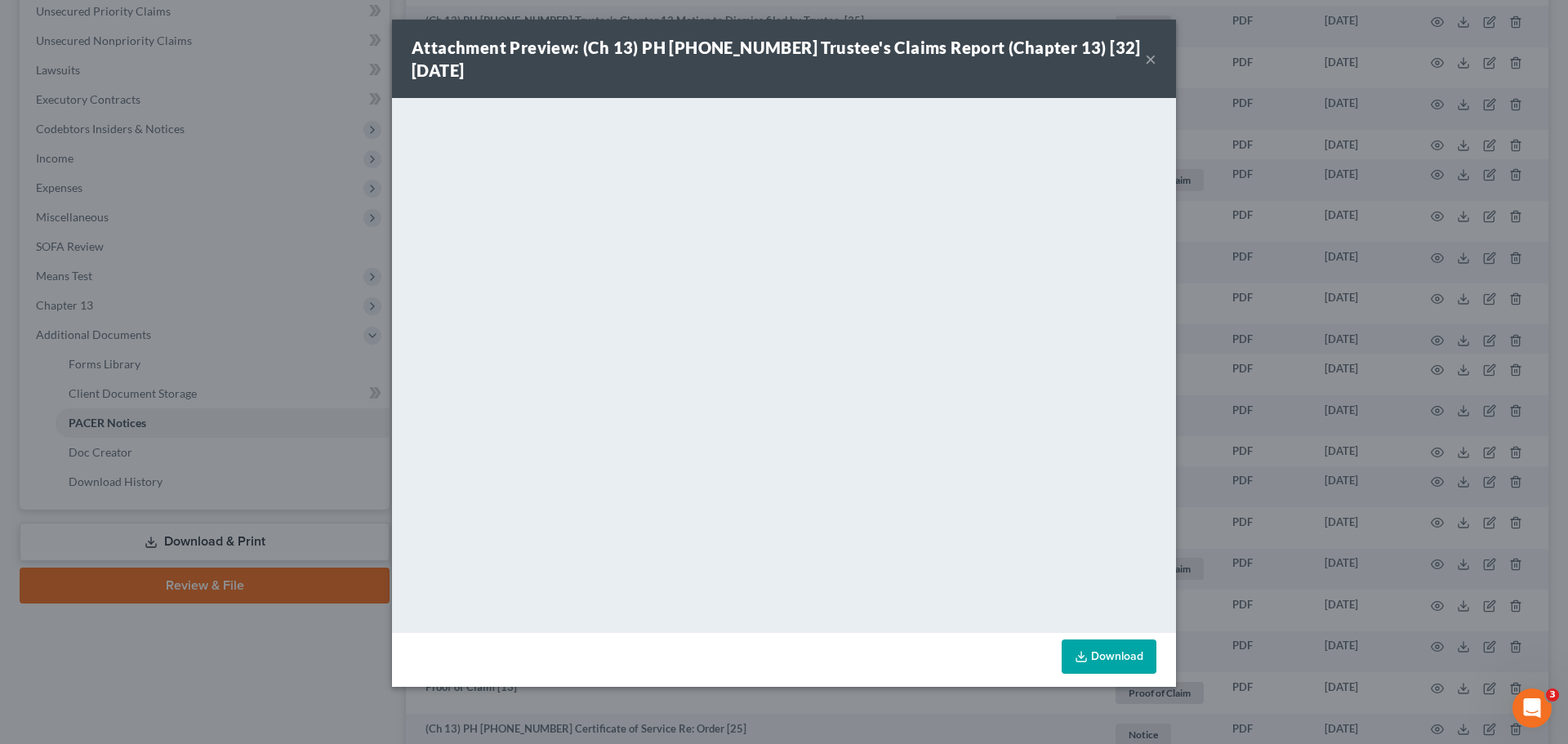
click at [1146, 58] on button "×" at bounding box center [1150, 59] width 11 height 20
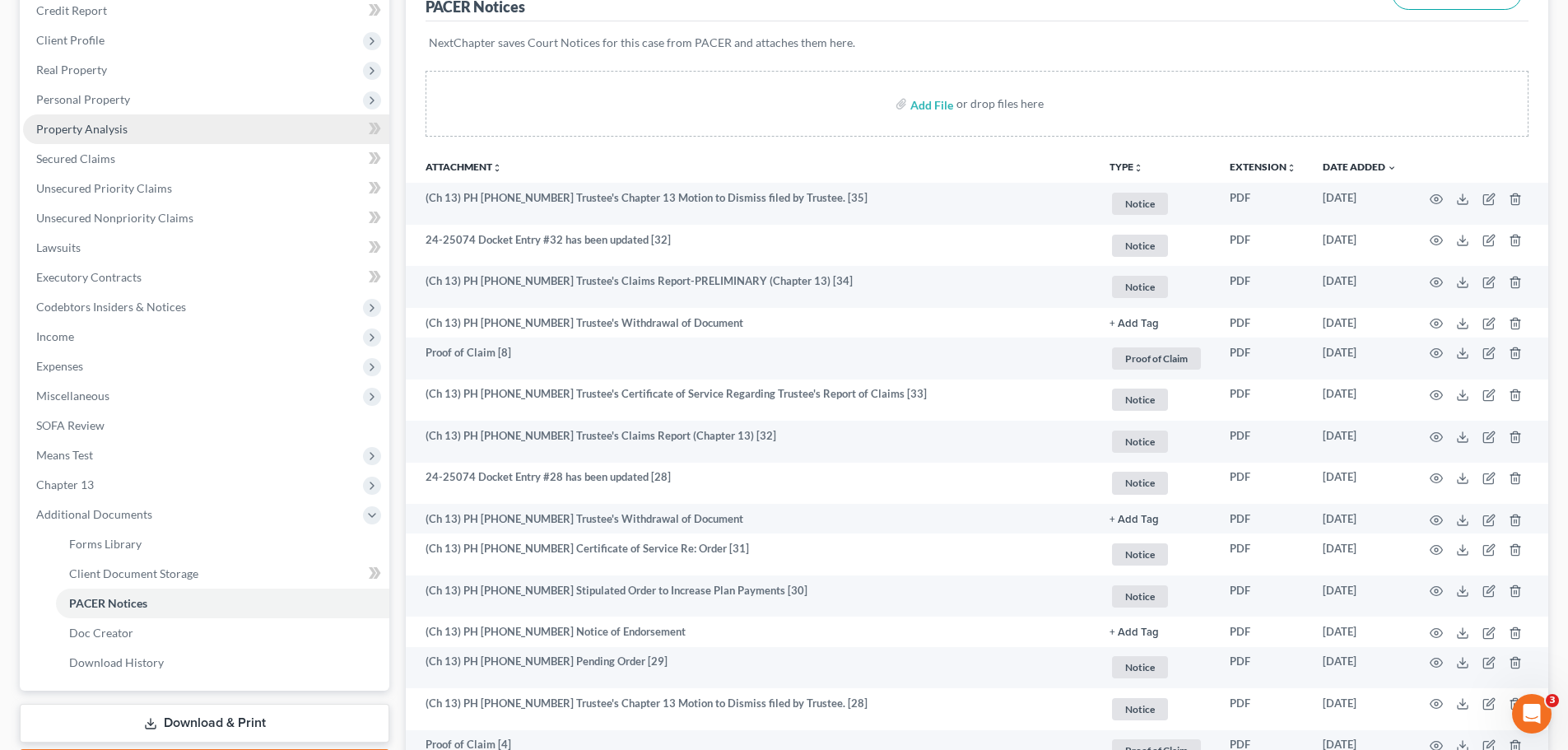
scroll to position [0, 0]
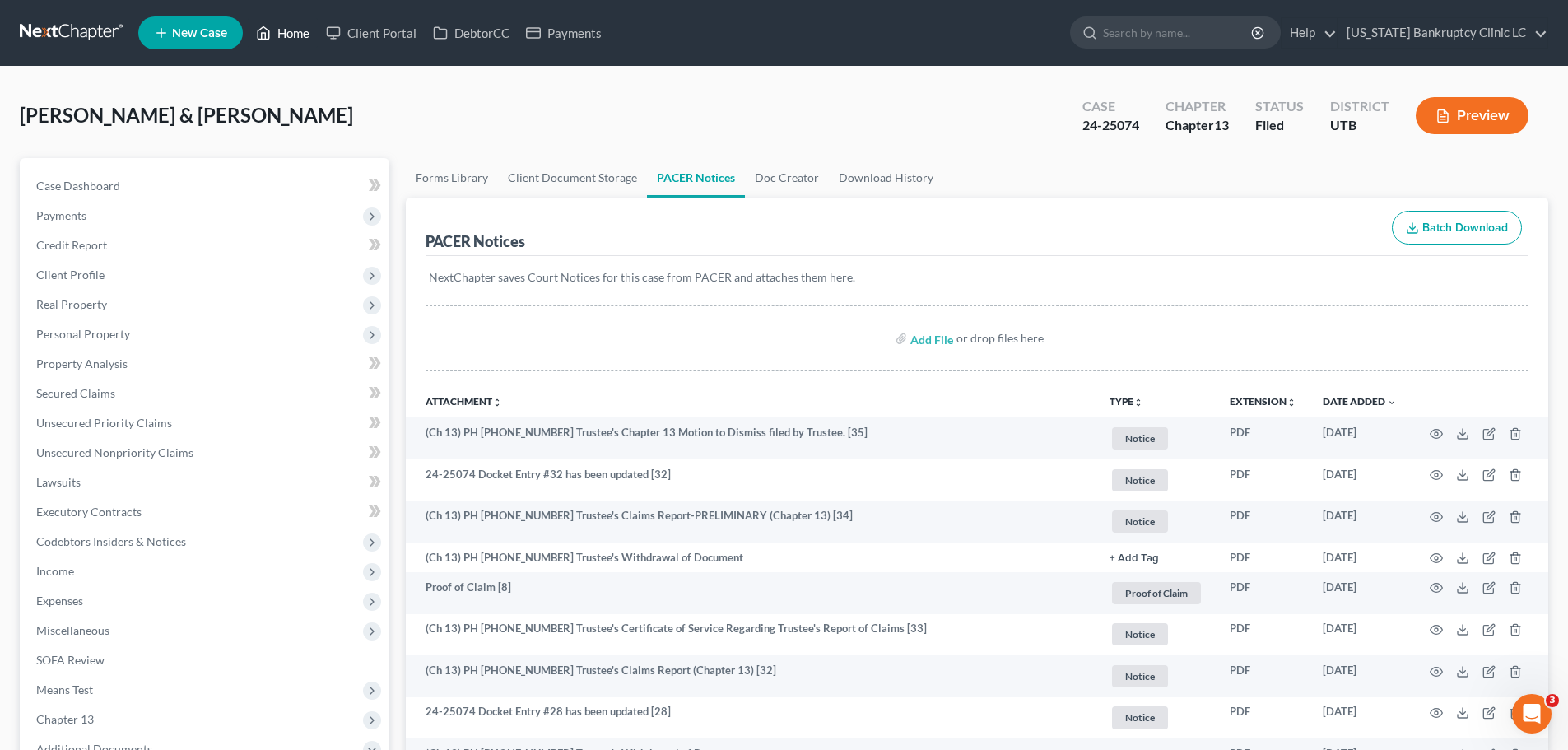
click at [282, 30] on link "Home" at bounding box center [282, 33] width 70 height 30
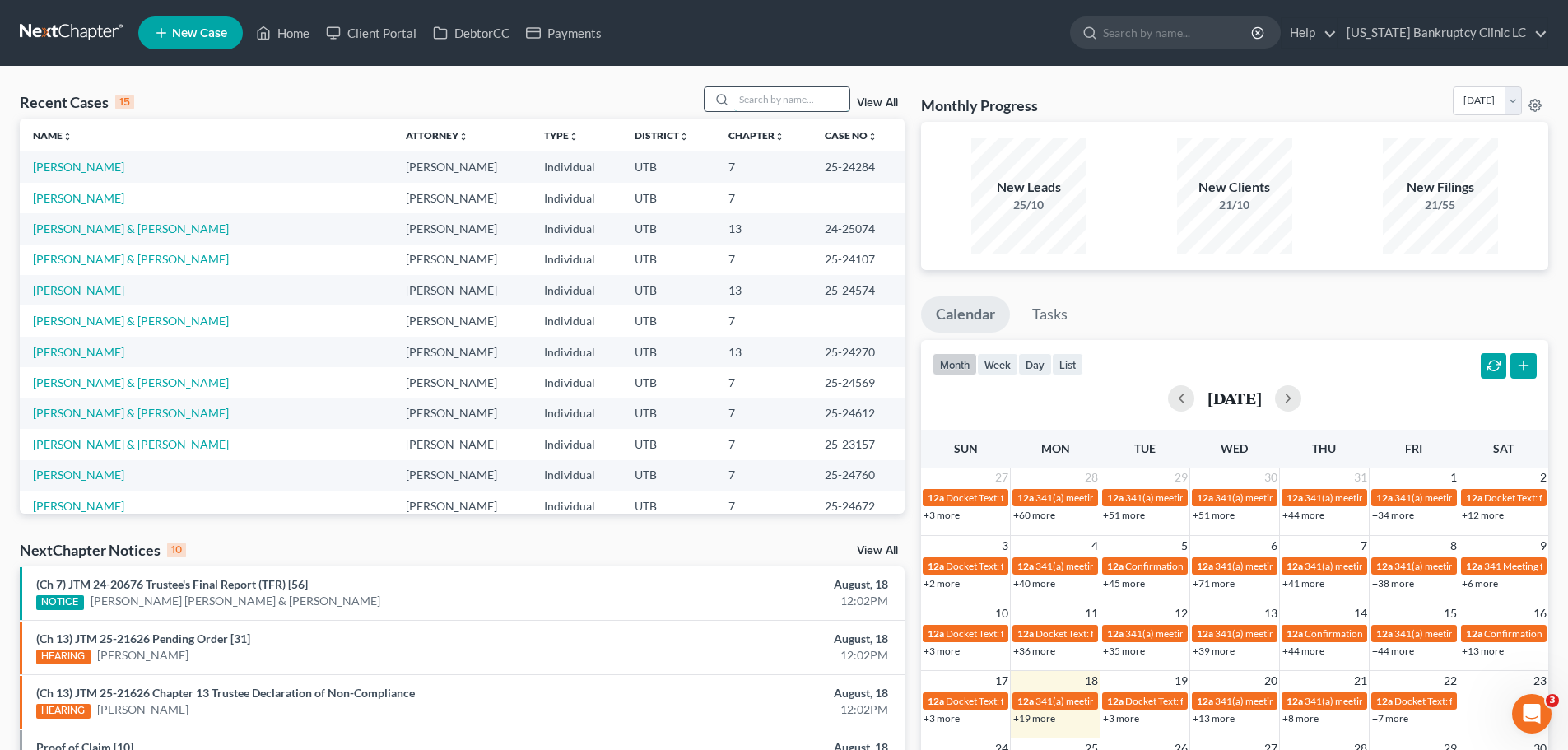
click at [763, 102] on input "search" at bounding box center [791, 99] width 115 height 24
type input "[PERSON_NAME]"
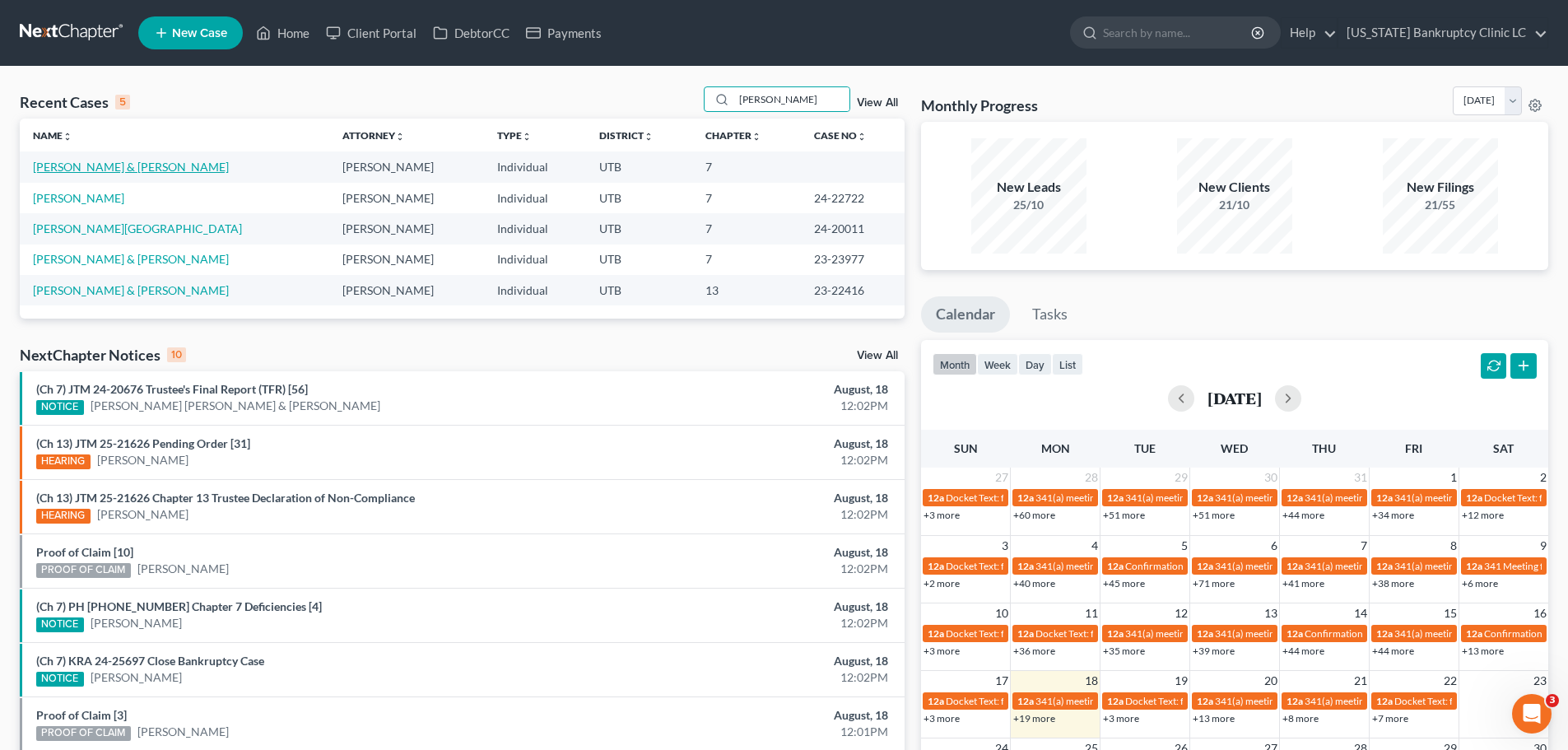
click at [135, 169] on link "[PERSON_NAME] & [PERSON_NAME]" at bounding box center [131, 167] width 196 height 14
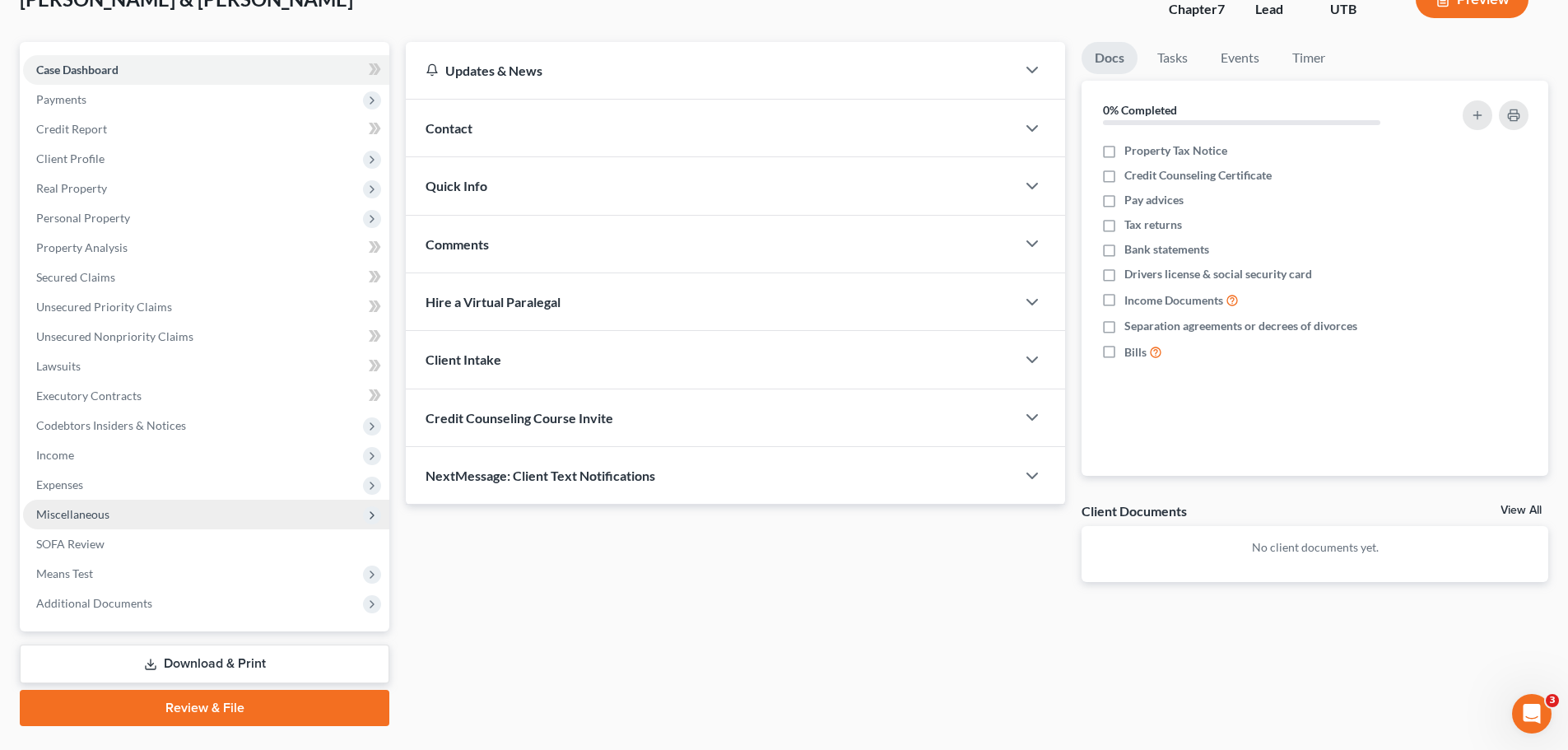
scroll to position [155, 0]
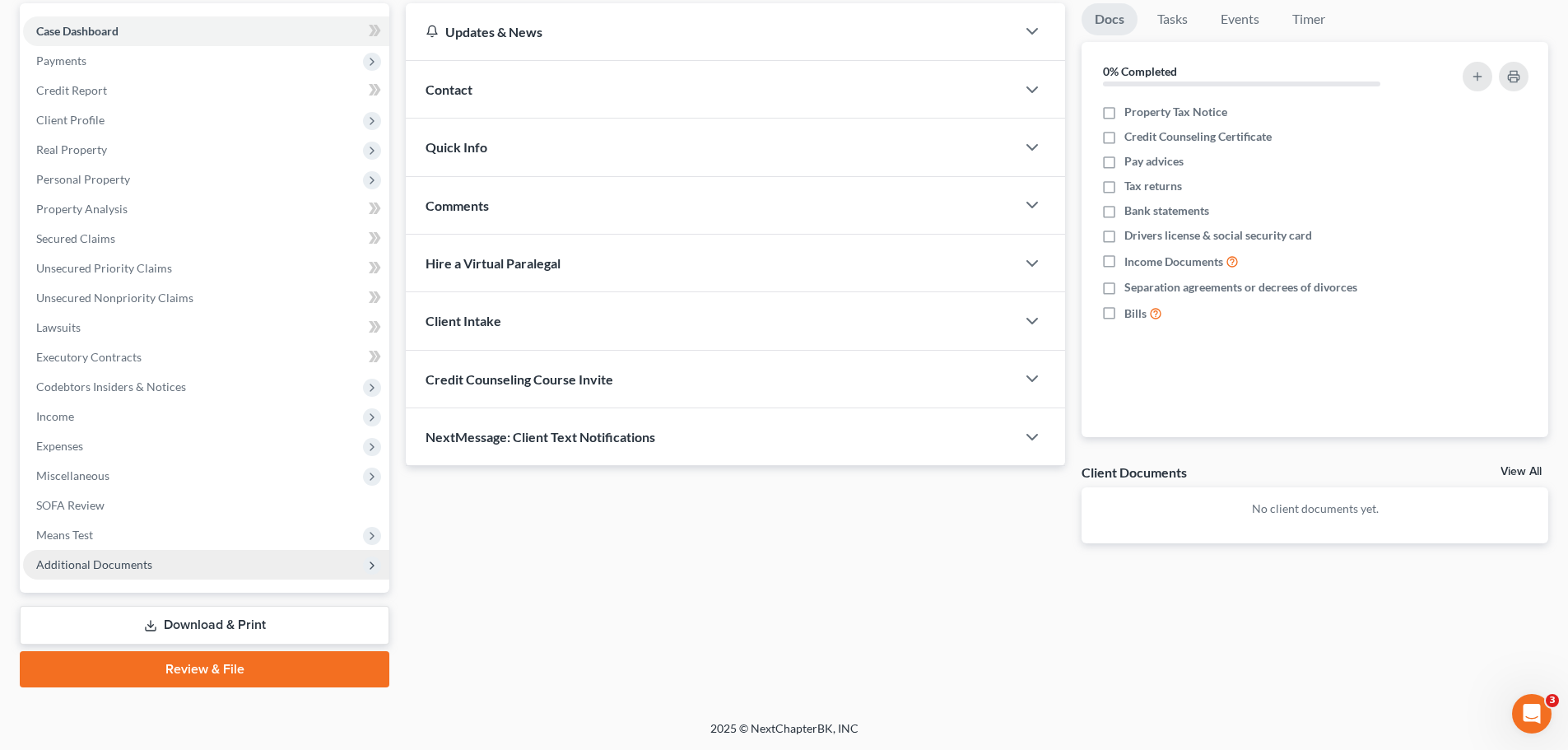
click at [119, 567] on span "Additional Documents" at bounding box center [94, 564] width 116 height 14
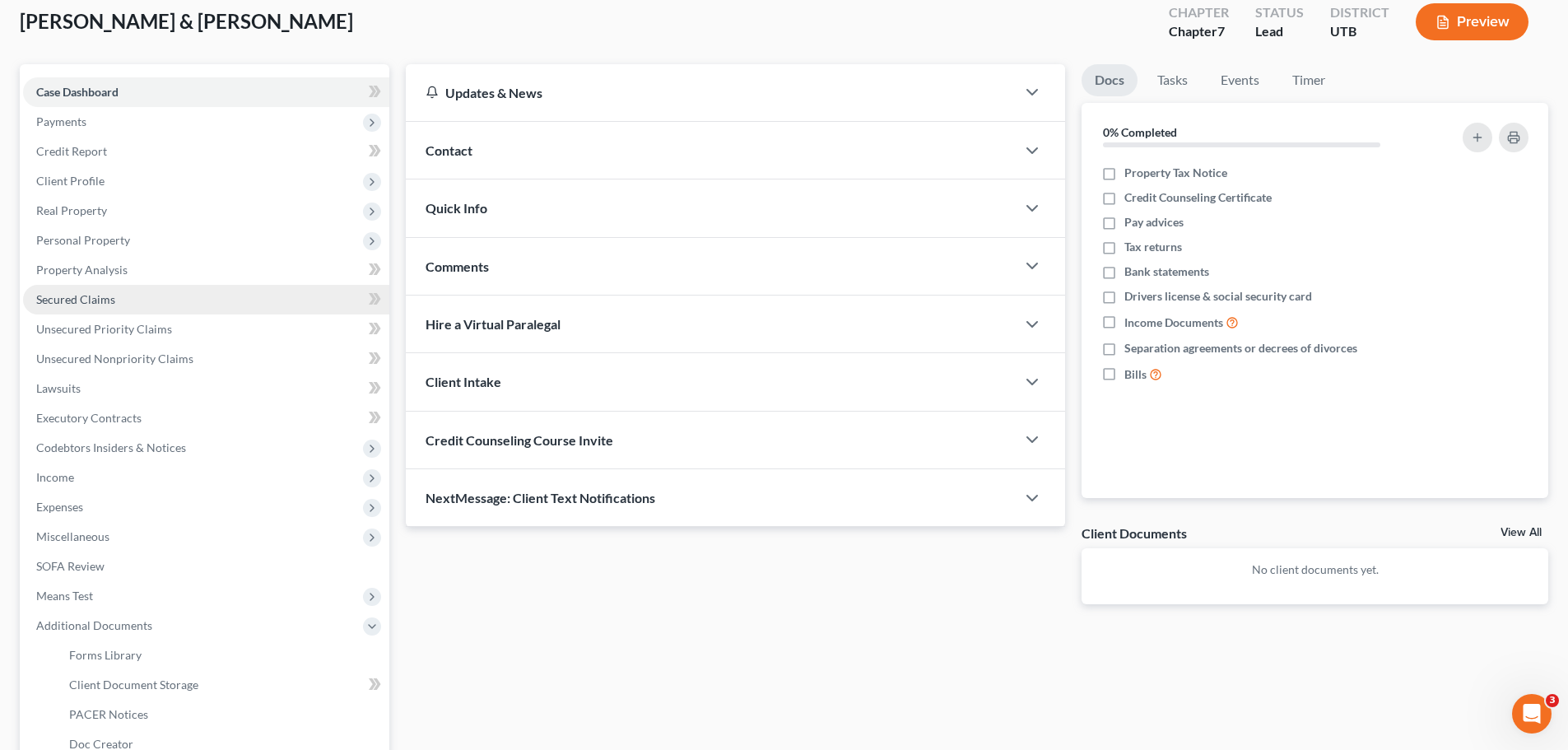
scroll to position [303, 0]
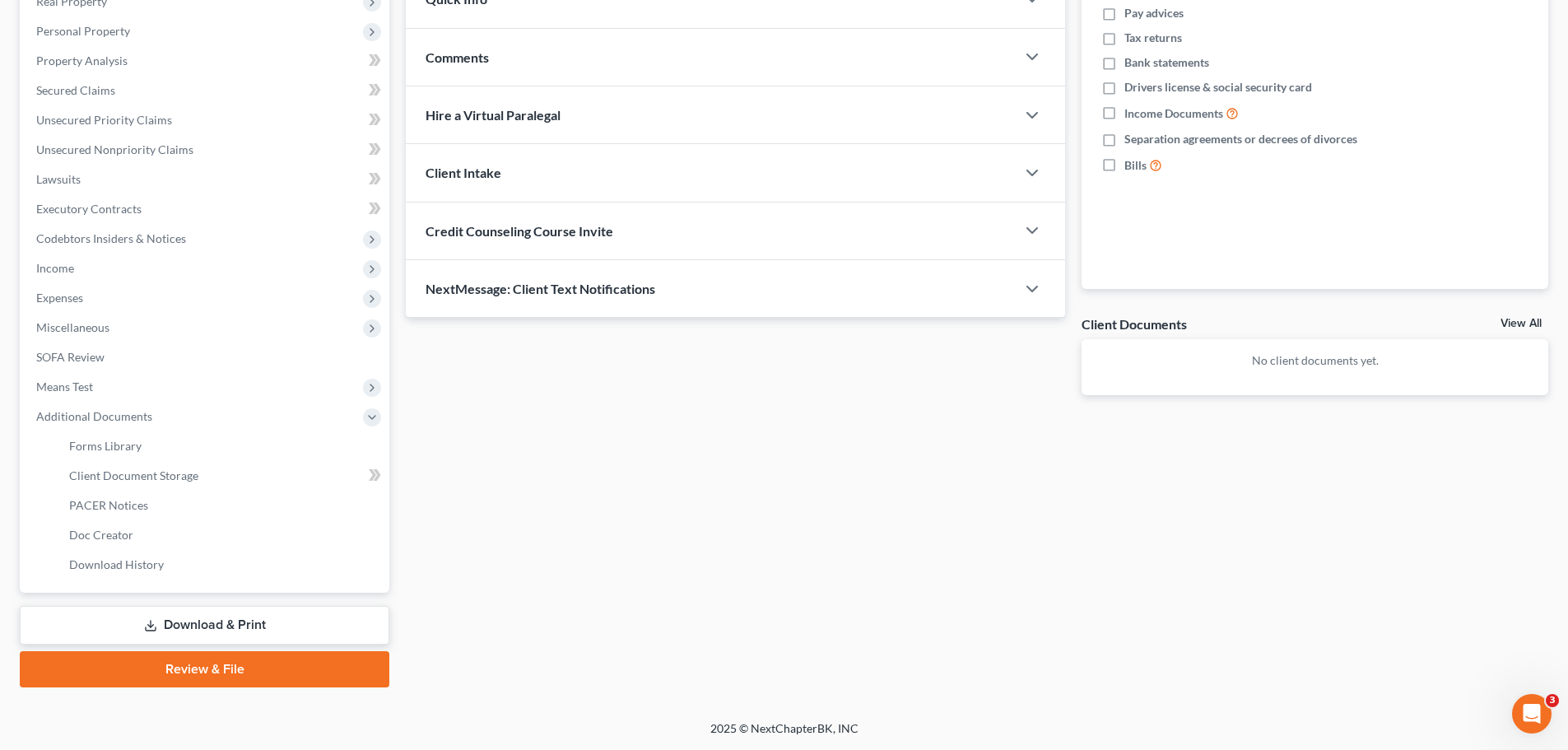
click at [173, 625] on link "Download & Print" at bounding box center [205, 625] width 370 height 38
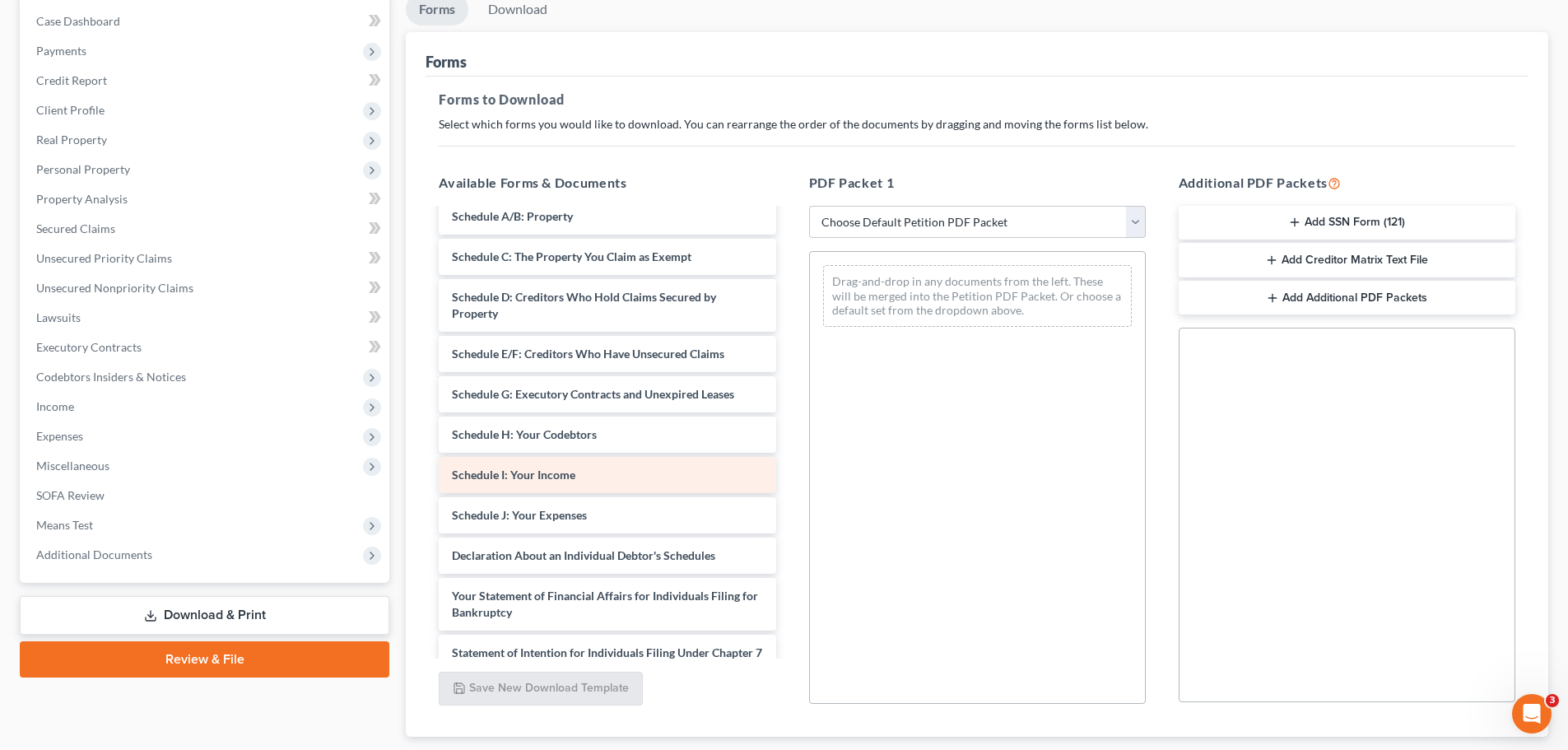
scroll to position [165, 0]
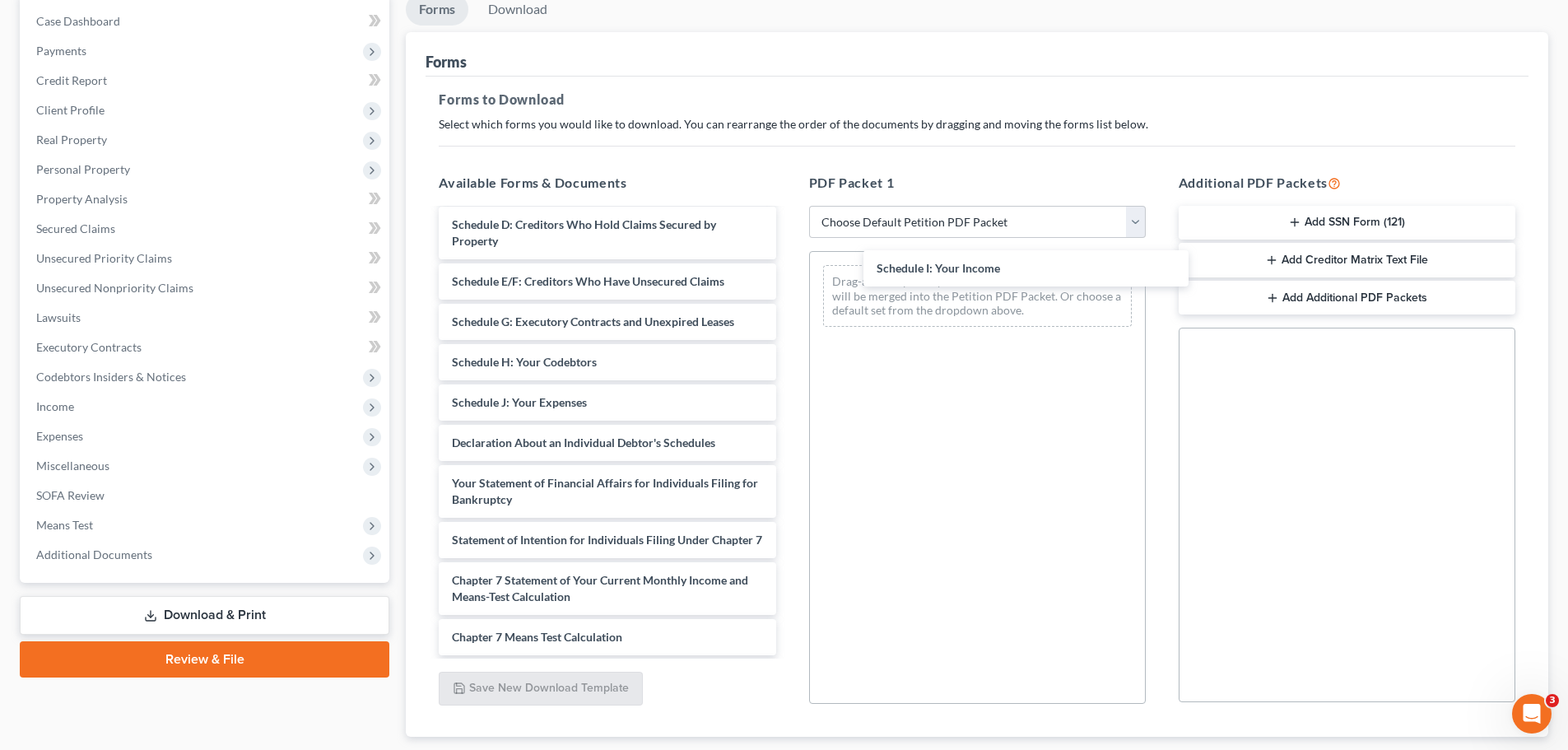
drag, startPoint x: 513, startPoint y: 399, endPoint x: 933, endPoint y: 267, distance: 440.3
click at [789, 265] on div "Schedule I: Your Income Voluntary Petition for Individuals Filing for Bankruptc…" at bounding box center [607, 440] width 363 height 788
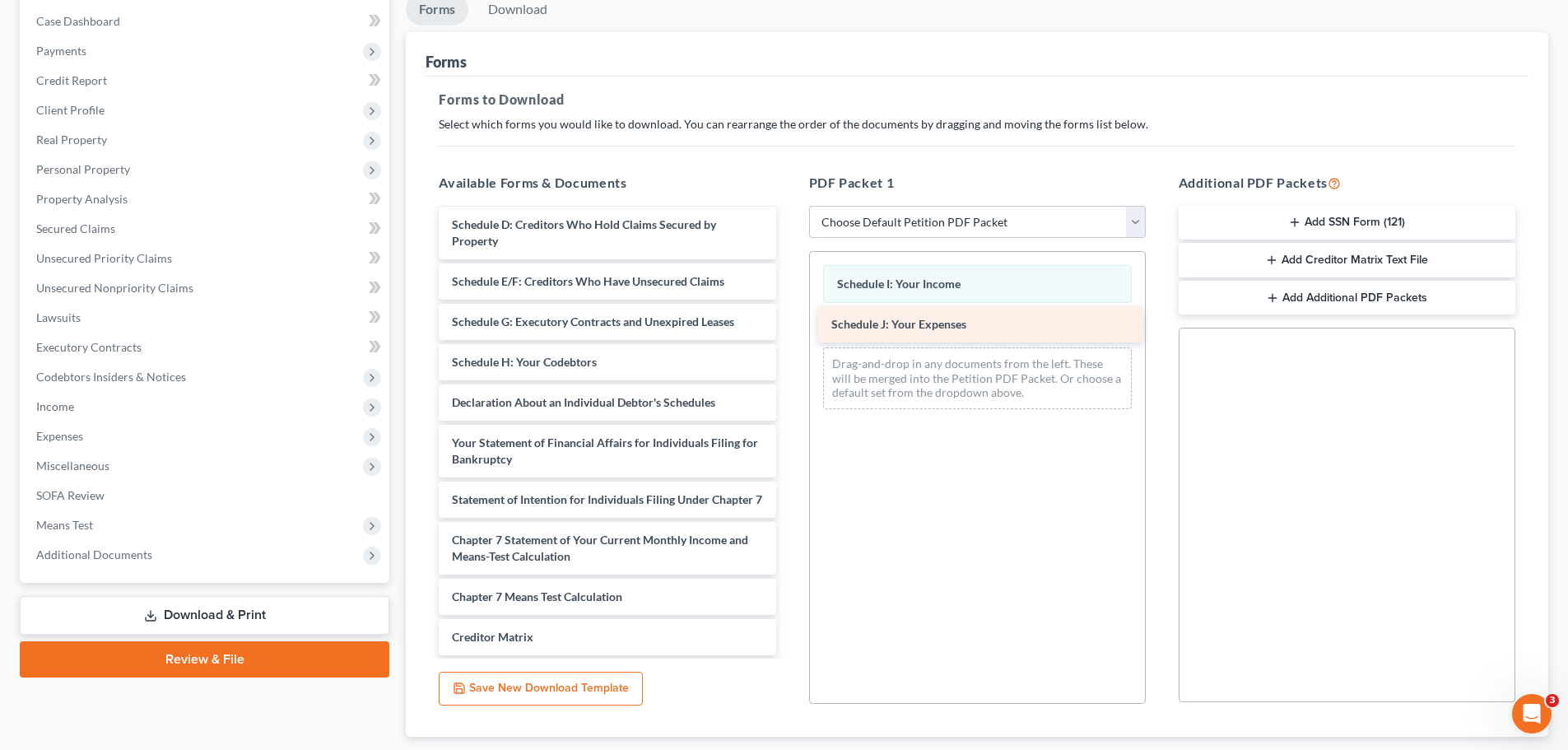
drag, startPoint x: 545, startPoint y: 401, endPoint x: 926, endPoint y: 323, distance: 388.9
click at [789, 323] on div "Schedule J: Your Expenses Voluntary Petition for Individuals Filing for Bankrup…" at bounding box center [607, 419] width 363 height 747
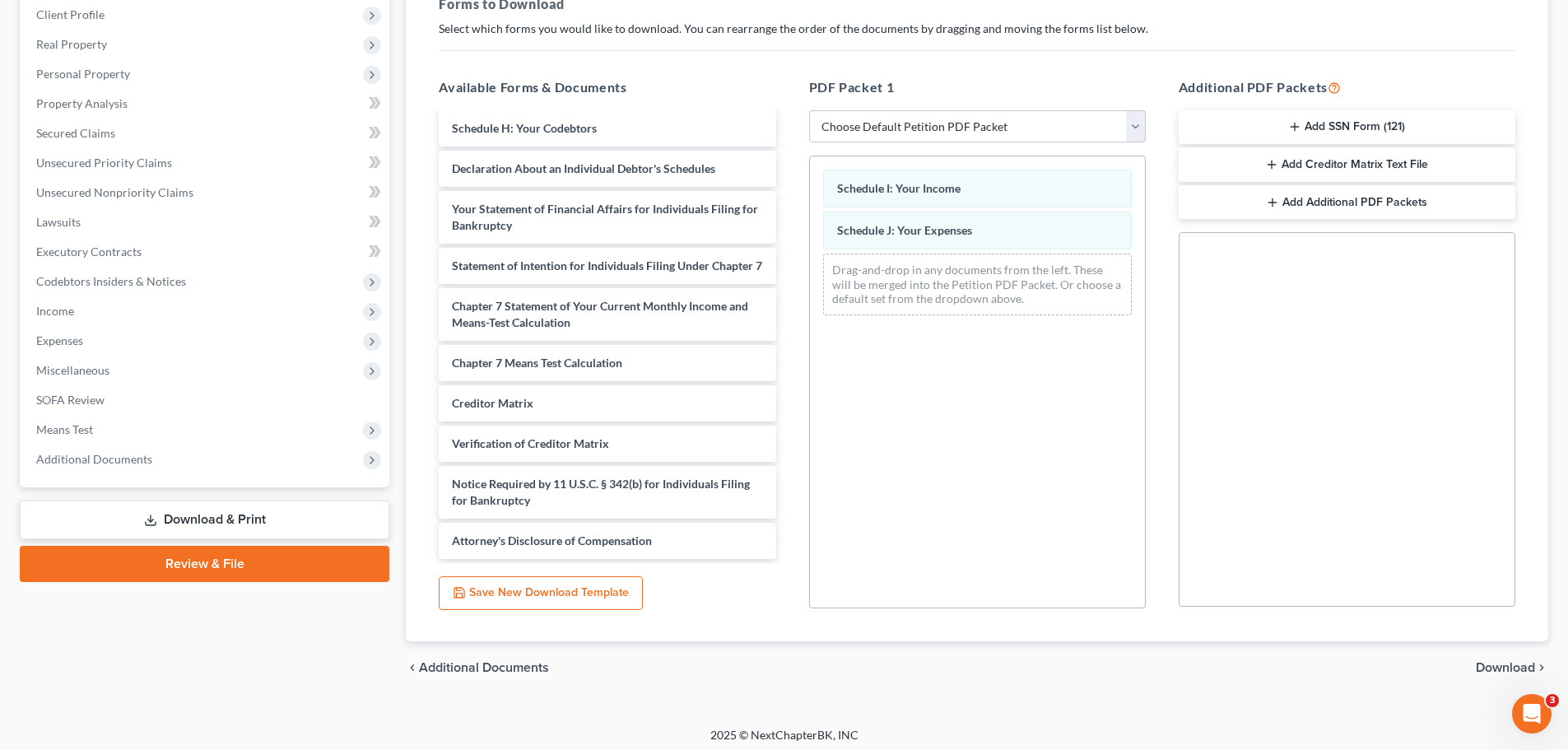
scroll to position [267, 0]
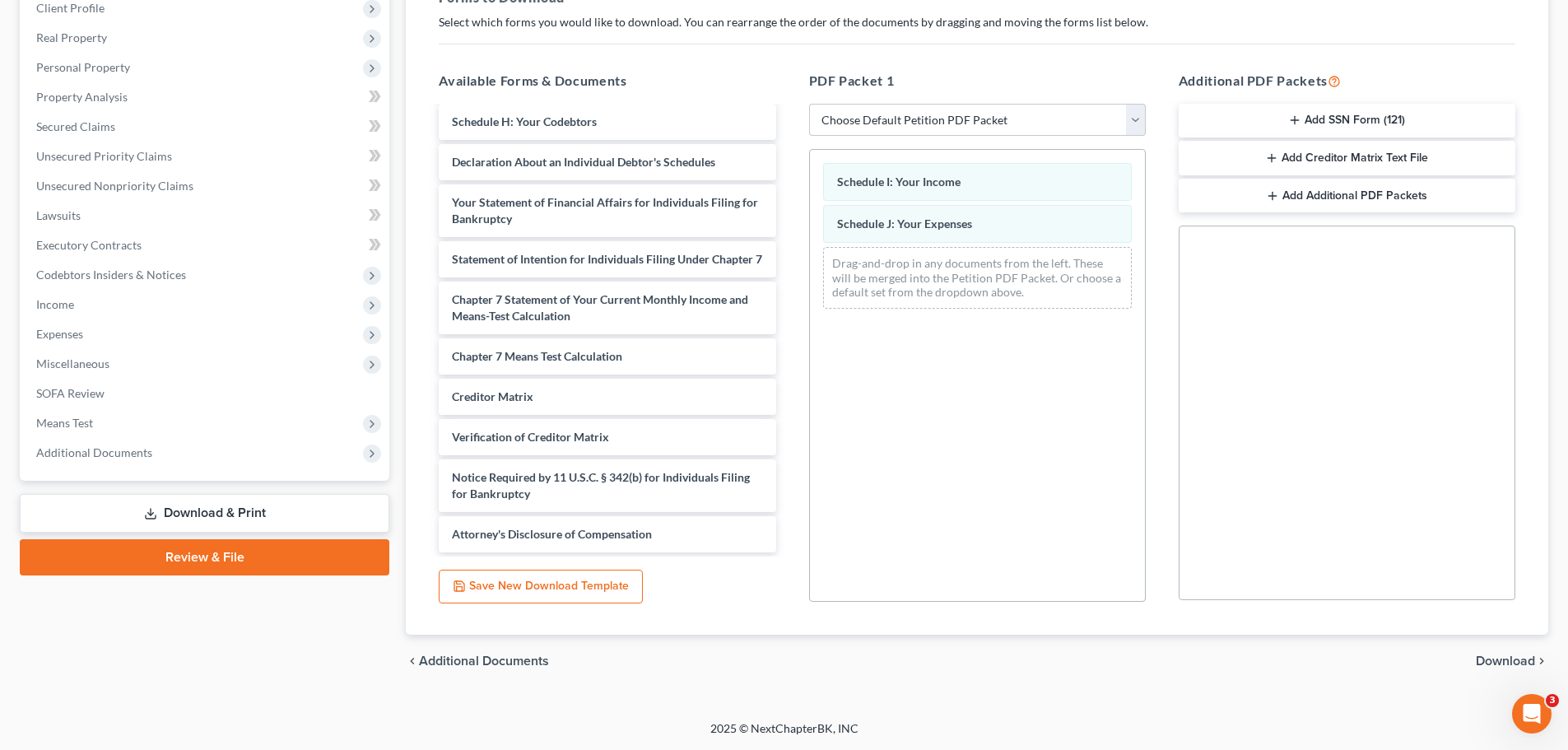
drag, startPoint x: 1490, startPoint y: 659, endPoint x: 1469, endPoint y: 657, distance: 21.1
click at [1490, 658] on span "Download" at bounding box center [1505, 661] width 59 height 13
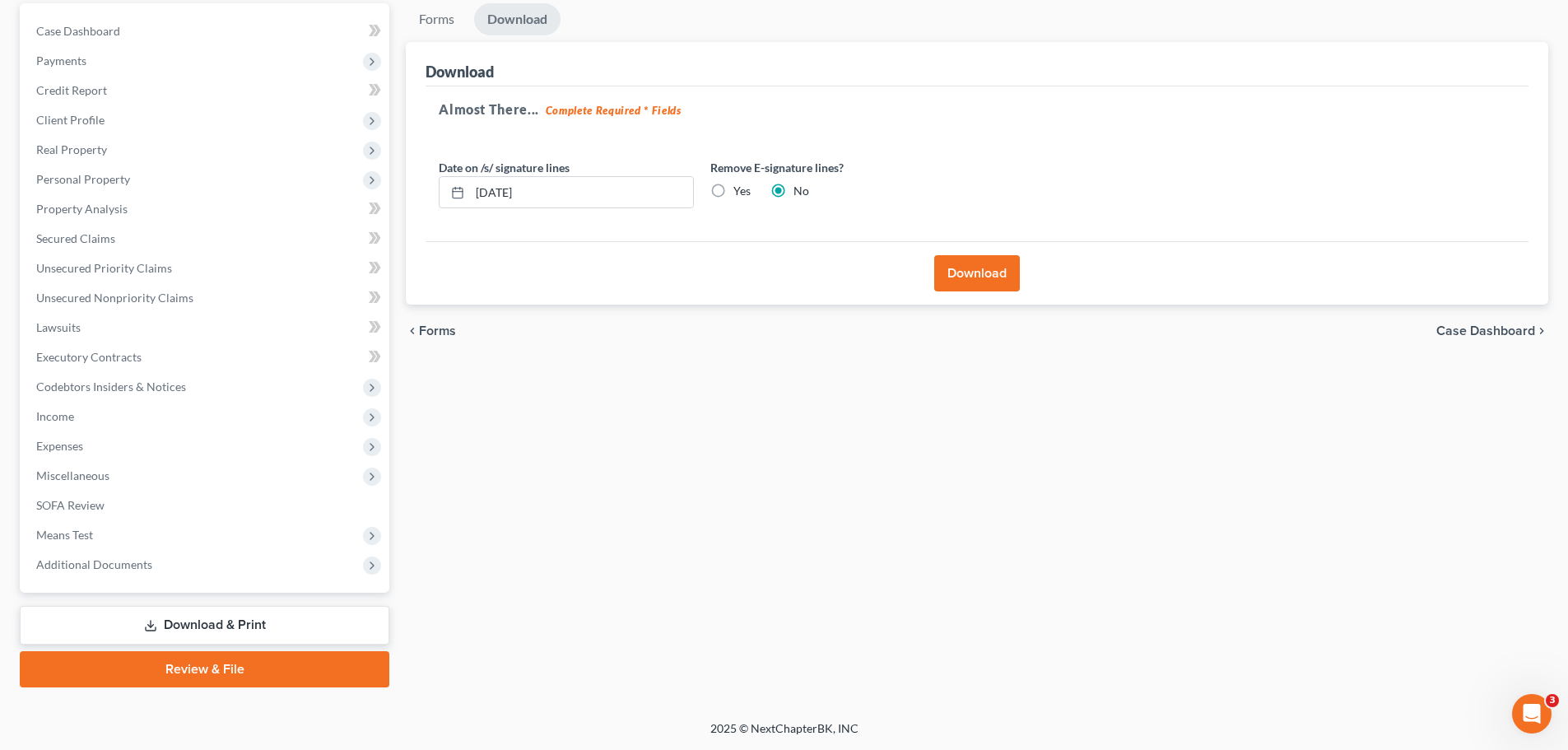
scroll to position [155, 0]
click at [966, 273] on button "Download" at bounding box center [977, 274] width 85 height 37
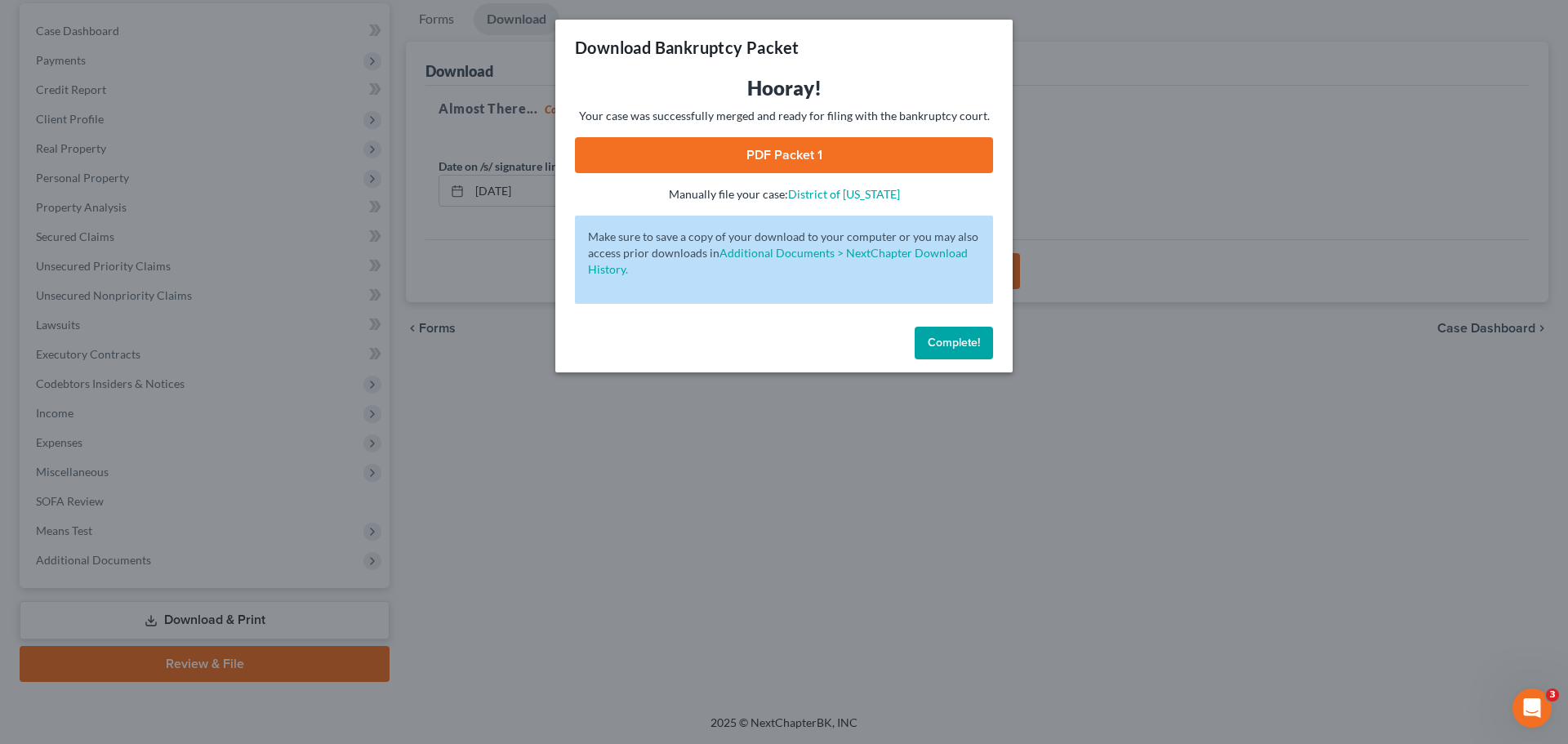
click at [751, 144] on link "PDF Packet 1" at bounding box center [784, 156] width 418 height 36
click at [941, 349] on span "Complete!" at bounding box center [954, 343] width 52 height 14
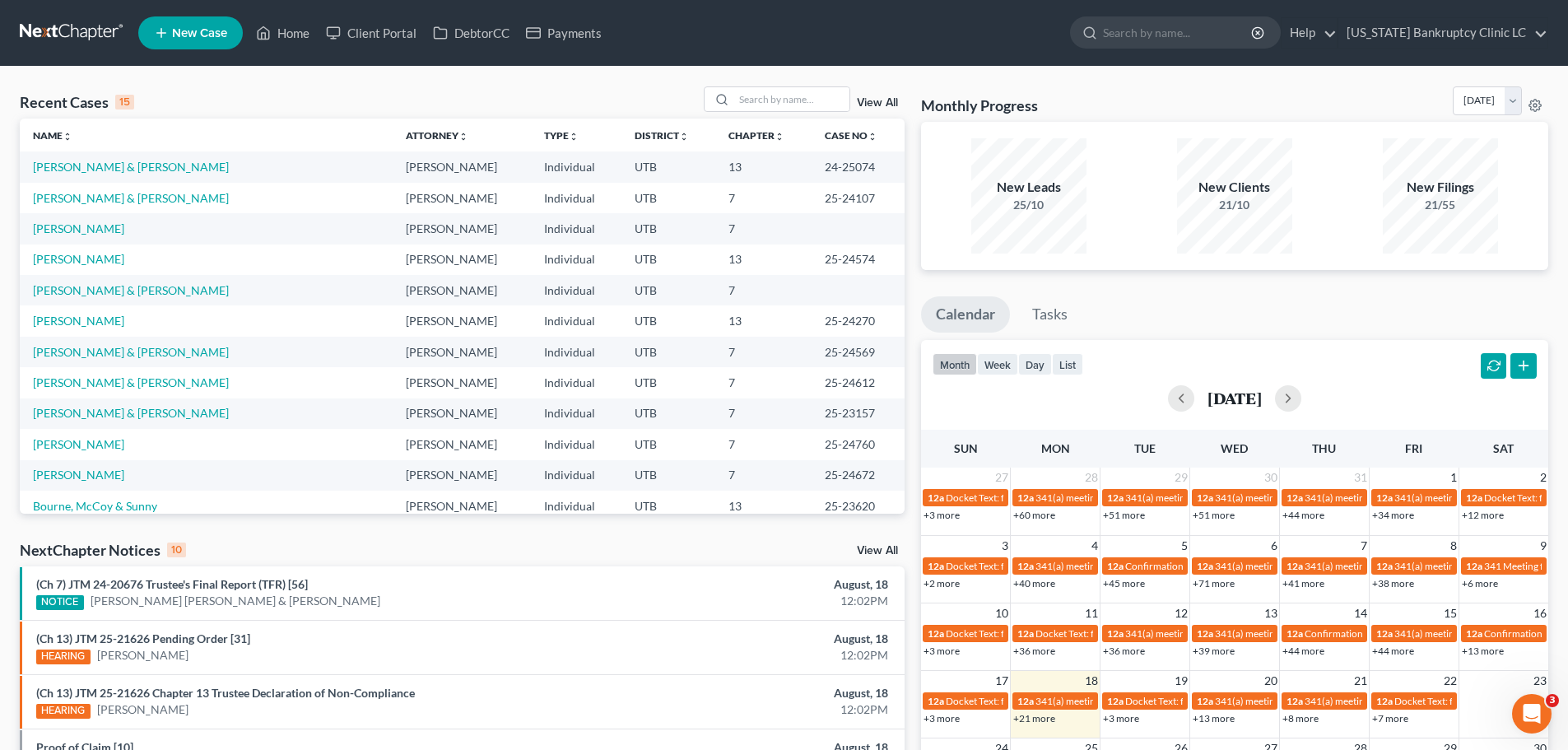
click at [193, 110] on div "Recent Cases 15 View All" at bounding box center [462, 102] width 885 height 32
click at [149, 166] on link "[PERSON_NAME] & [PERSON_NAME]" at bounding box center [131, 167] width 196 height 14
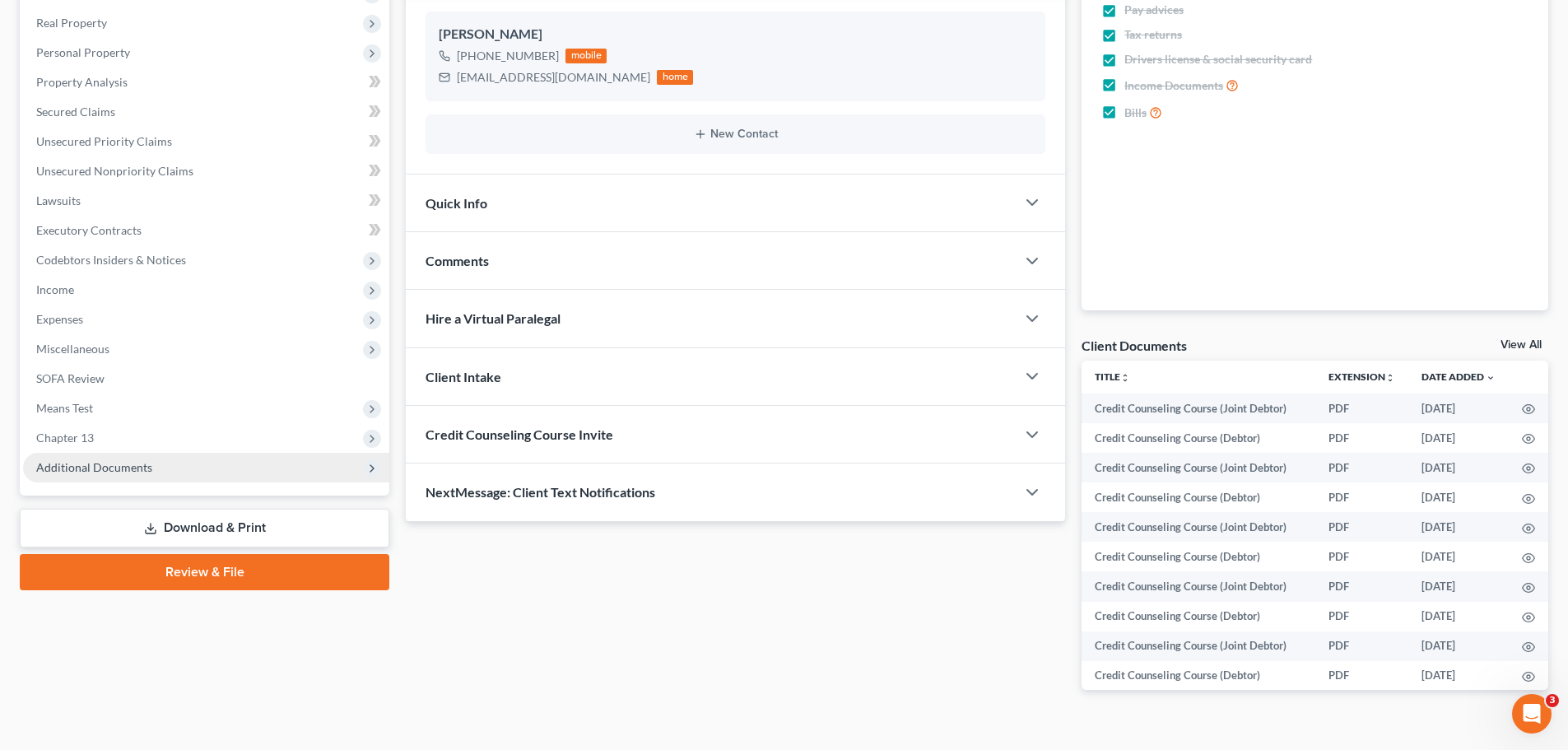
scroll to position [310, 0]
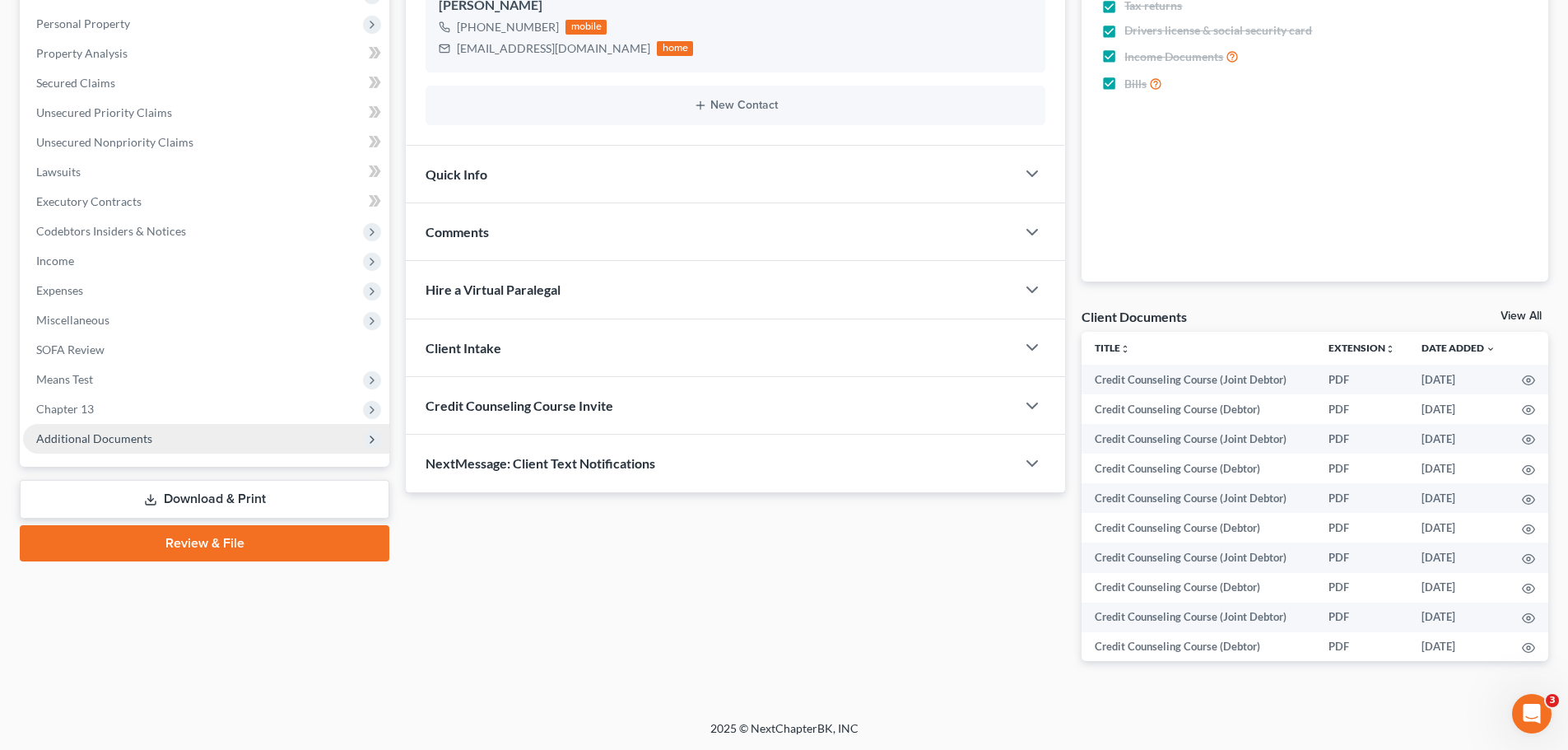
click at [119, 444] on span "Additional Documents" at bounding box center [94, 439] width 116 height 14
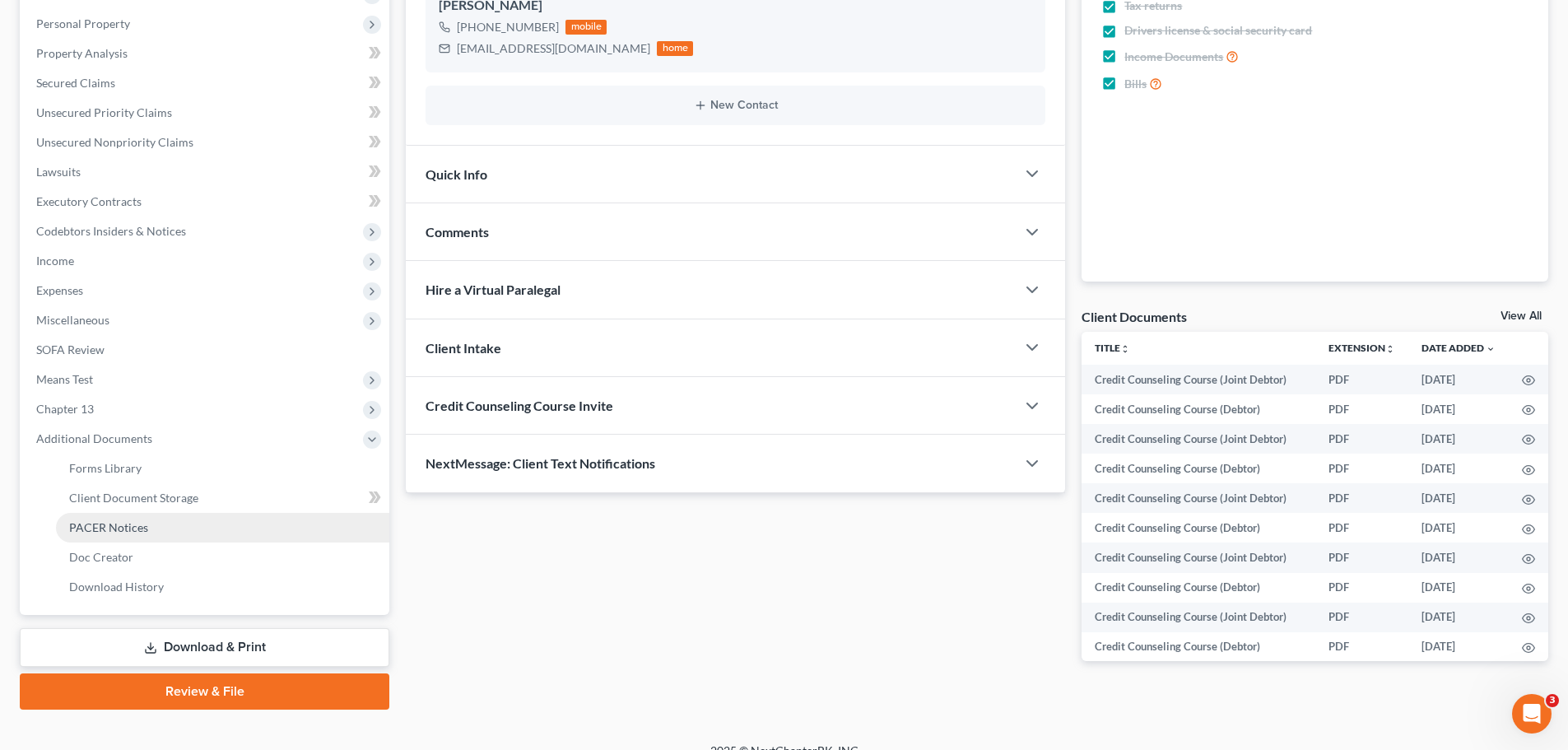
click at [105, 524] on span "PACER Notices" at bounding box center [108, 528] width 79 height 14
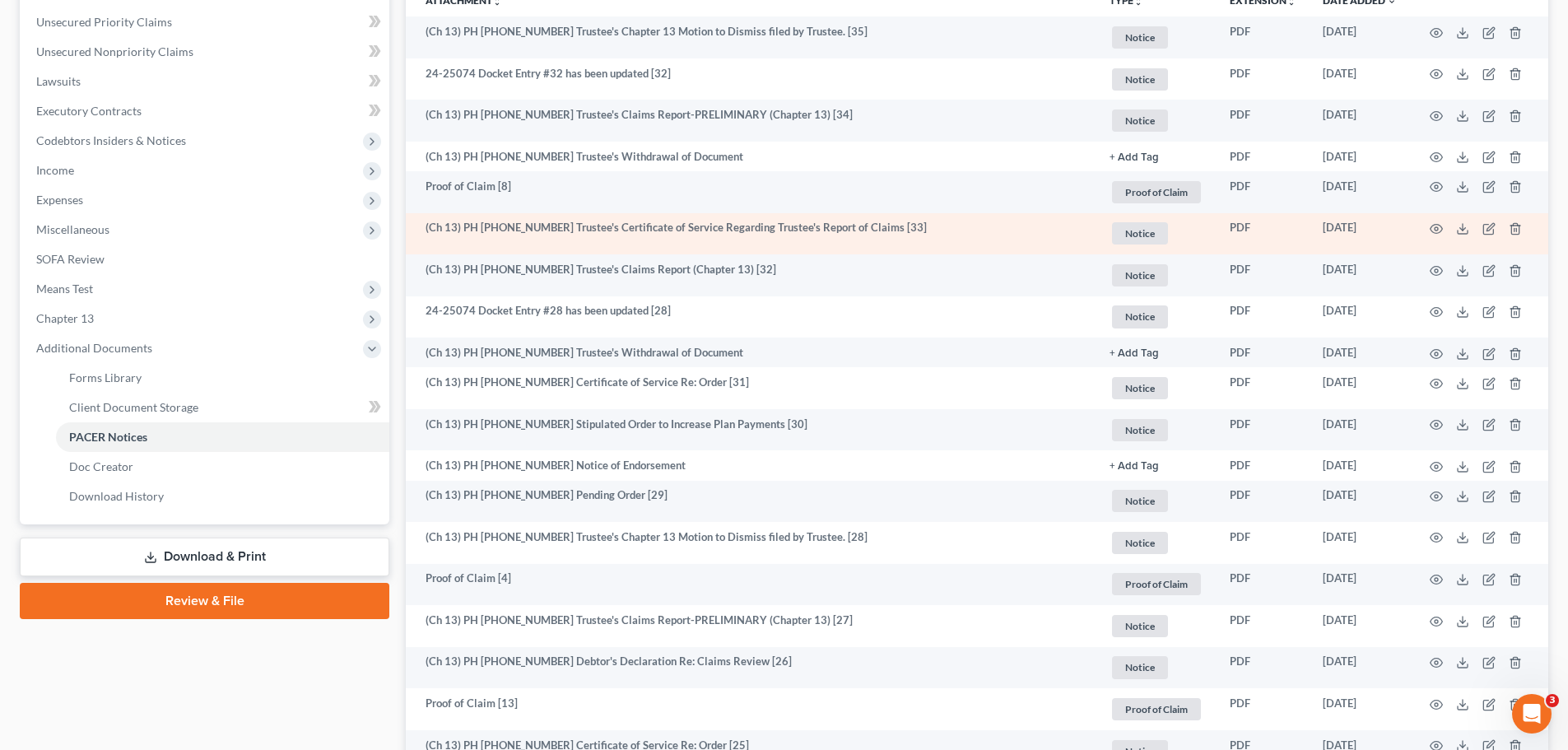
scroll to position [412, 0]
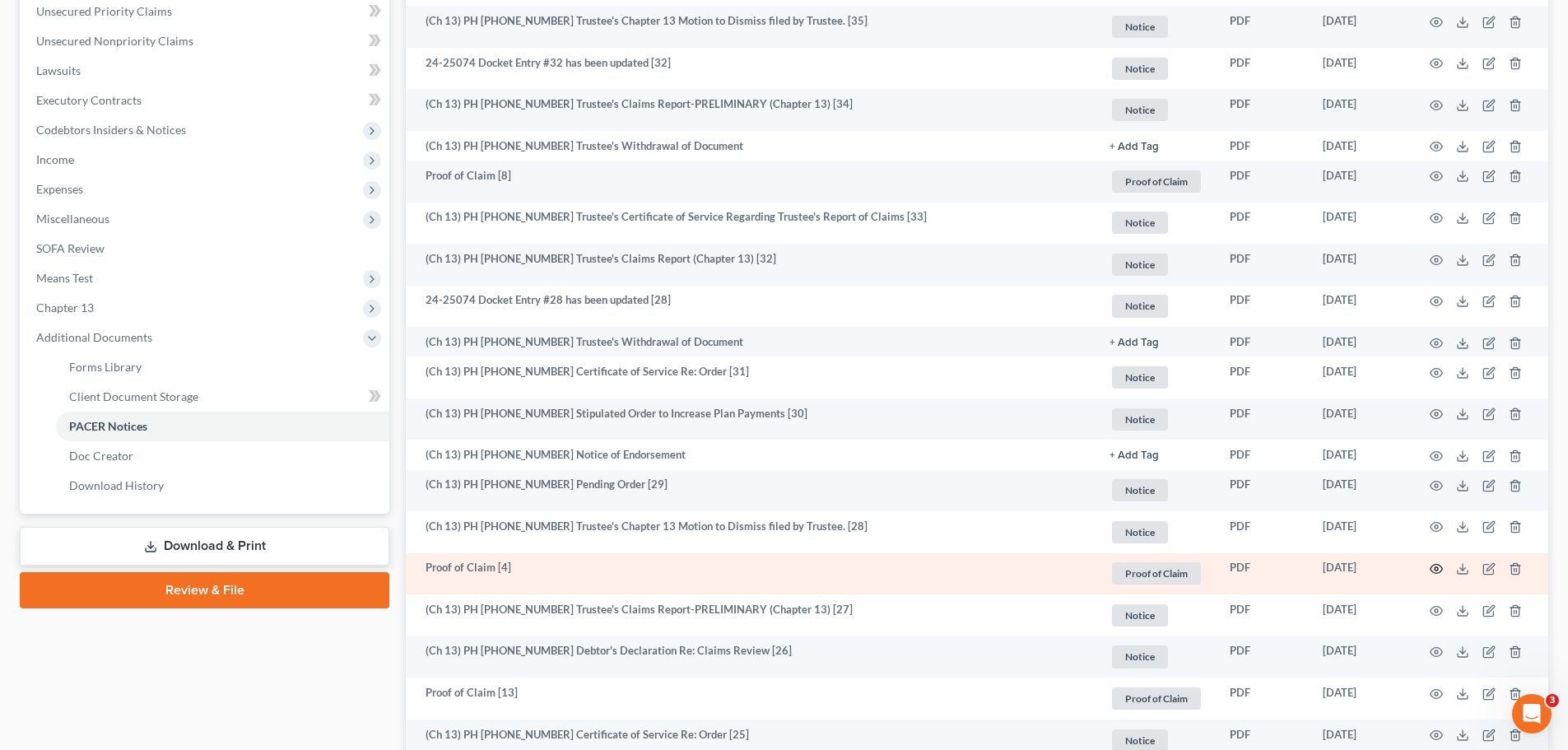
click at [1436, 568] on circle "button" at bounding box center [1436, 569] width 3 height 3
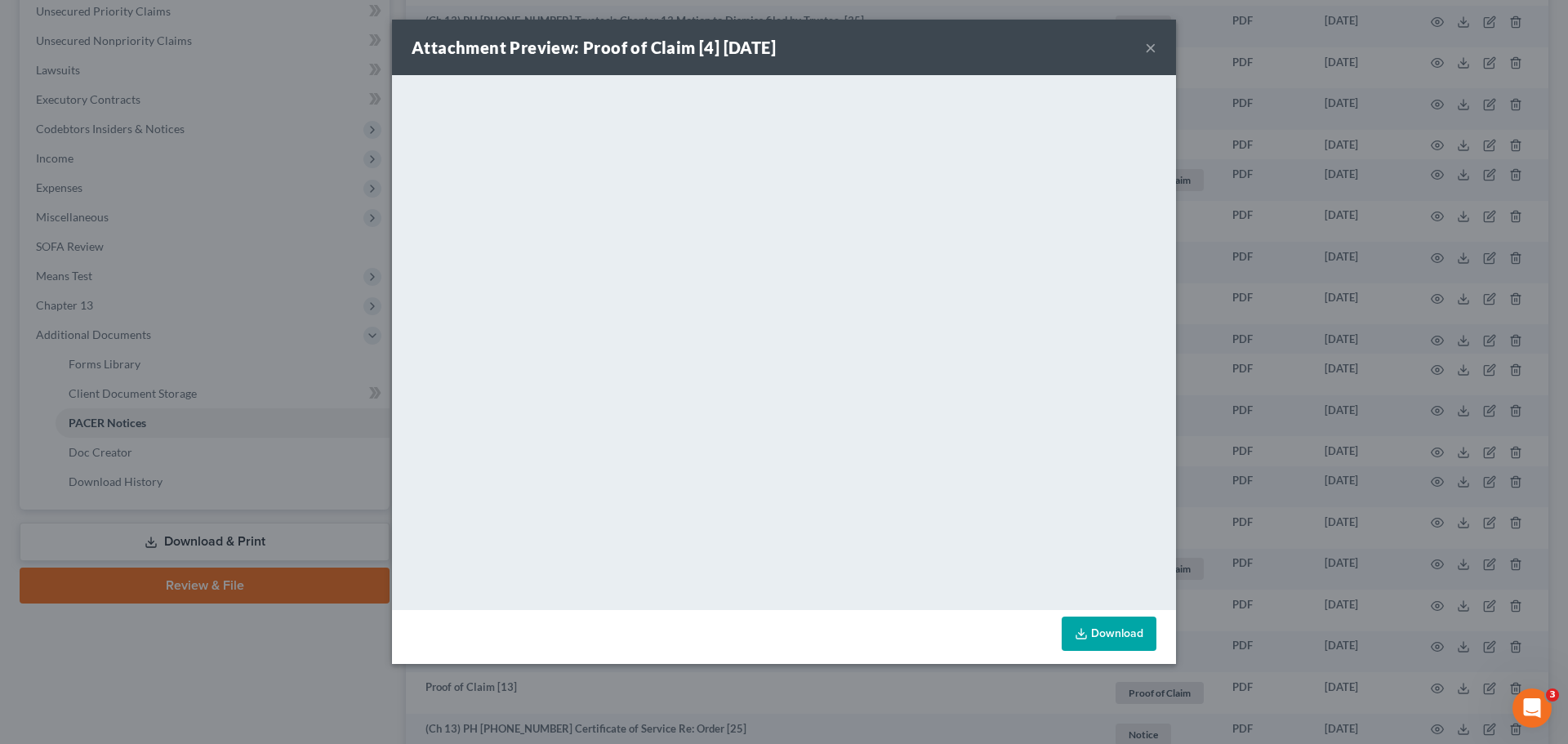
click at [1148, 47] on button "×" at bounding box center [1150, 47] width 11 height 20
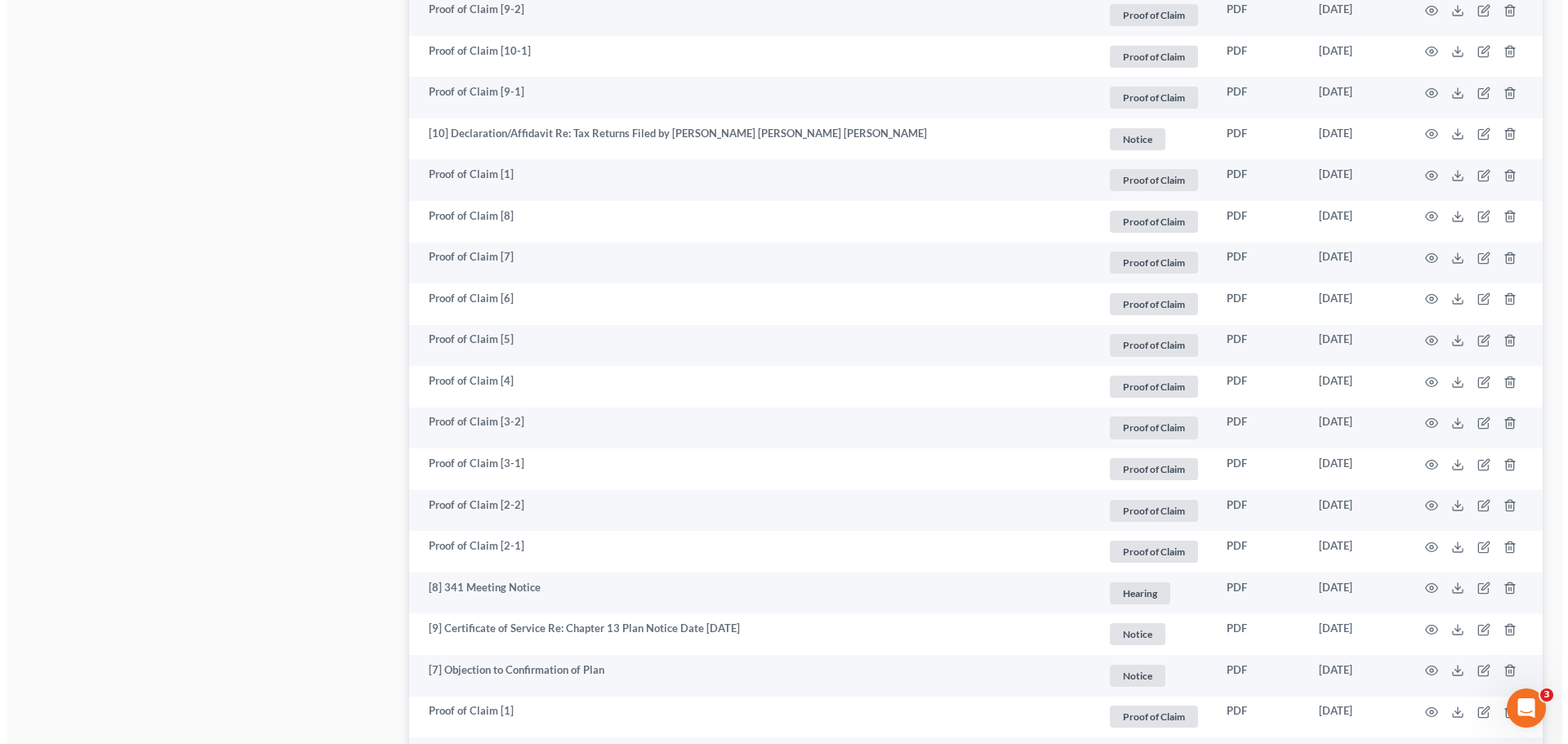
scroll to position [2532, 0]
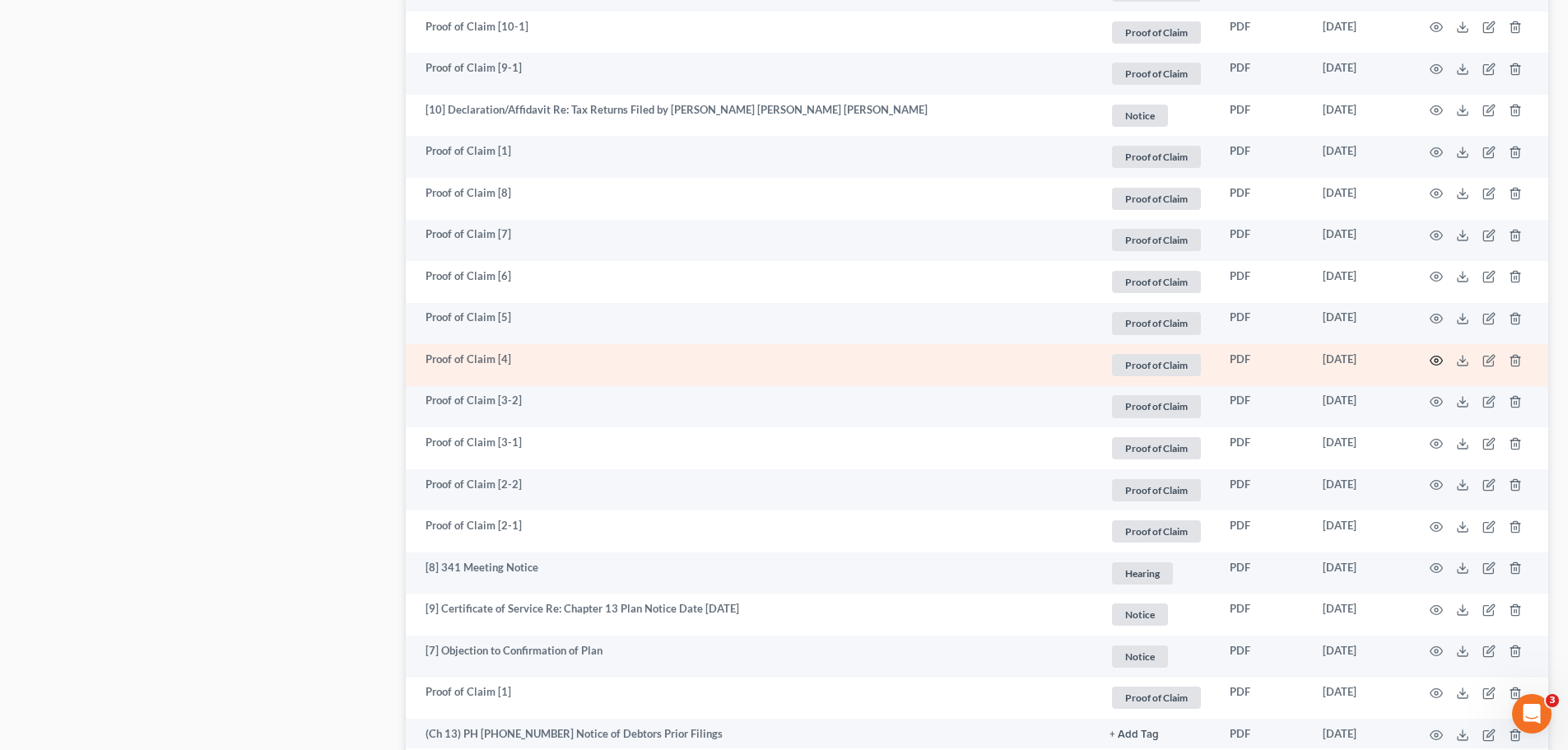
click at [1436, 359] on circle "button" at bounding box center [1436, 361] width 3 height 3
